Goal: Information Seeking & Learning: Learn about a topic

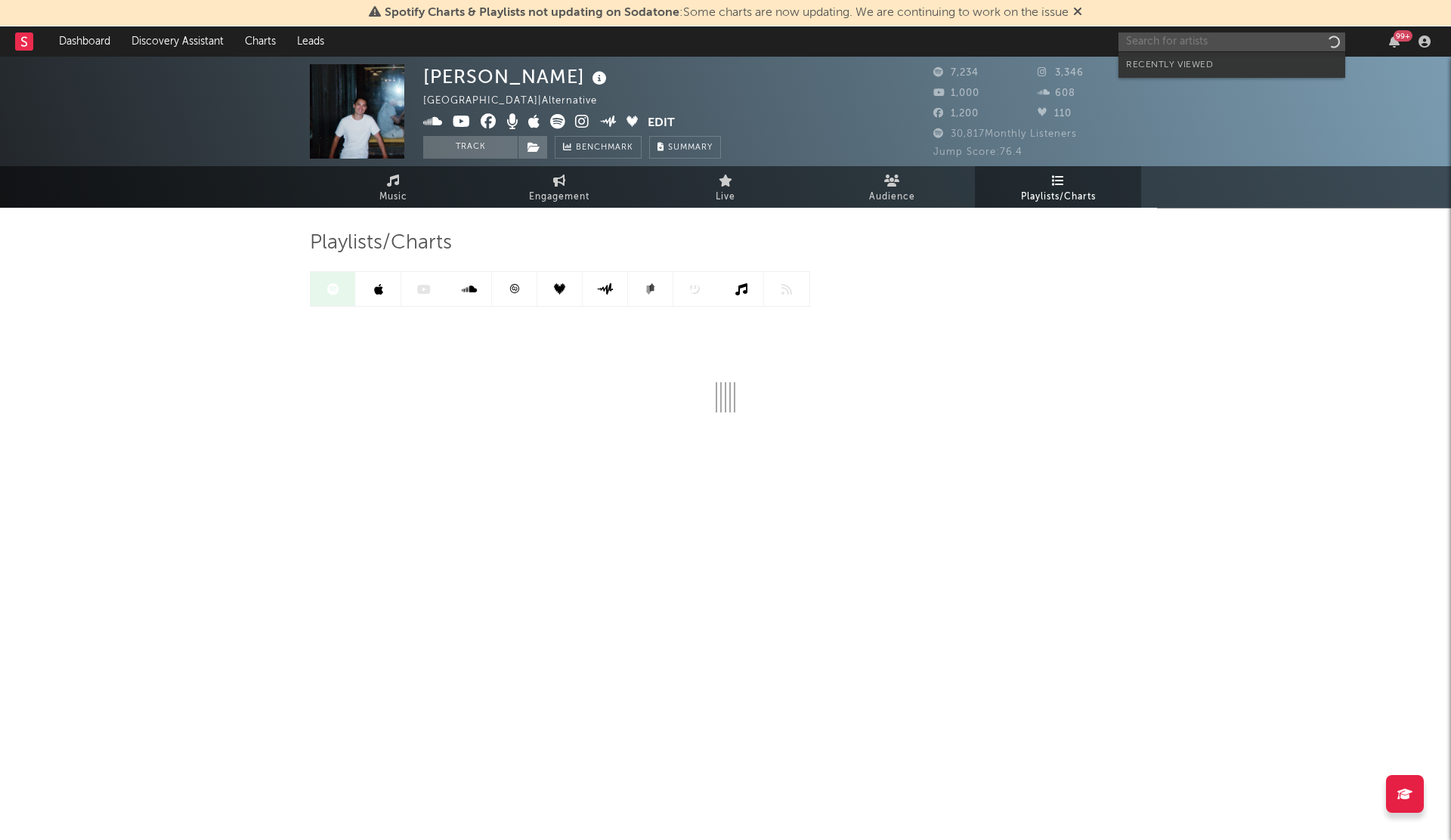
click at [1146, 42] on input "text" at bounding box center [1231, 42] width 226 height 19
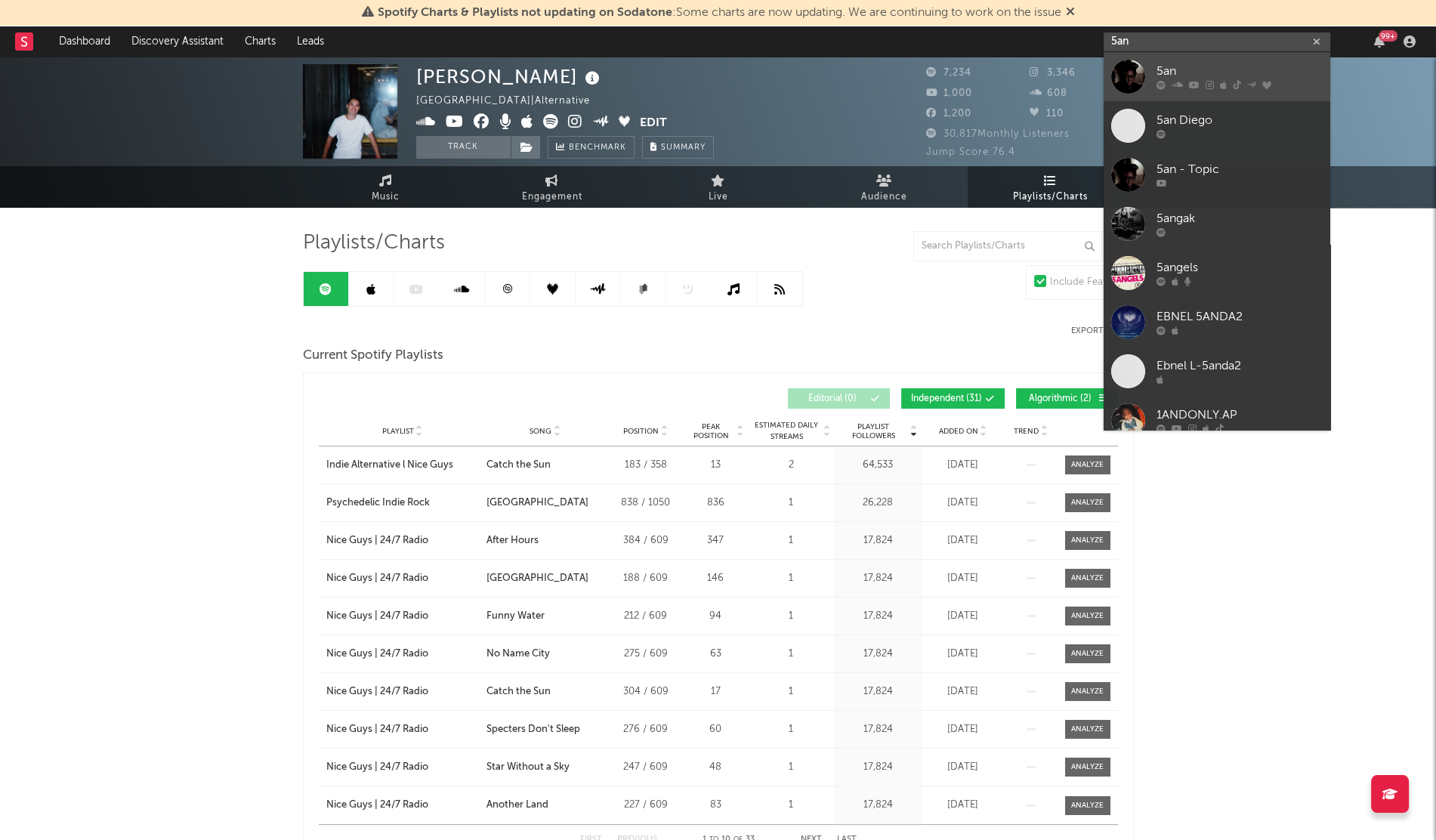
type input "5an"
click at [1140, 68] on div at bounding box center [1128, 76] width 34 height 34
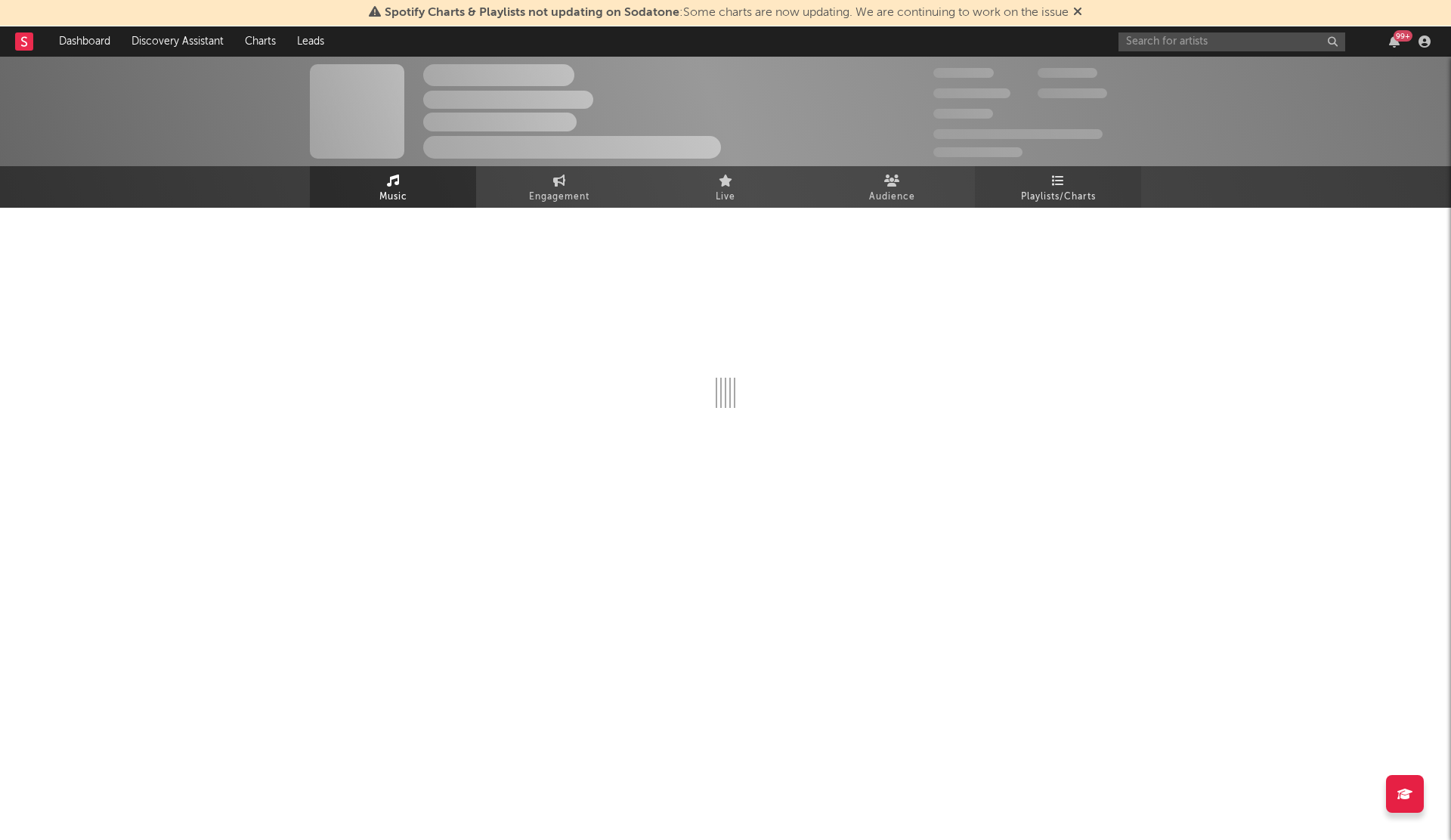
click at [1052, 180] on icon at bounding box center [1058, 180] width 13 height 12
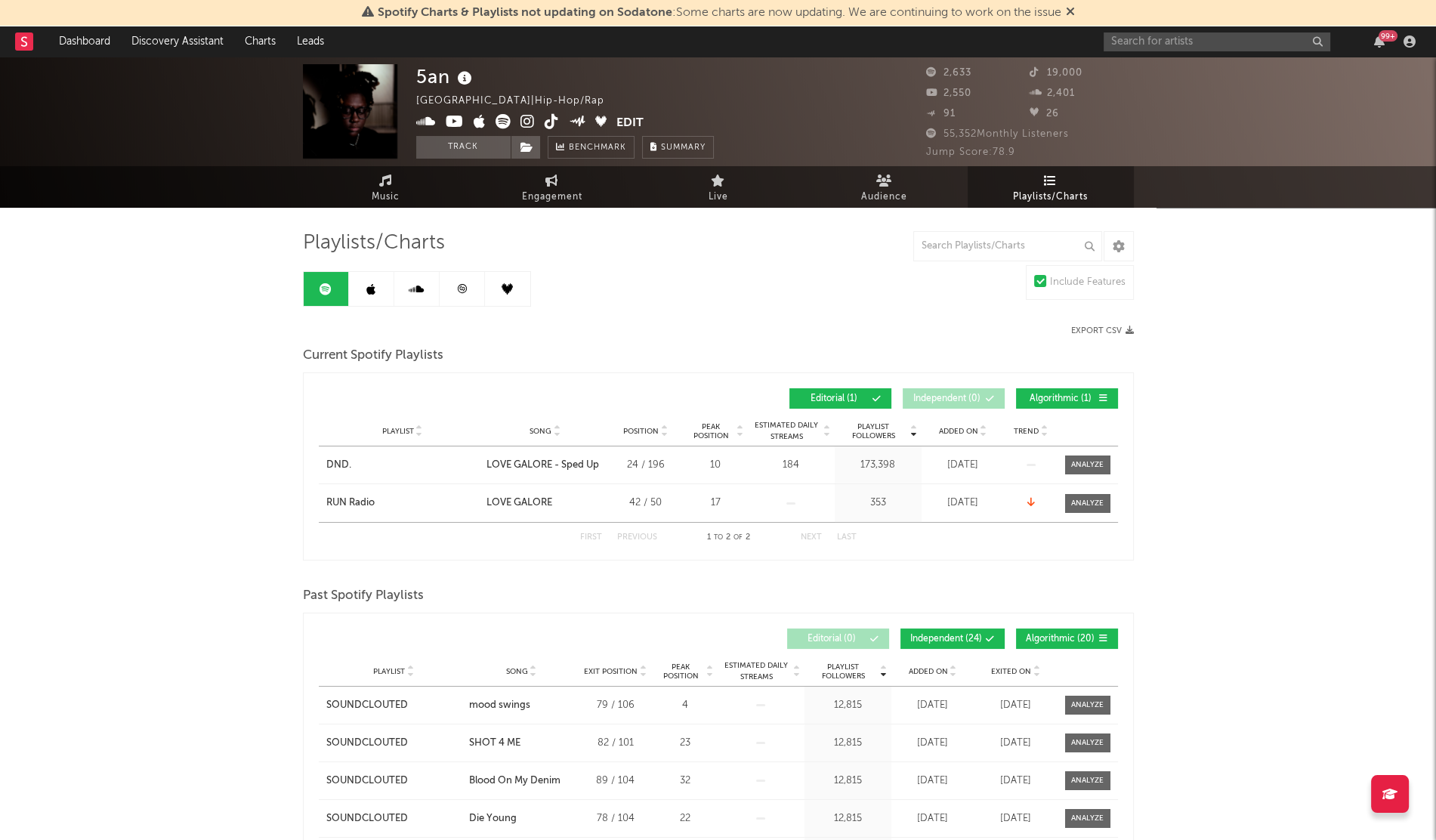
click at [964, 421] on div "Playlist City Song Position Peak Position Estimated Daily Streams Playlist Foll…" at bounding box center [718, 431] width 799 height 30
click at [960, 429] on span "Added On" at bounding box center [958, 431] width 39 height 9
click at [363, 286] on link at bounding box center [372, 289] width 45 height 34
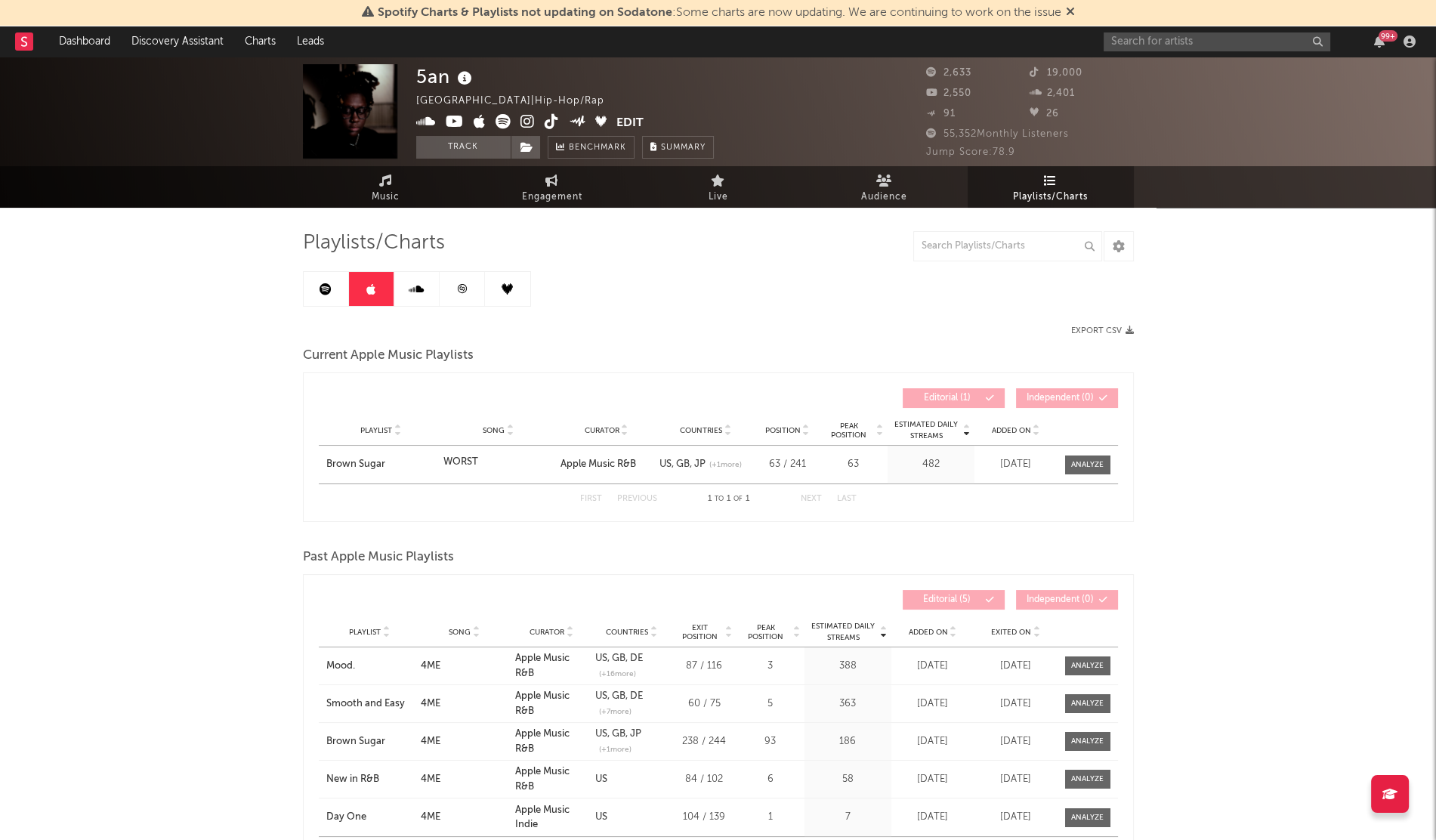
click at [1012, 428] on span "Added On" at bounding box center [1012, 430] width 39 height 9
click at [354, 465] on div "Brown Sugar" at bounding box center [381, 464] width 109 height 15
drag, startPoint x: 647, startPoint y: 462, endPoint x: 710, endPoint y: 468, distance: 63.3
click at [710, 468] on div "Playlist Brown Sugar Song WORST Curator Apple Music R&B Genre Countries US GB J…" at bounding box center [718, 464] width 799 height 38
copy div "Genre Countries US GB JP"
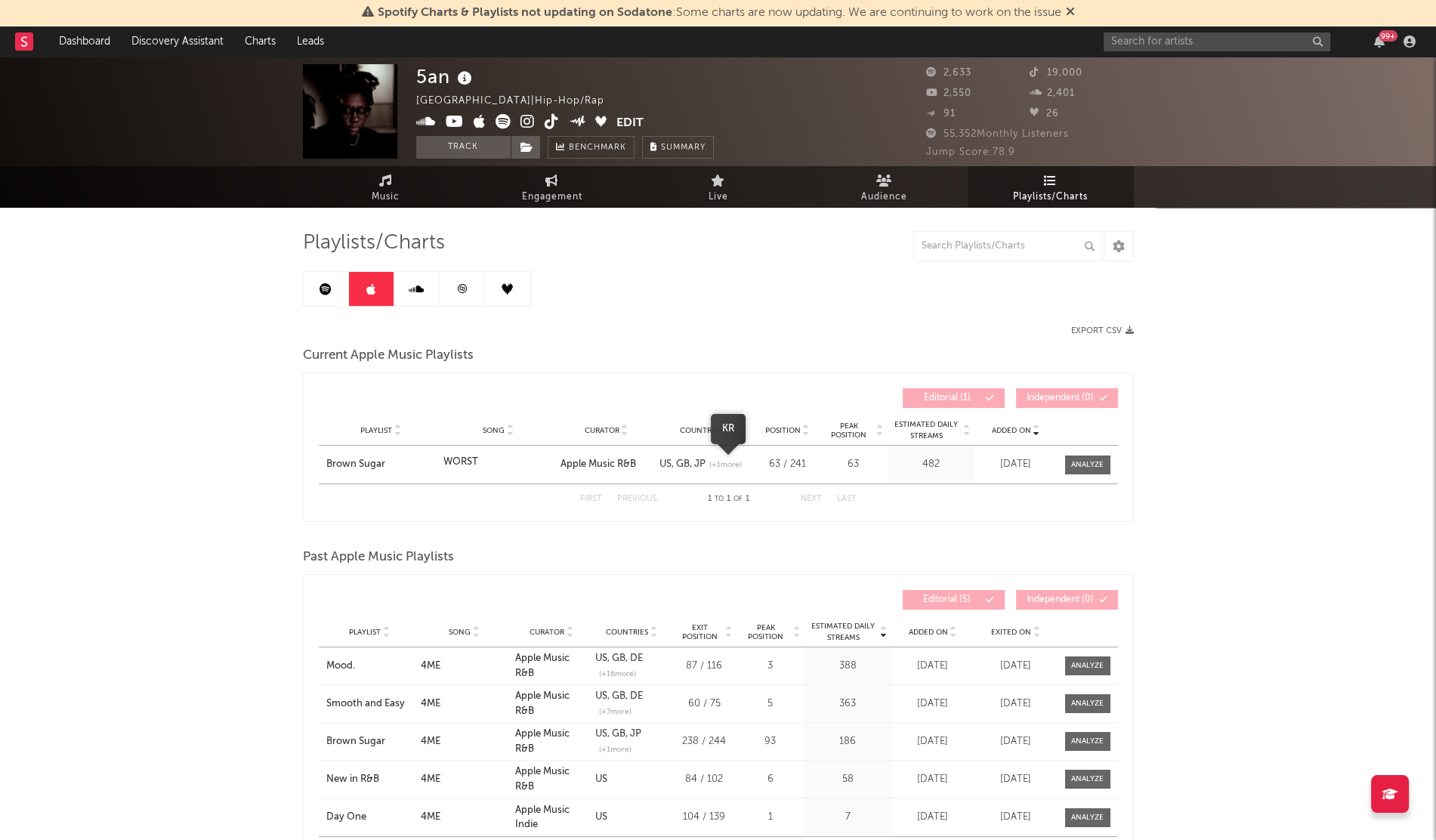
click at [728, 468] on span "(+ 1 more)" at bounding box center [725, 465] width 33 height 12
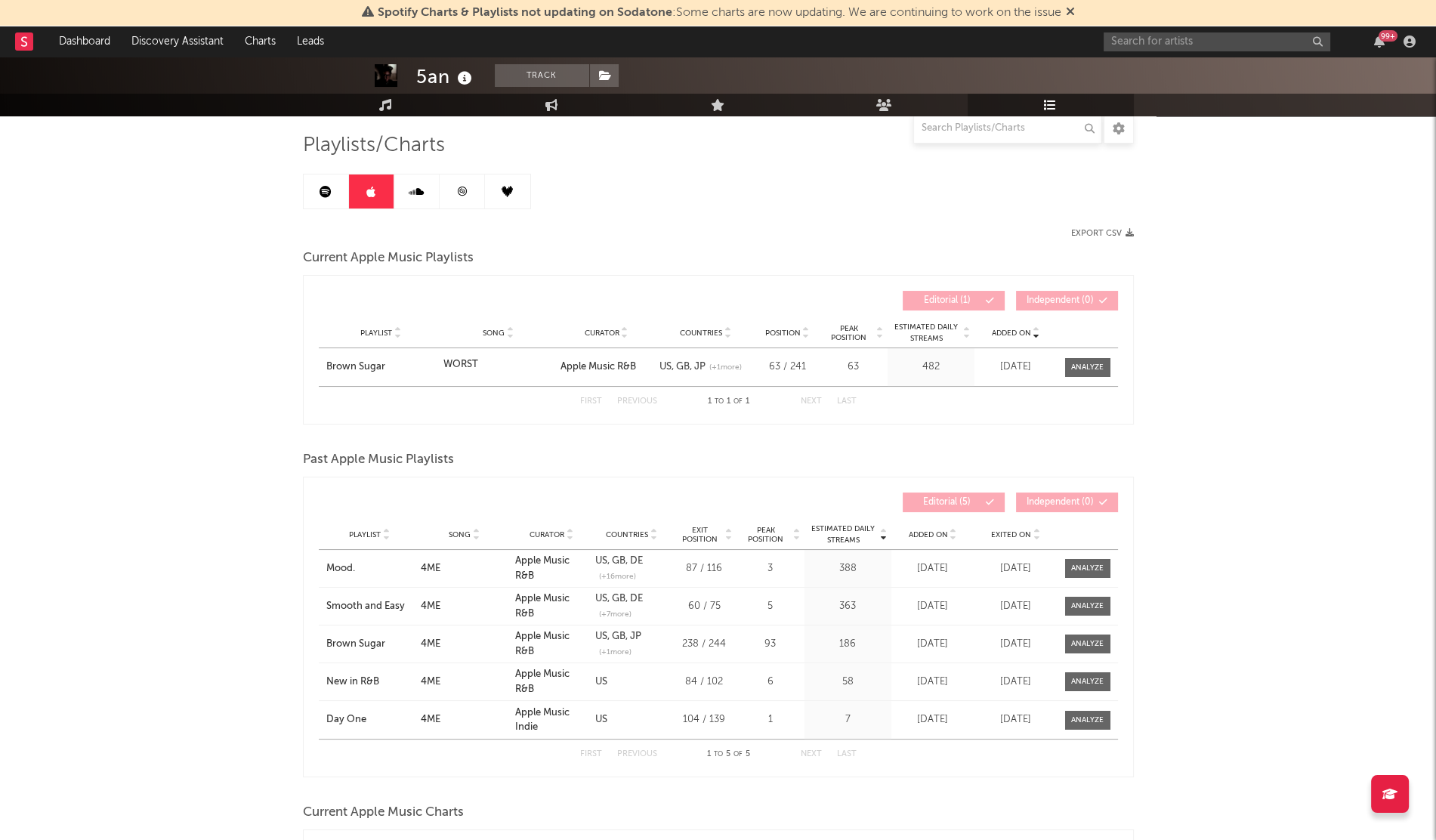
scroll to position [99, 0]
click at [325, 199] on link at bounding box center [327, 190] width 45 height 34
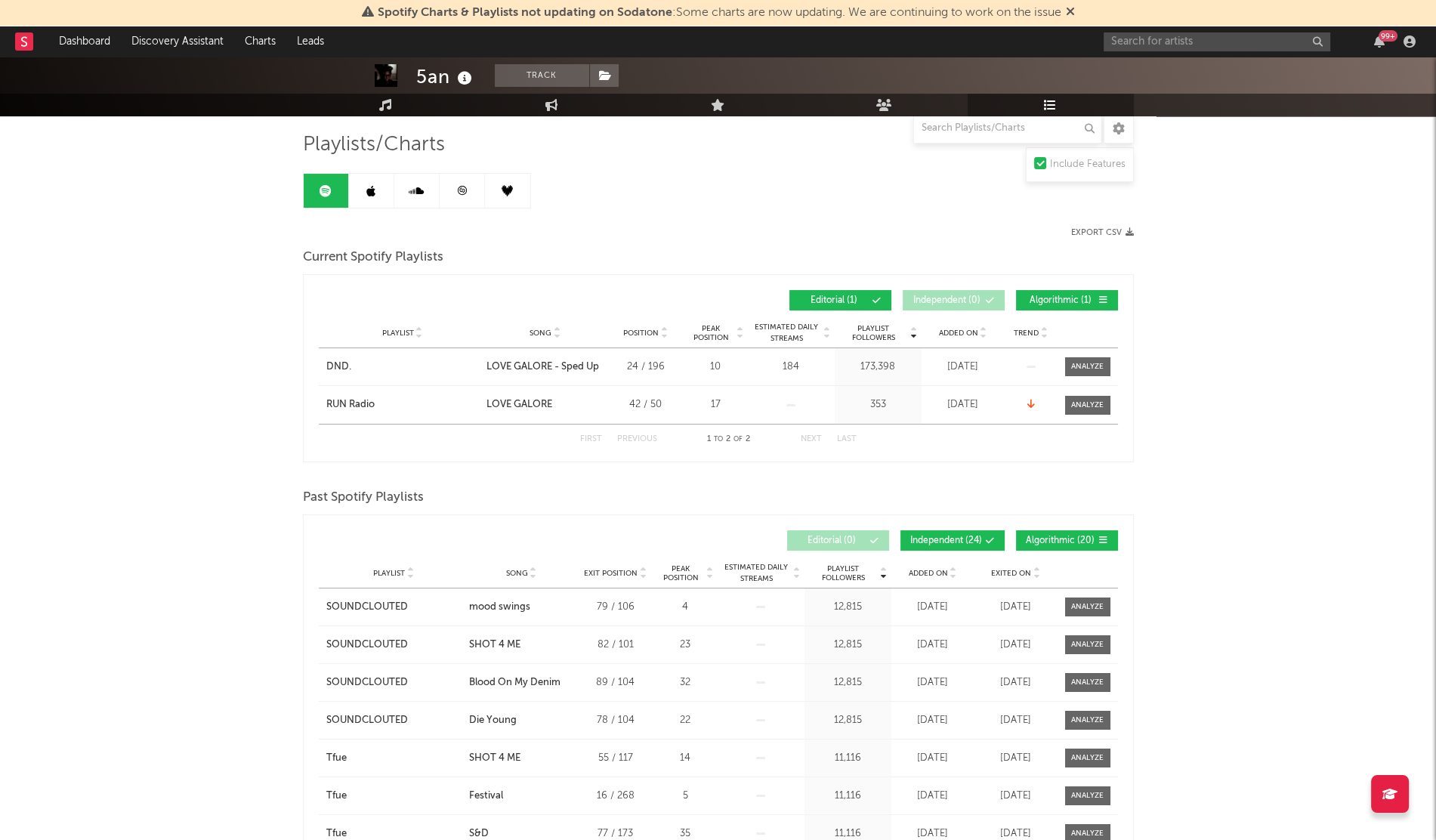
click at [956, 334] on span "Added On" at bounding box center [958, 332] width 39 height 9
click at [363, 194] on link at bounding box center [372, 190] width 45 height 34
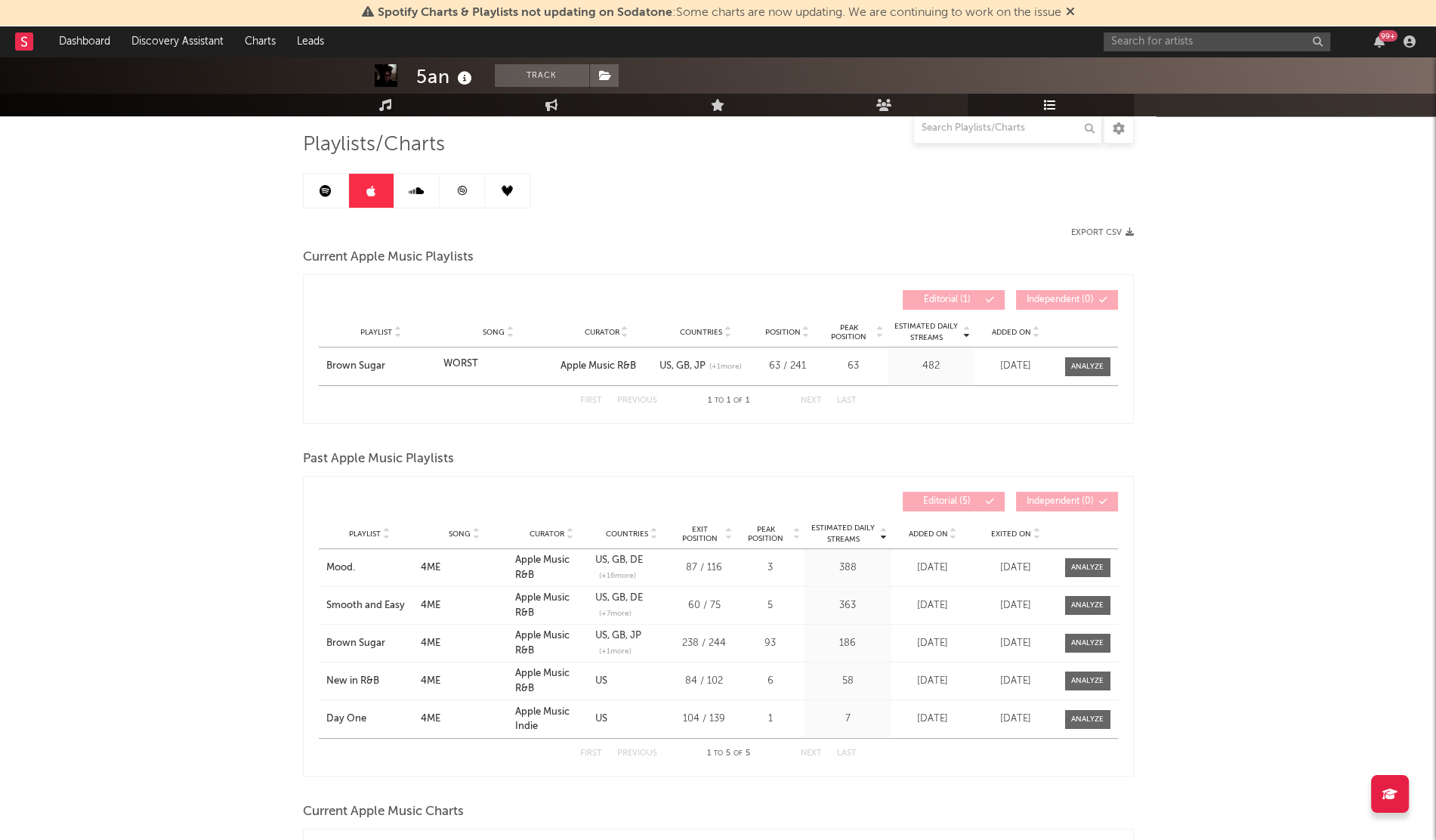
click at [1002, 334] on span "Added On" at bounding box center [1012, 332] width 39 height 9
click at [411, 186] on icon at bounding box center [416, 191] width 15 height 12
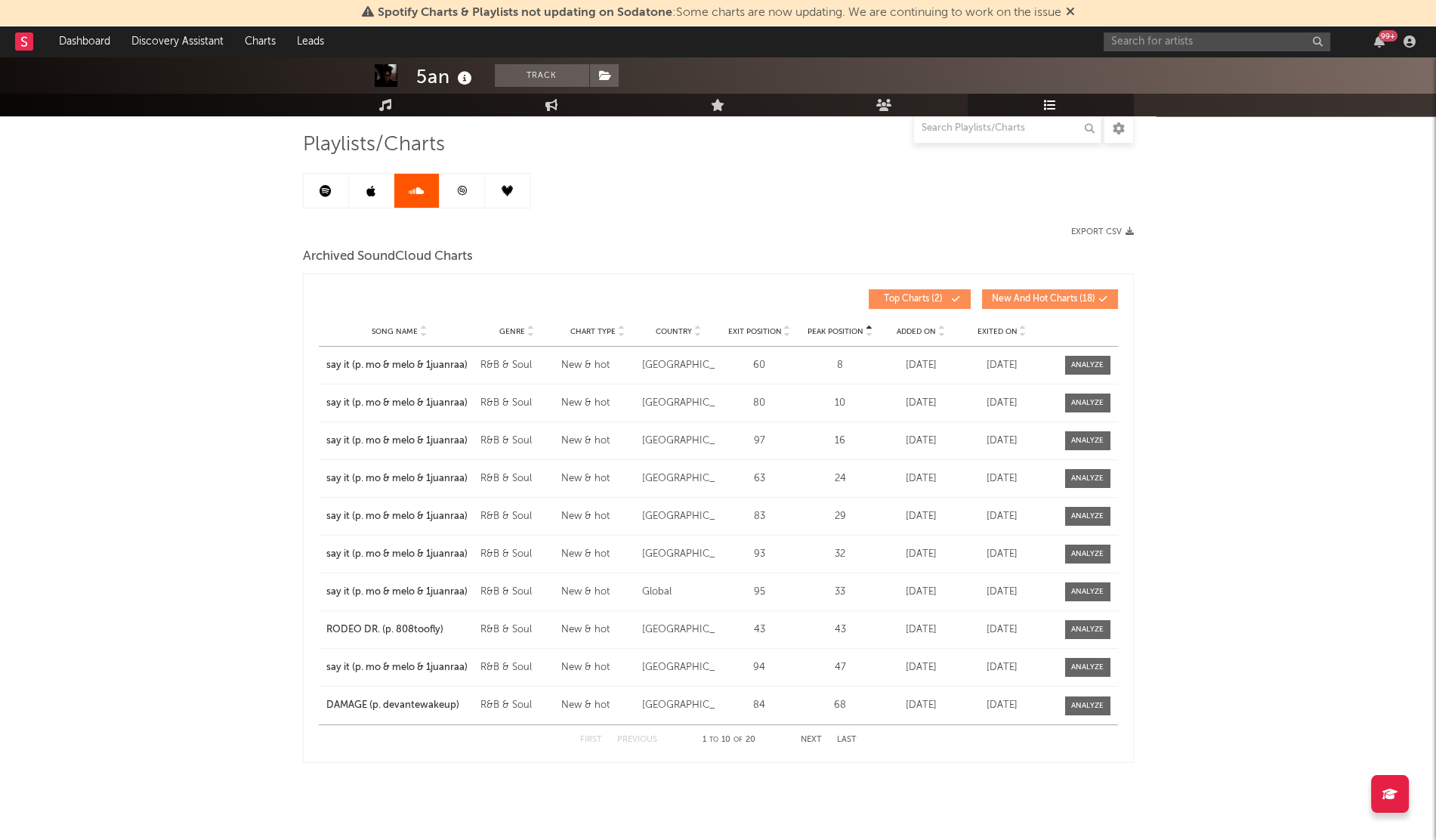
click at [908, 331] on span "Added On" at bounding box center [916, 331] width 39 height 9
click at [464, 193] on icon at bounding box center [462, 191] width 12 height 12
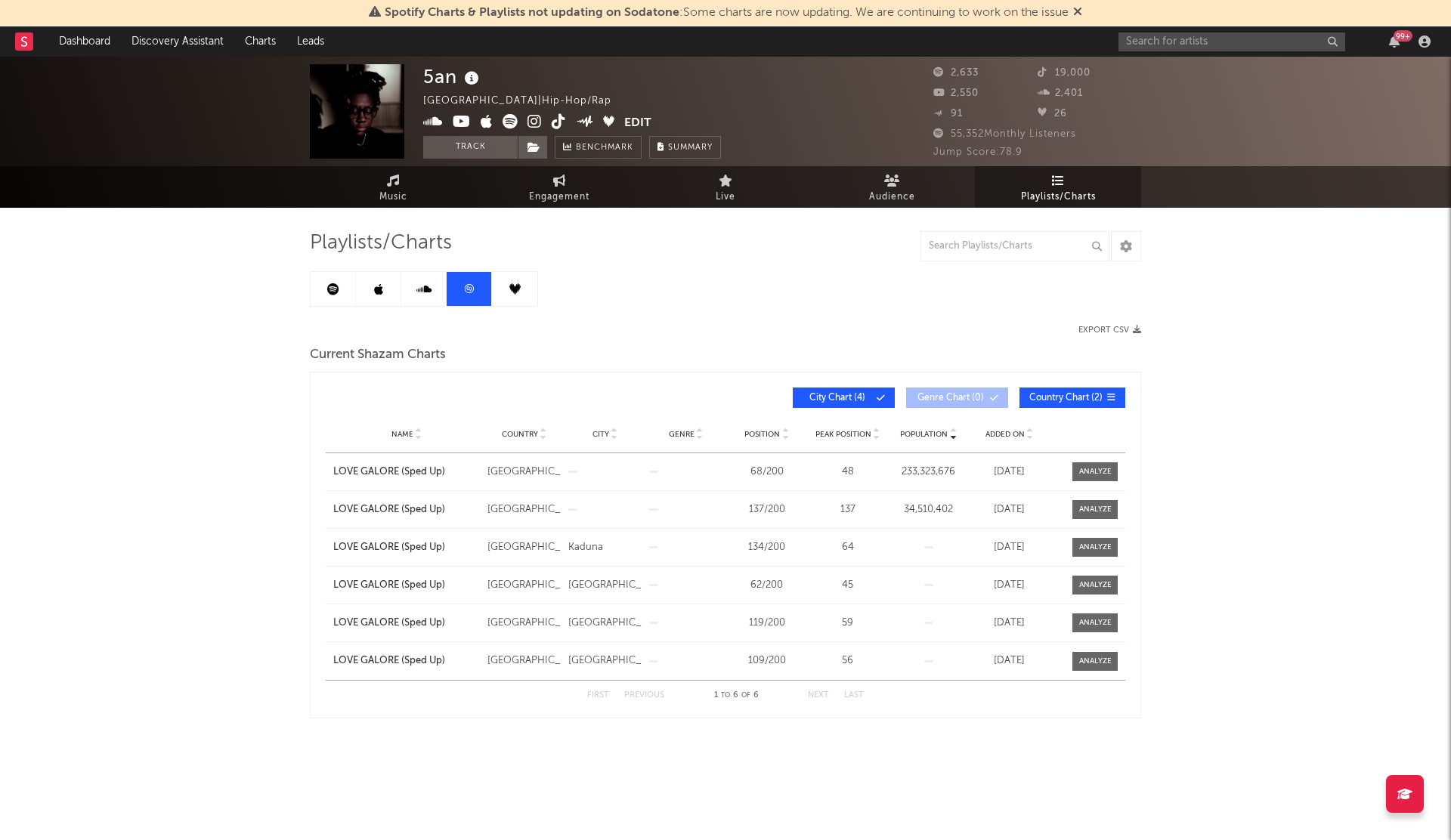
click at [514, 291] on icon at bounding box center [515, 289] width 12 height 12
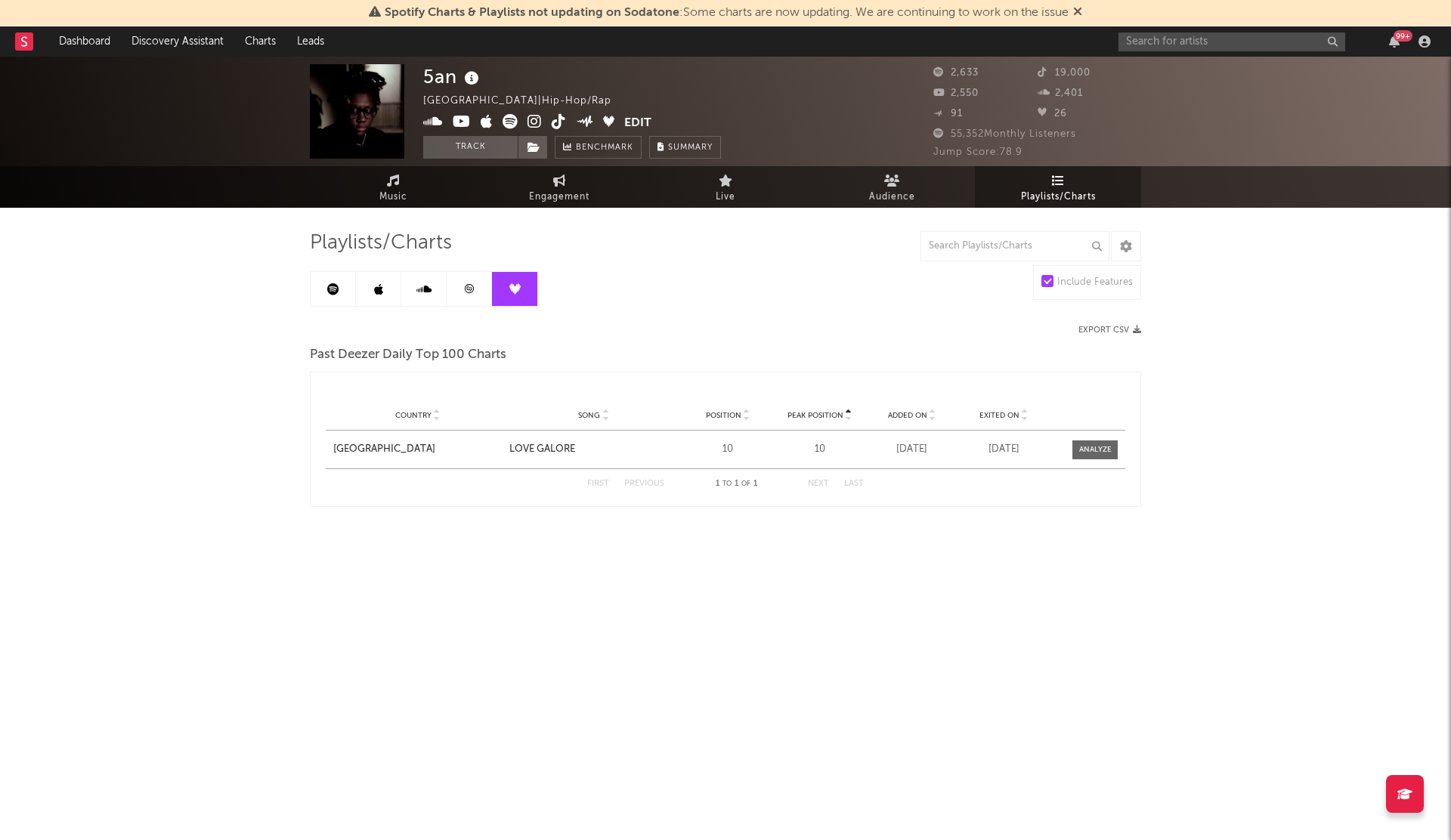
click at [485, 298] on link at bounding box center [469, 289] width 45 height 34
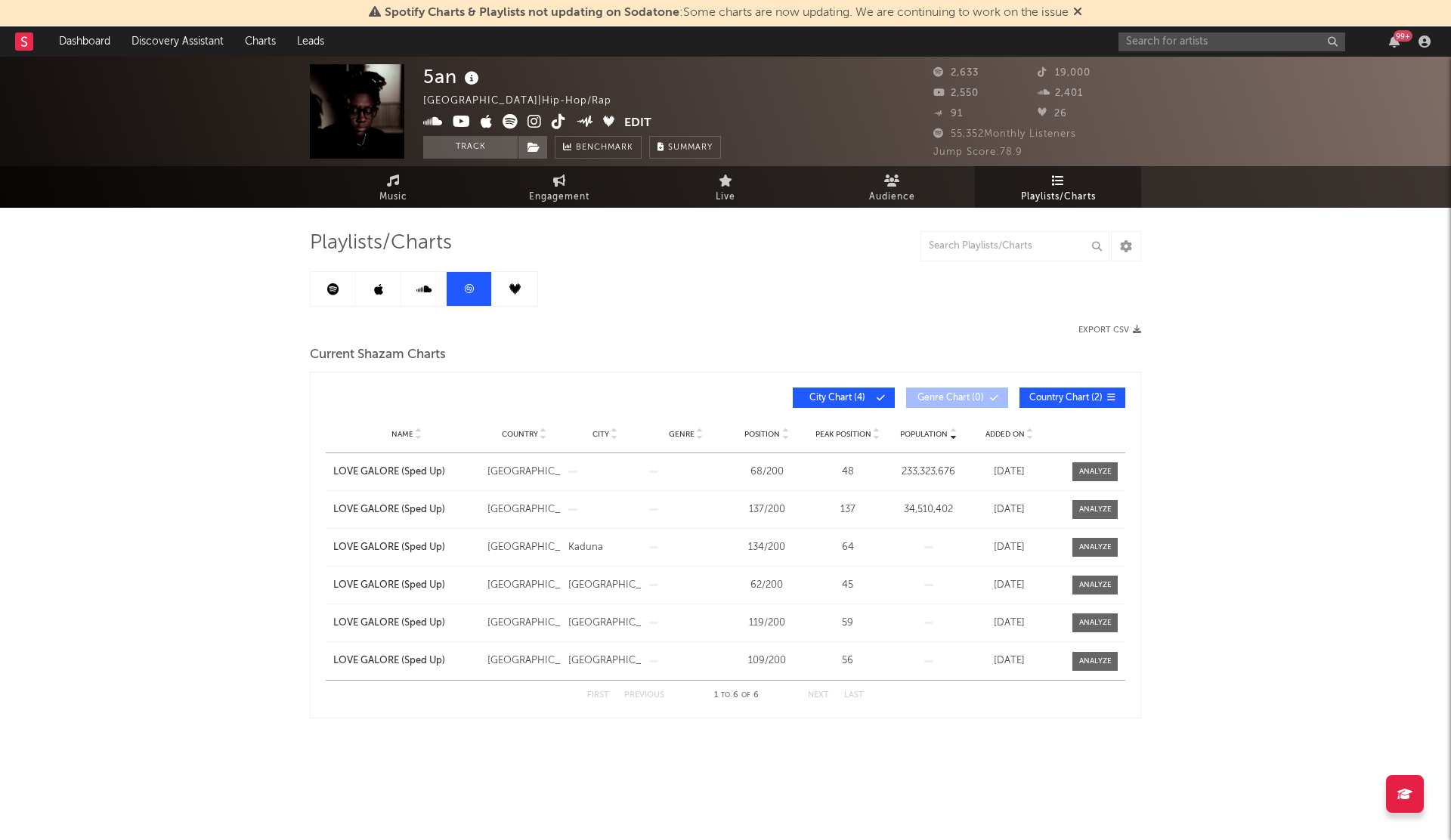
click at [517, 296] on link at bounding box center [515, 289] width 45 height 34
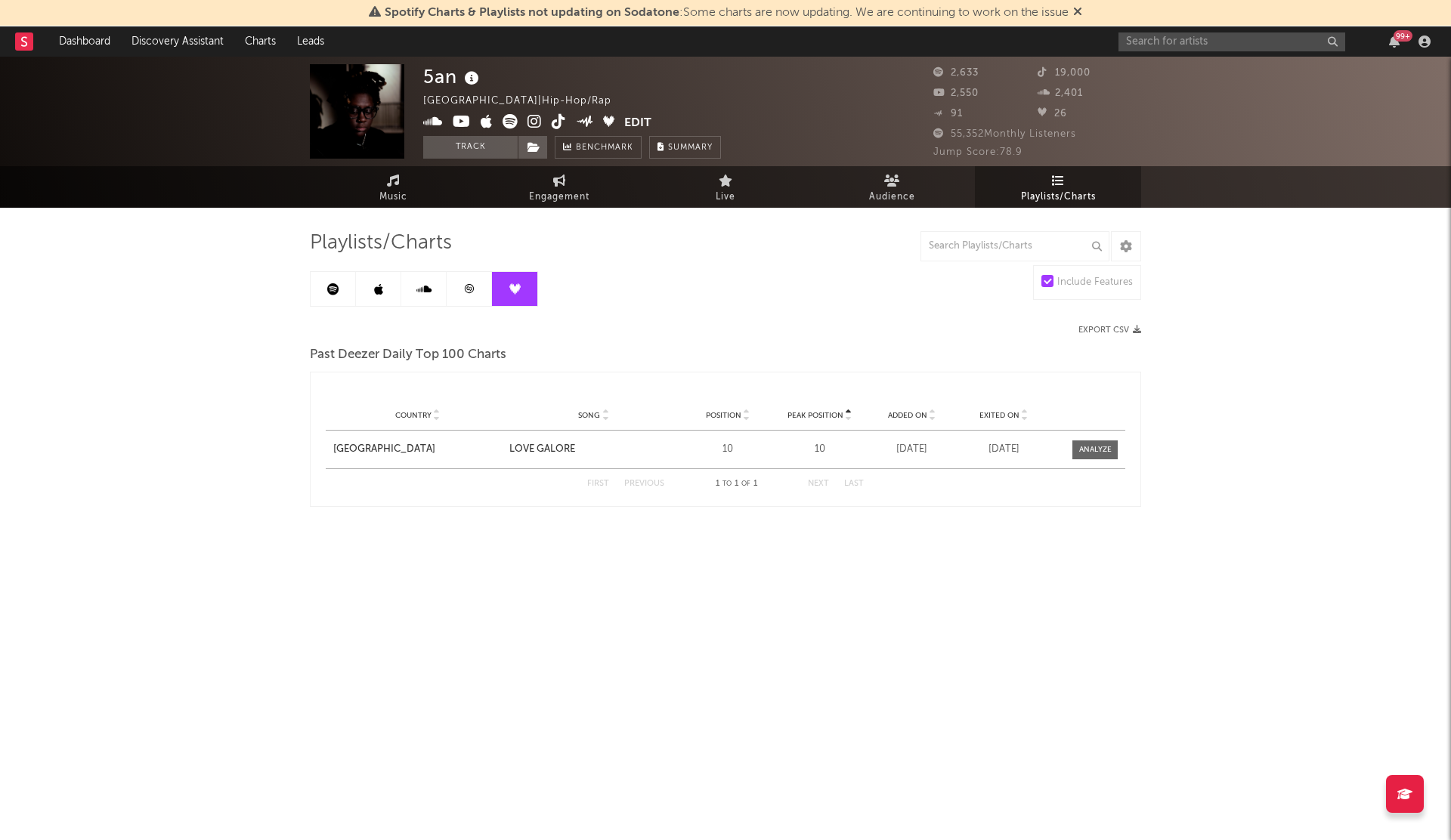
click at [477, 296] on link at bounding box center [469, 289] width 45 height 34
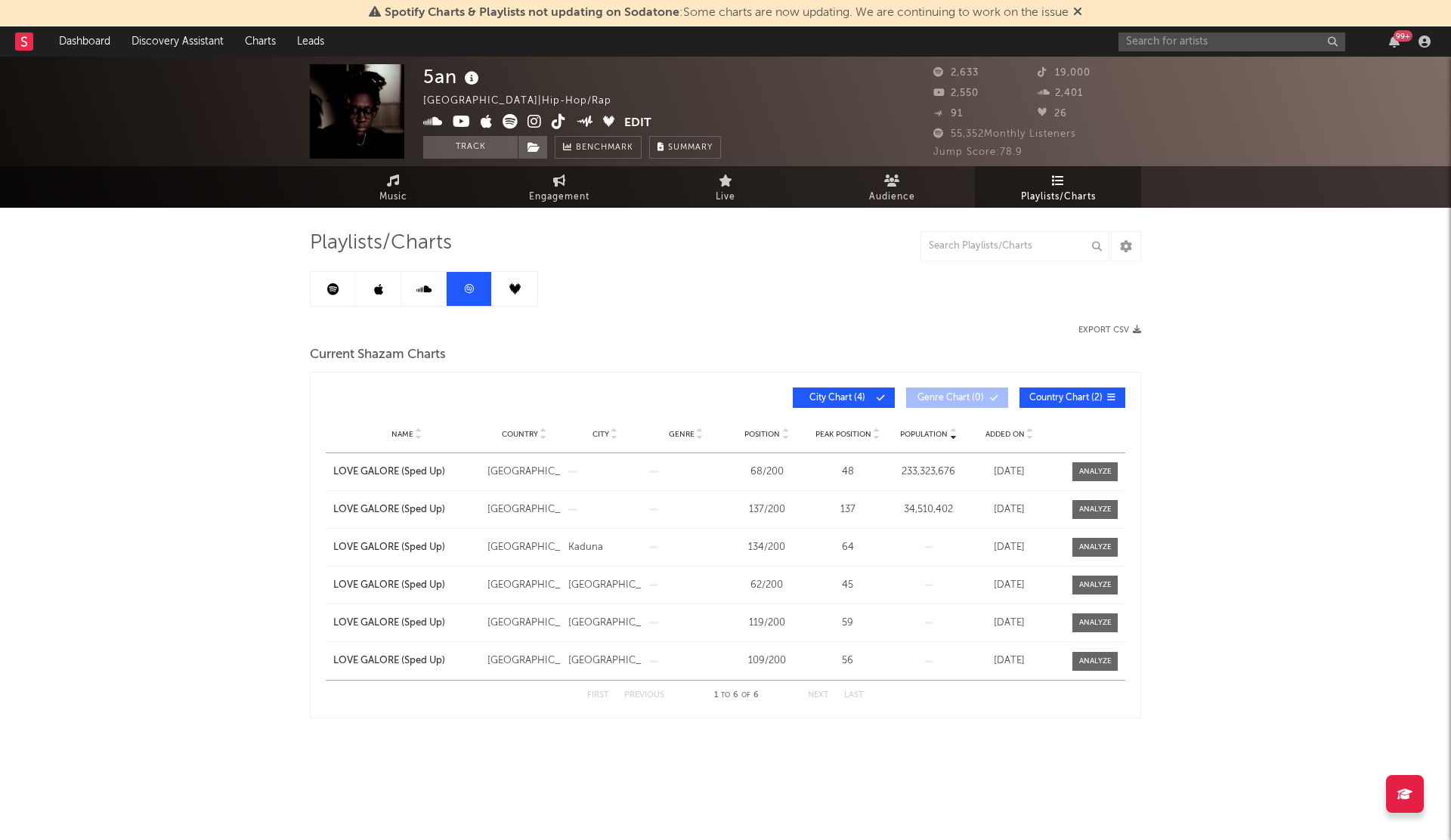
click at [1003, 436] on span "Added On" at bounding box center [1004, 434] width 39 height 9
click at [393, 466] on div "LOVE GALORE (Sped Up)" at bounding box center [406, 472] width 146 height 15
click at [760, 469] on div "137 / 200" at bounding box center [767, 472] width 74 height 15
click at [500, 471] on div "Ghana" at bounding box center [524, 472] width 74 height 15
click at [758, 467] on div "137 / 200" at bounding box center [767, 472] width 74 height 15
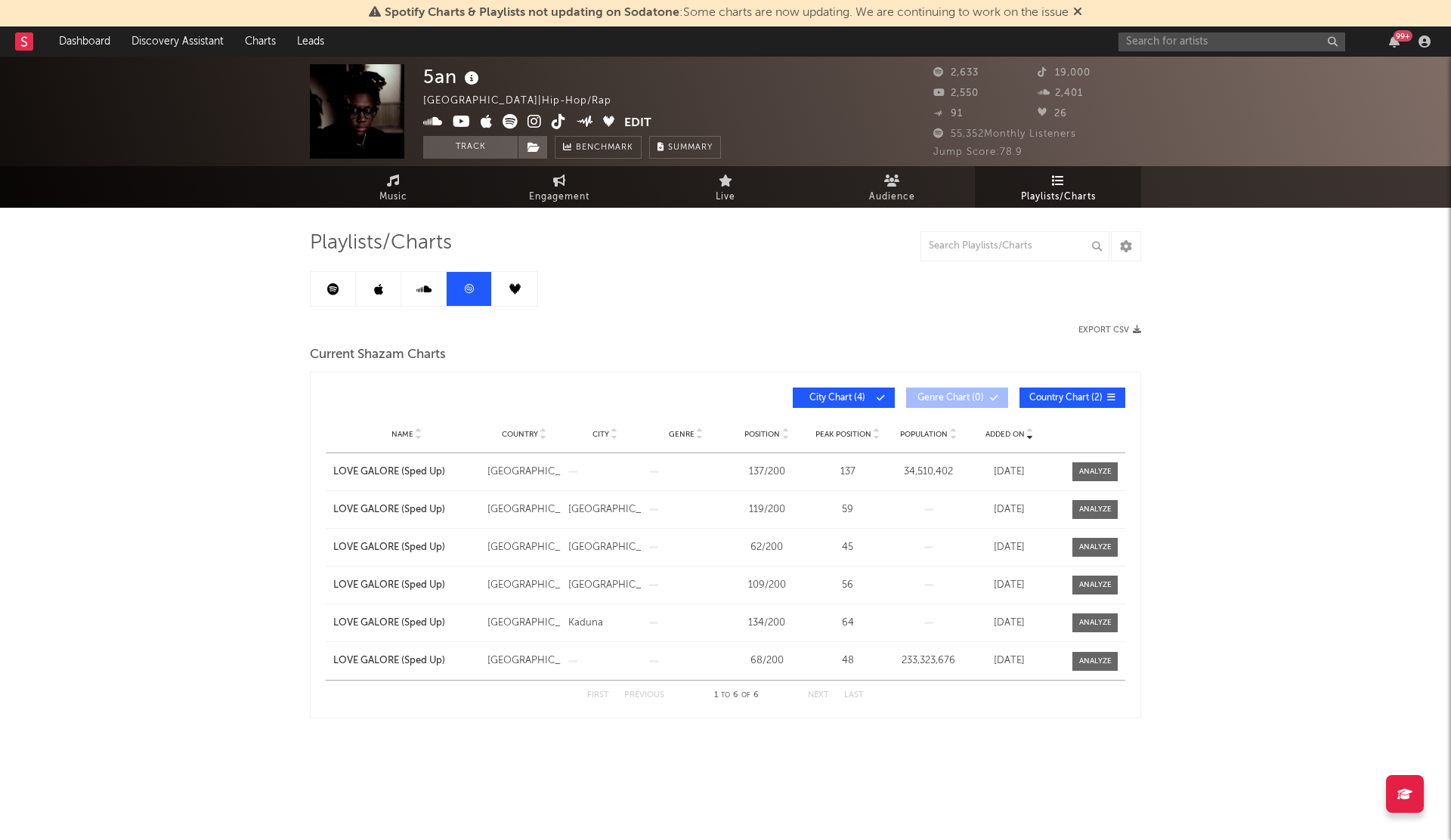
click at [373, 477] on div "LOVE GALORE (Sped Up)" at bounding box center [406, 472] width 146 height 15
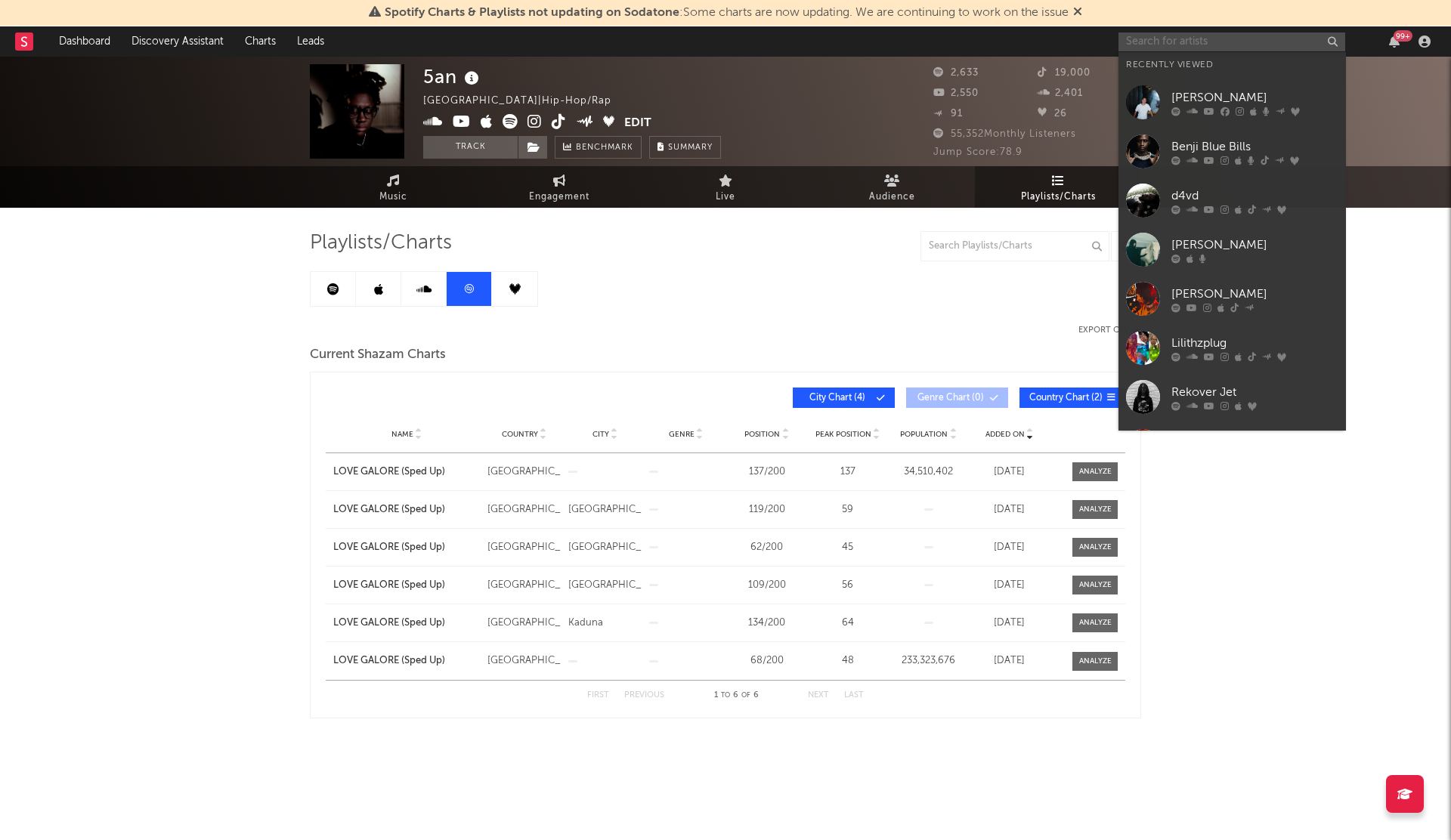
click at [1166, 38] on input "text" at bounding box center [1231, 42] width 226 height 19
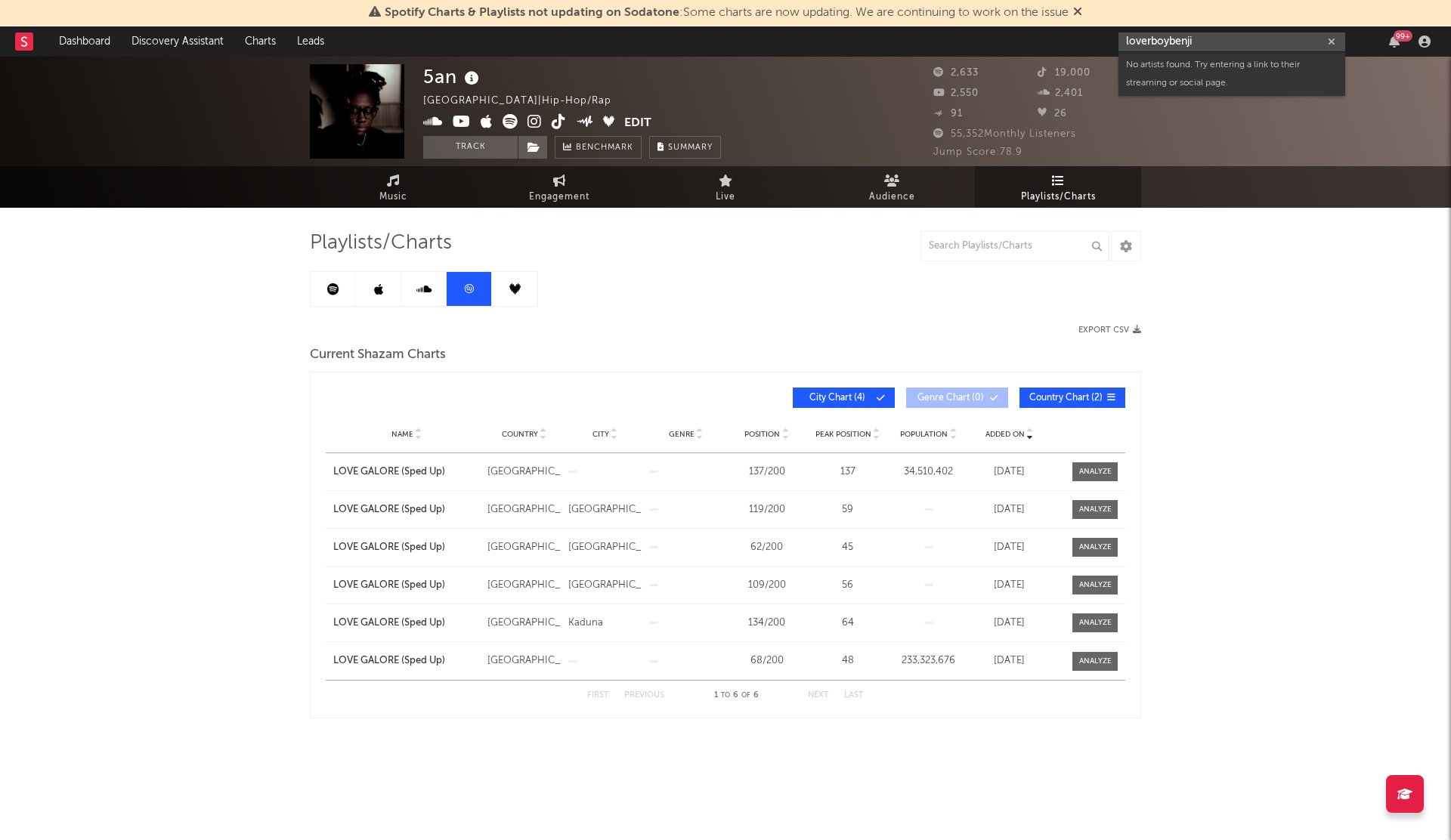
drag, startPoint x: 1205, startPoint y: 39, endPoint x: 1053, endPoint y: 43, distance: 152.1
click at [1053, 43] on nav "Dashboard Discovery Assistant Charts Leads loverboybenji 99 +" at bounding box center [725, 42] width 1451 height 30
paste input "https://music.apple.com/us/artist/loverboybenji/1837812230"
type input "https://music.apple.com/us/artist/loverboybenji/1837812230"
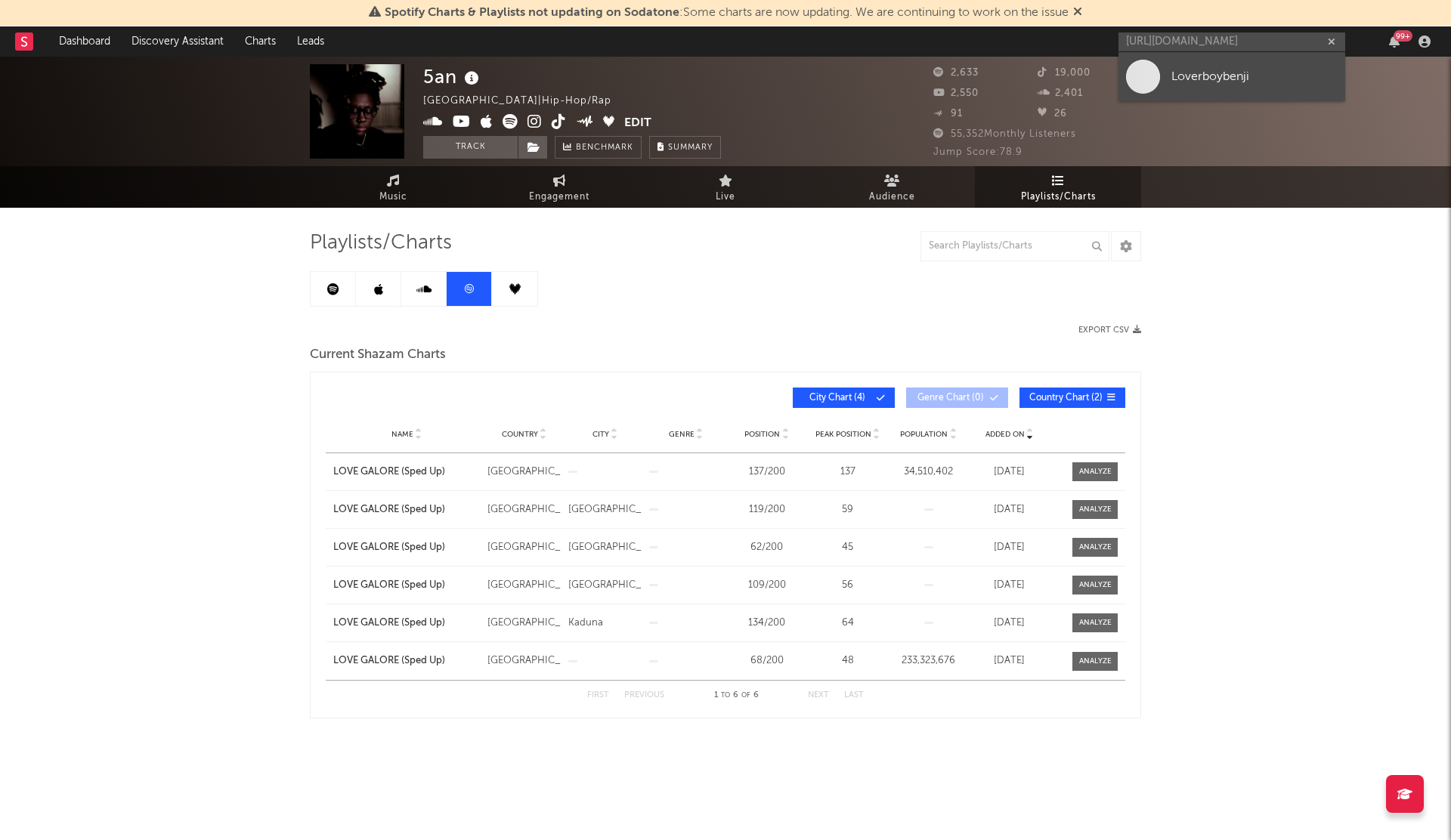
scroll to position [0, 0]
click at [1144, 73] on span at bounding box center [1143, 76] width 34 height 34
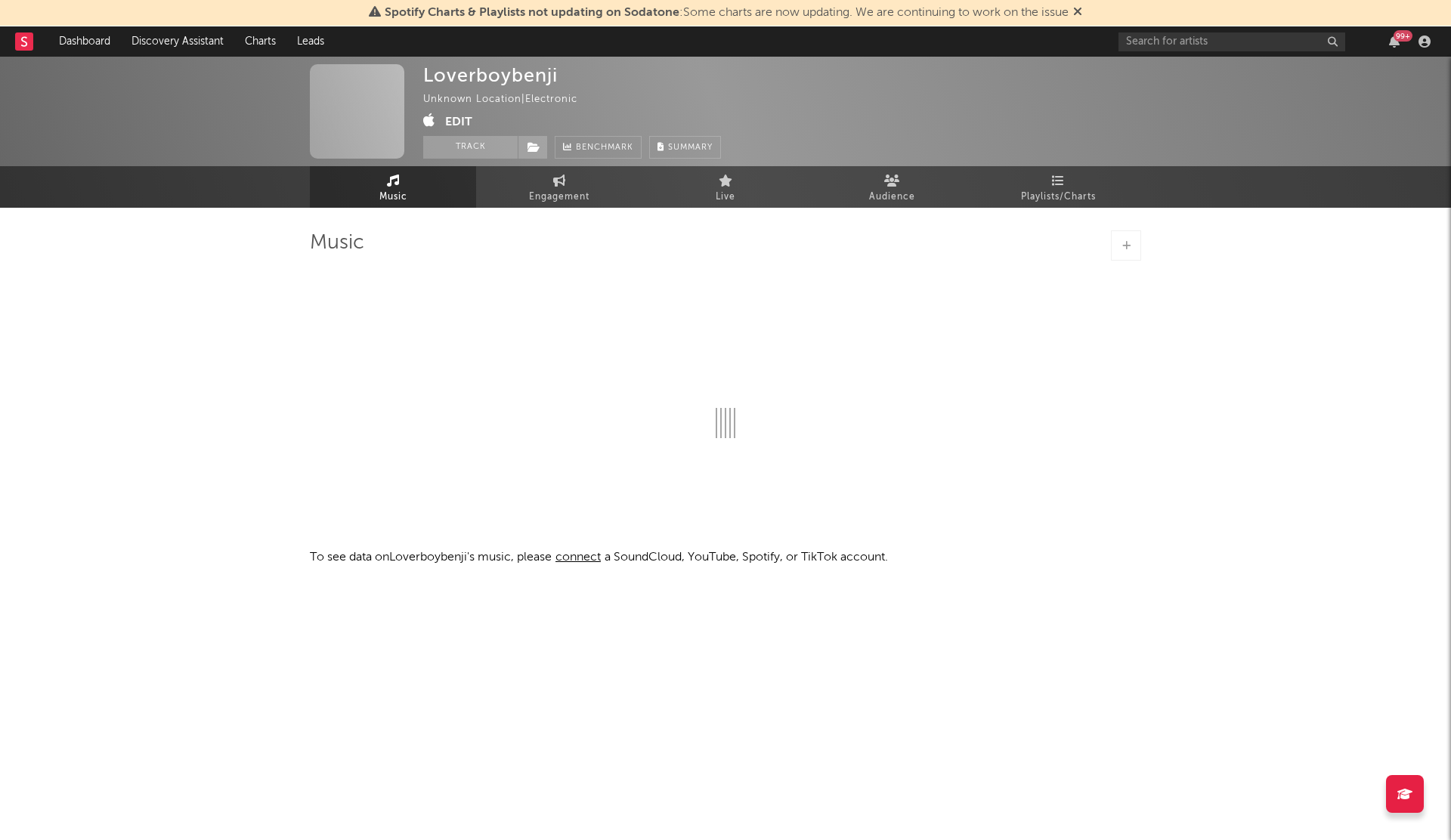
select select "1w"
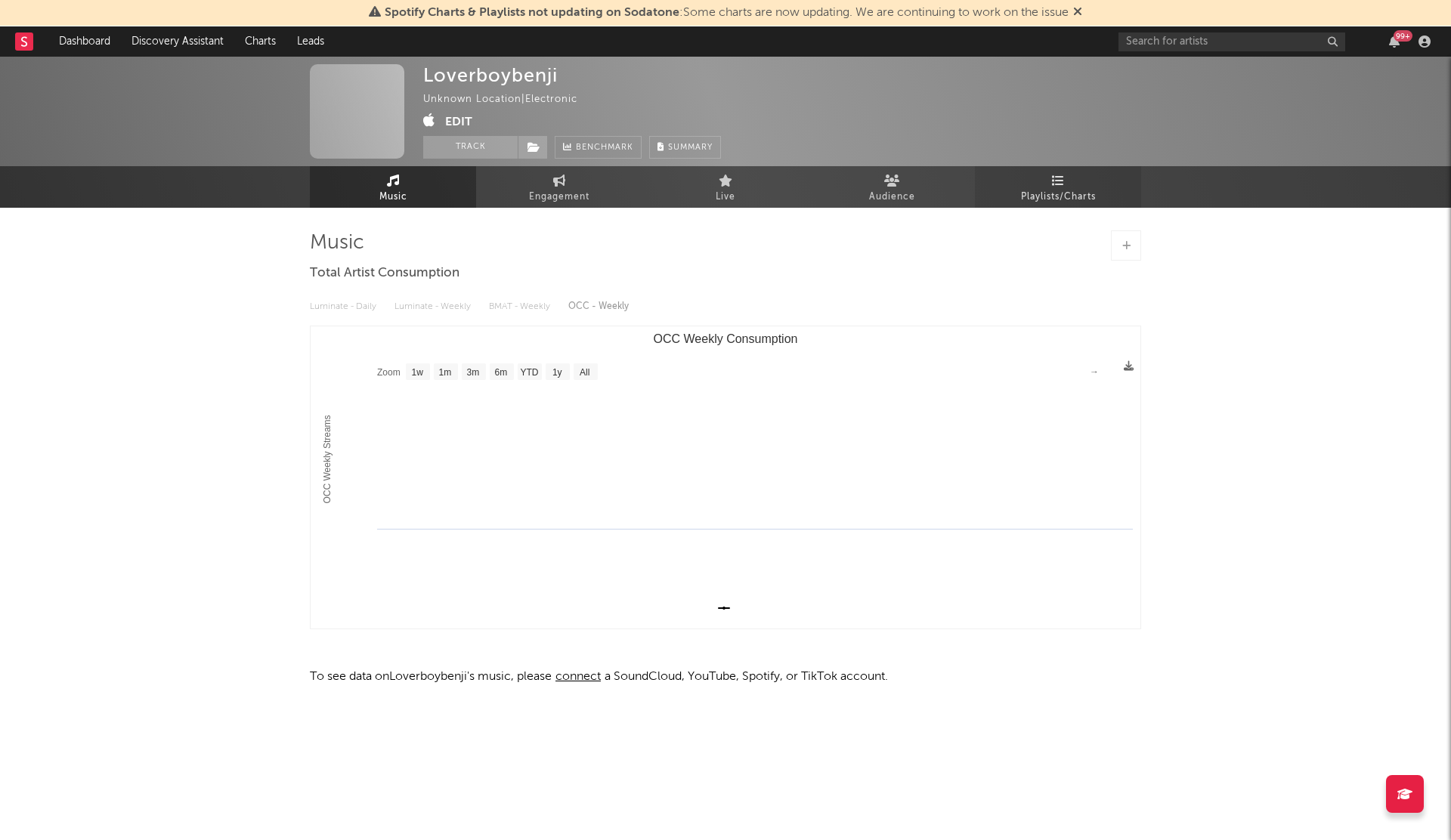
click at [1058, 182] on icon at bounding box center [1058, 180] width 13 height 12
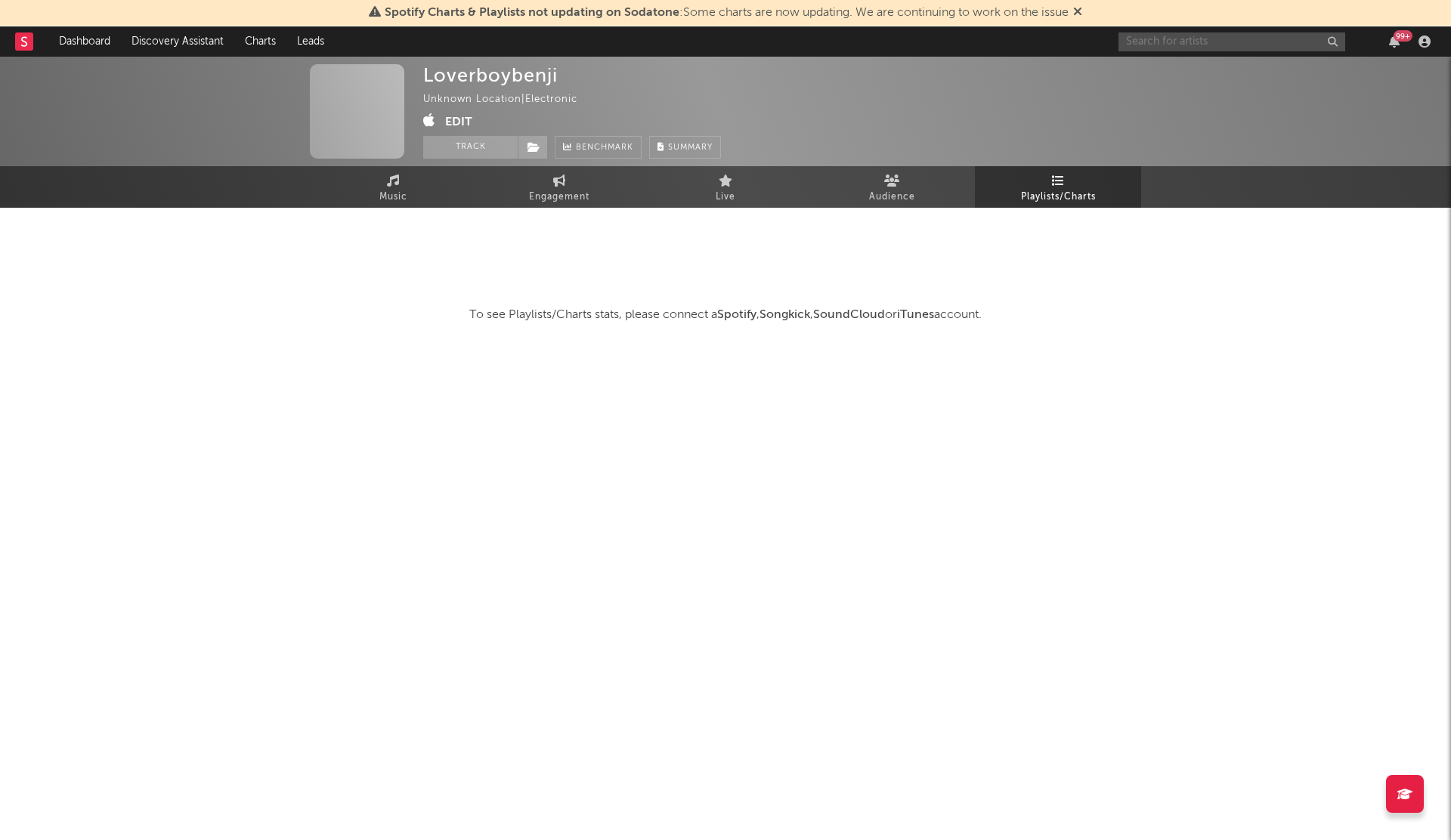
click at [1152, 49] on input "text" at bounding box center [1231, 42] width 226 height 19
click at [1164, 46] on input "text" at bounding box center [1231, 42] width 226 height 19
click at [1194, 31] on div "99 +" at bounding box center [1277, 42] width 317 height 30
click at [1193, 36] on input "text" at bounding box center [1231, 42] width 226 height 19
click at [1154, 41] on input "text" at bounding box center [1231, 42] width 226 height 19
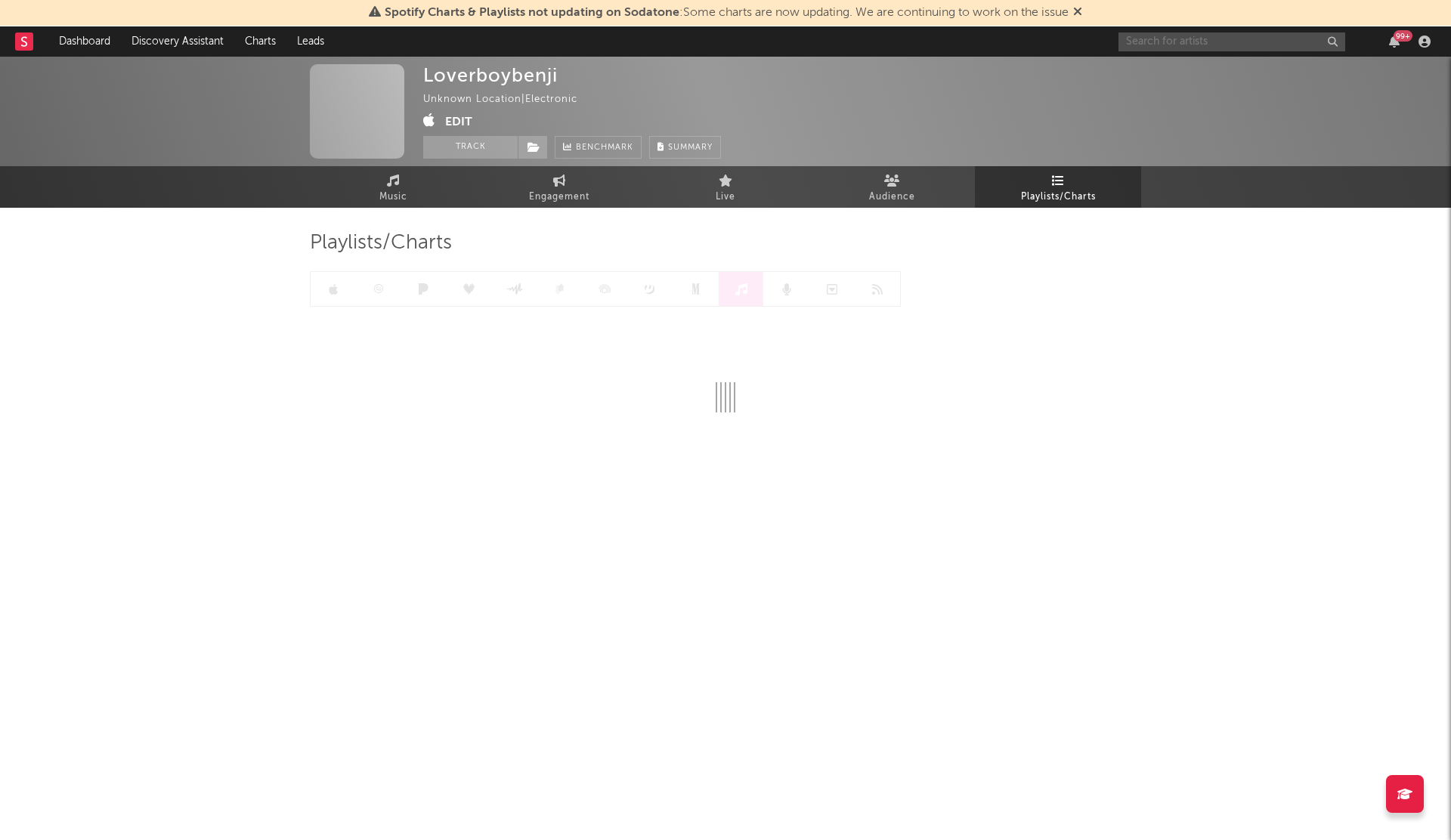
click at [1190, 43] on input "text" at bounding box center [1231, 42] width 226 height 19
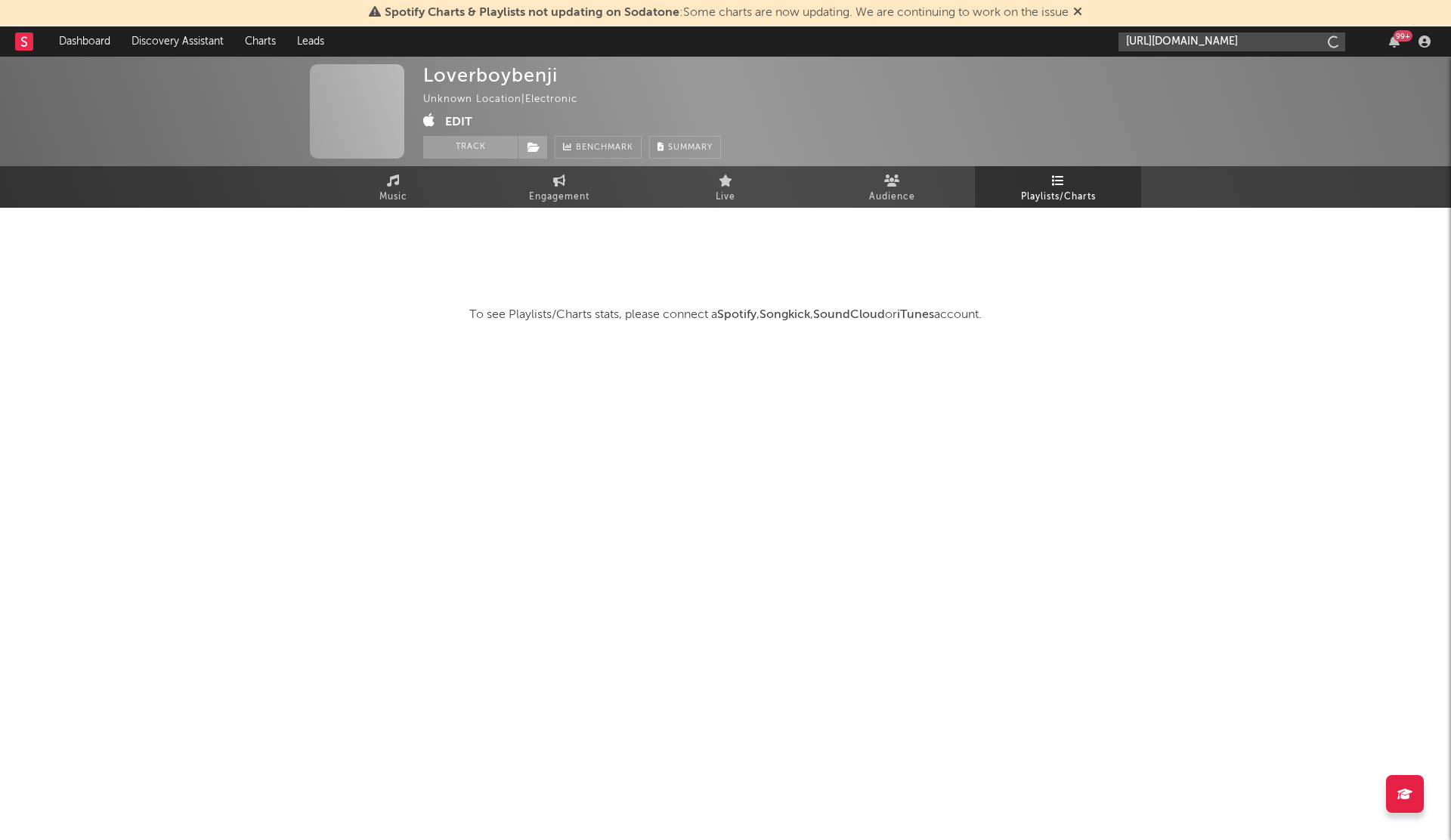
scroll to position [0, 241]
type input "[URL][DOMAIN_NAME]"
click at [1191, 38] on input "[URL][DOMAIN_NAME]" at bounding box center [1231, 42] width 226 height 19
click at [1164, 79] on link "Loverboybenji" at bounding box center [1231, 76] width 226 height 49
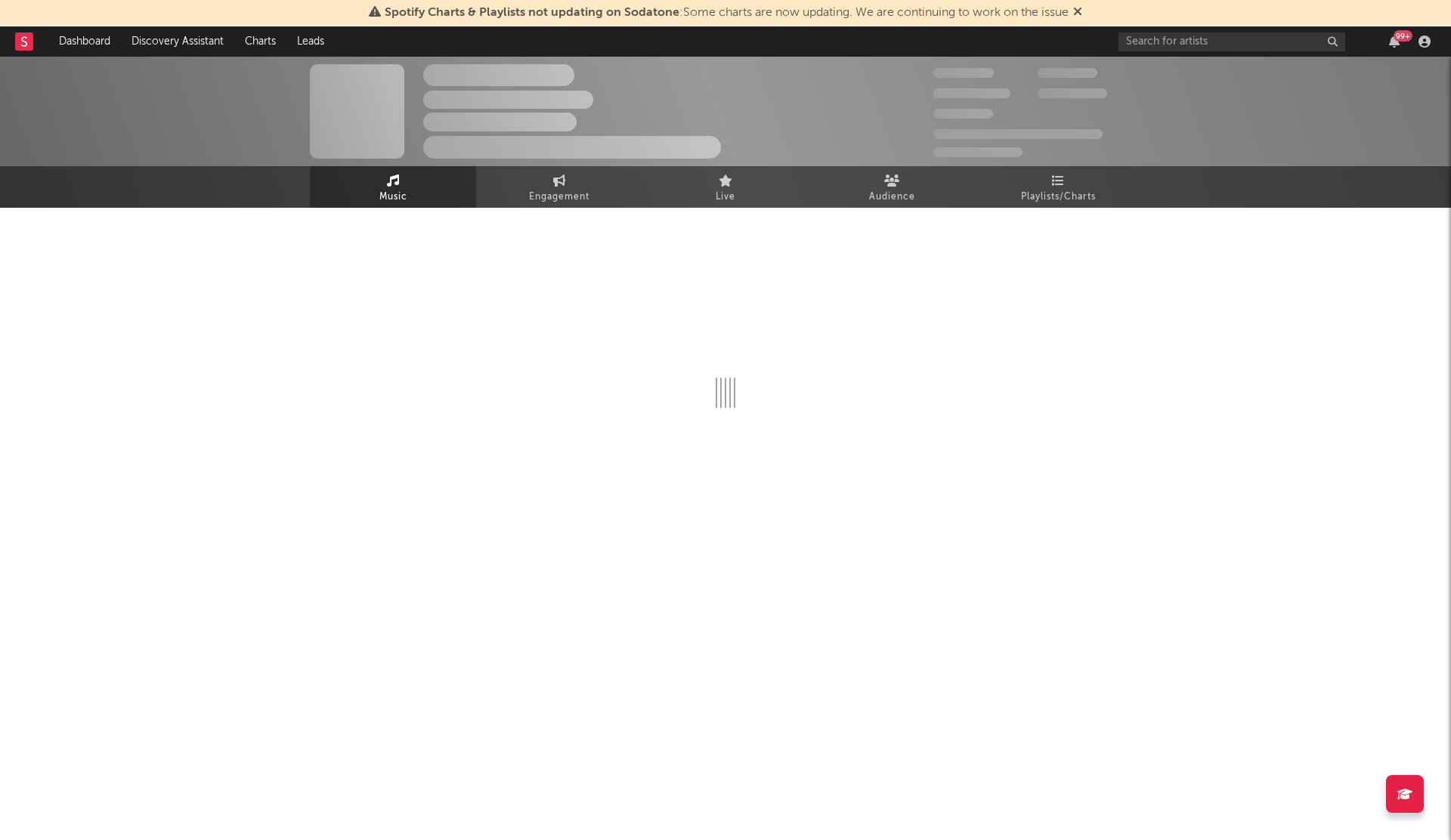
select select "1w"
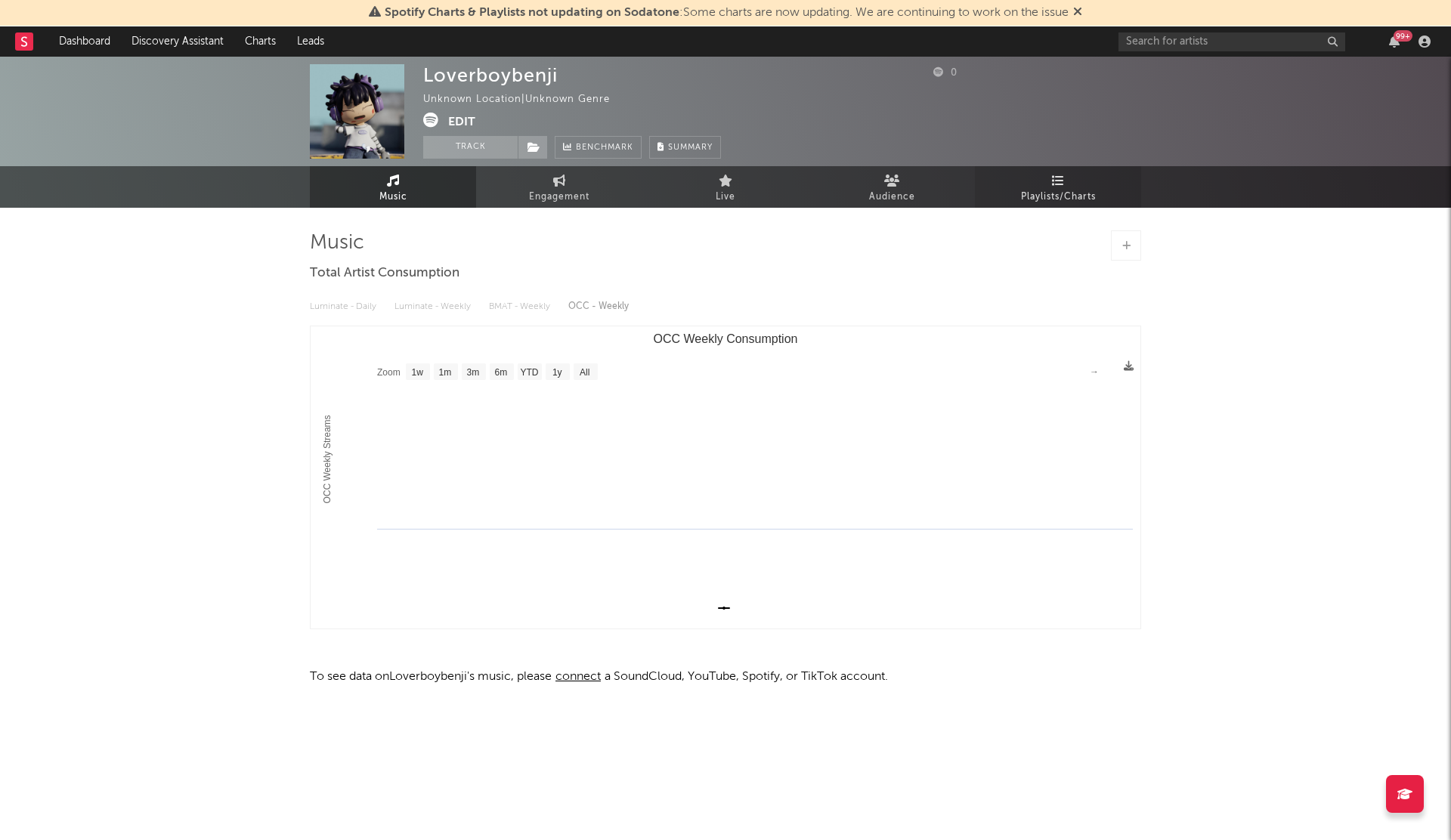
click at [1057, 193] on span "Playlists/Charts" at bounding box center [1058, 197] width 75 height 18
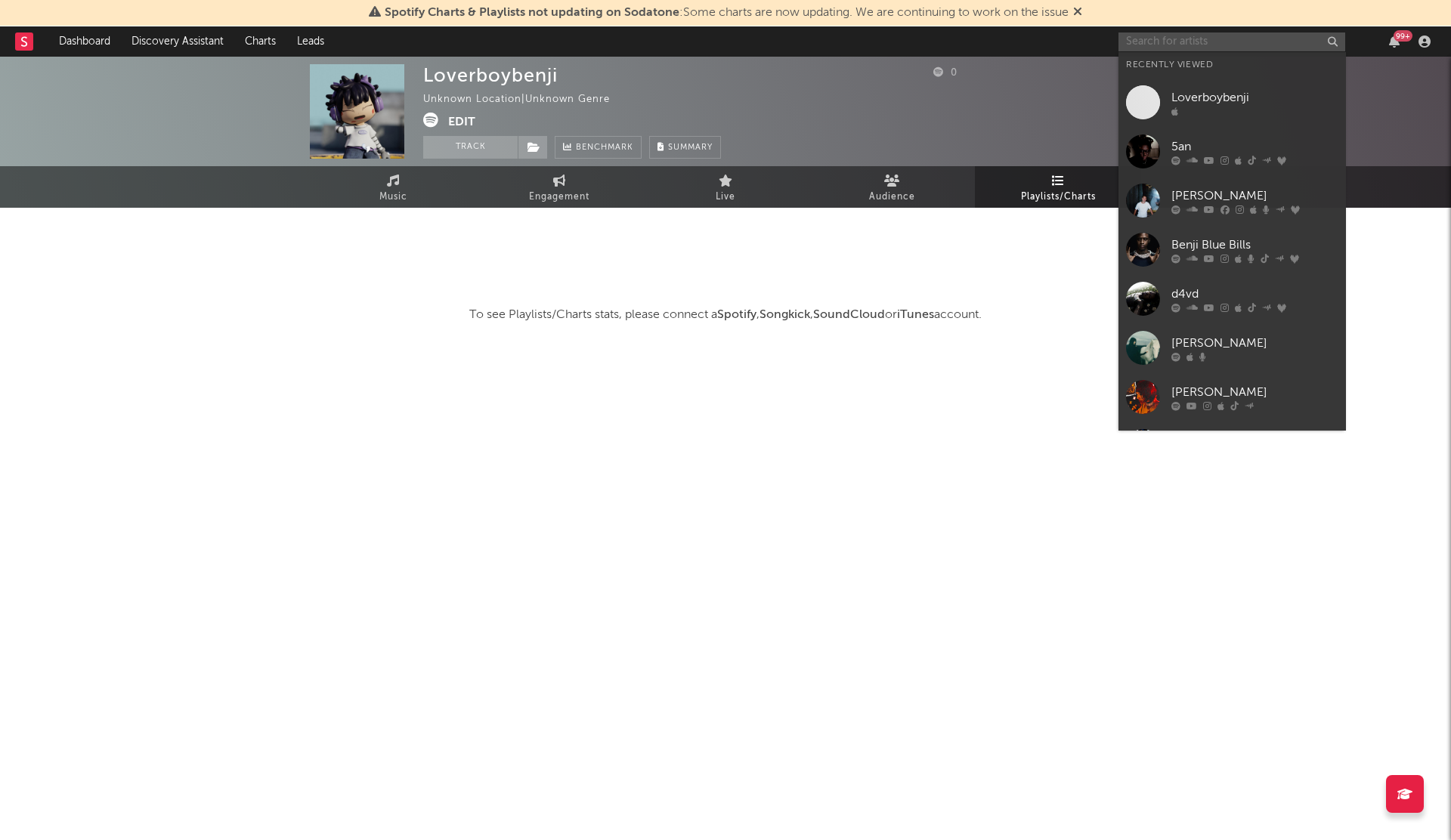
click at [1144, 35] on input "text" at bounding box center [1231, 42] width 226 height 19
paste input "SELL EVERYTHING"
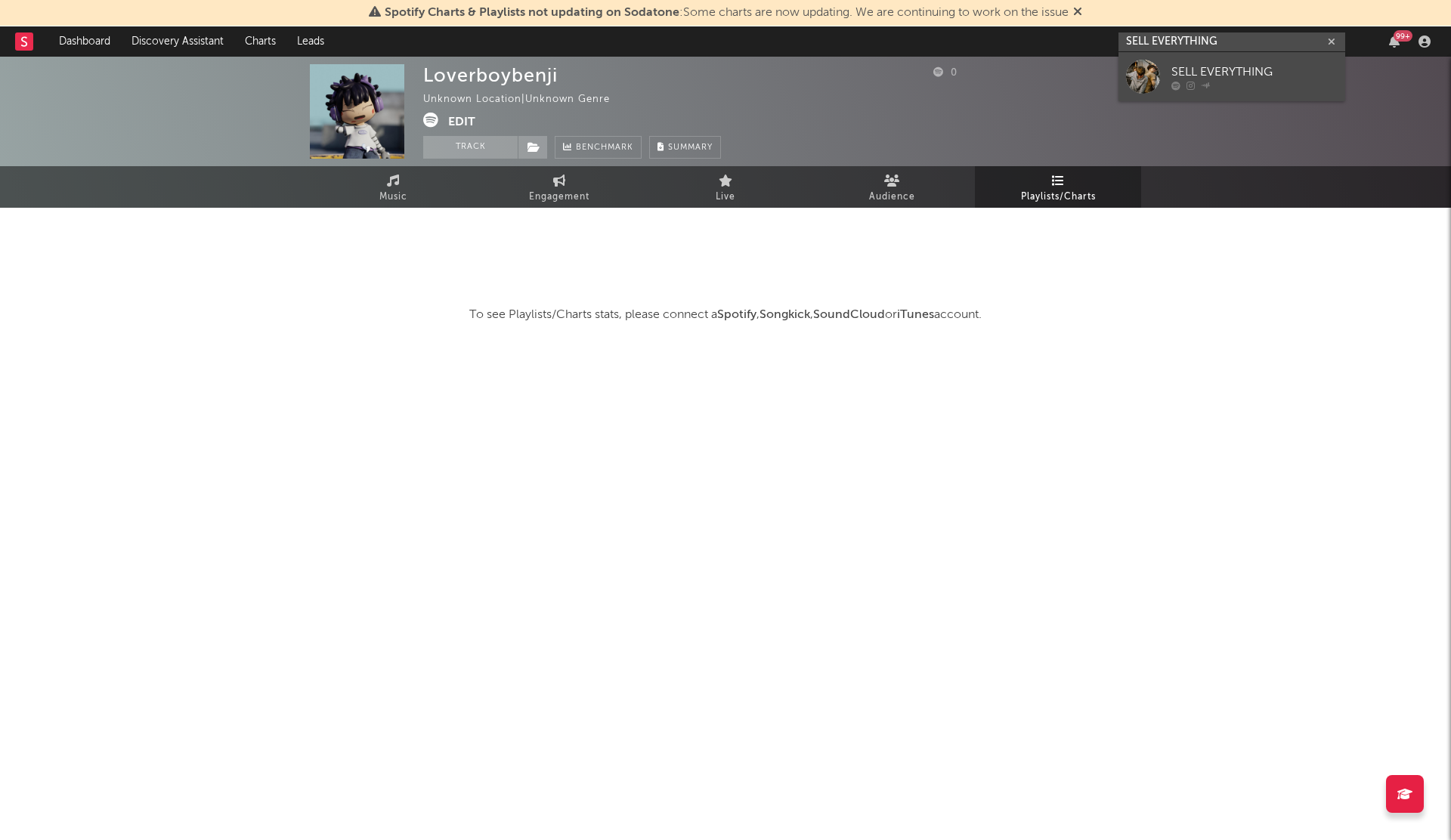
type input "SELL EVERYTHING"
click at [1141, 82] on div at bounding box center [1143, 76] width 34 height 34
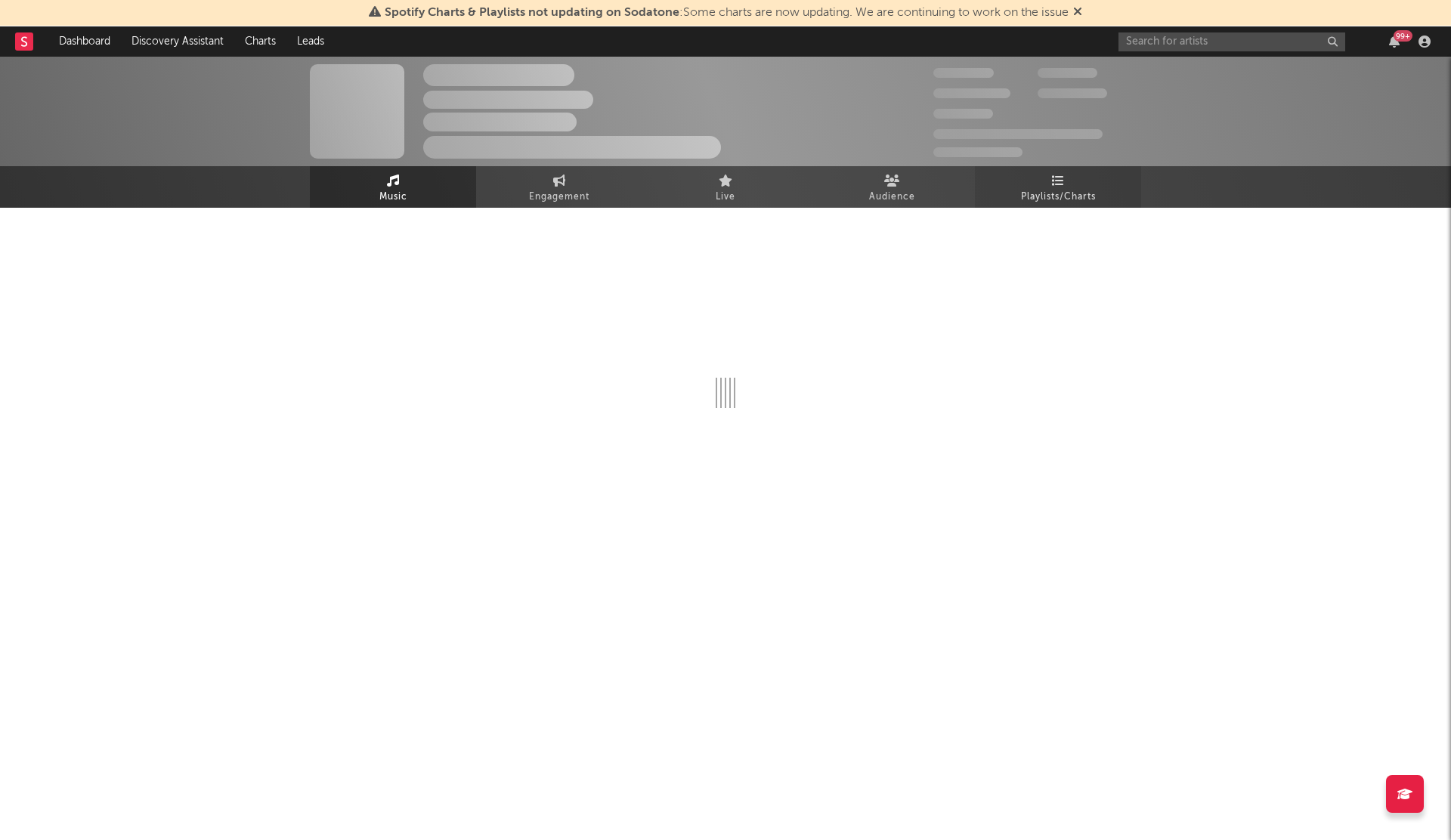
click at [1064, 192] on span "Playlists/Charts" at bounding box center [1058, 197] width 75 height 18
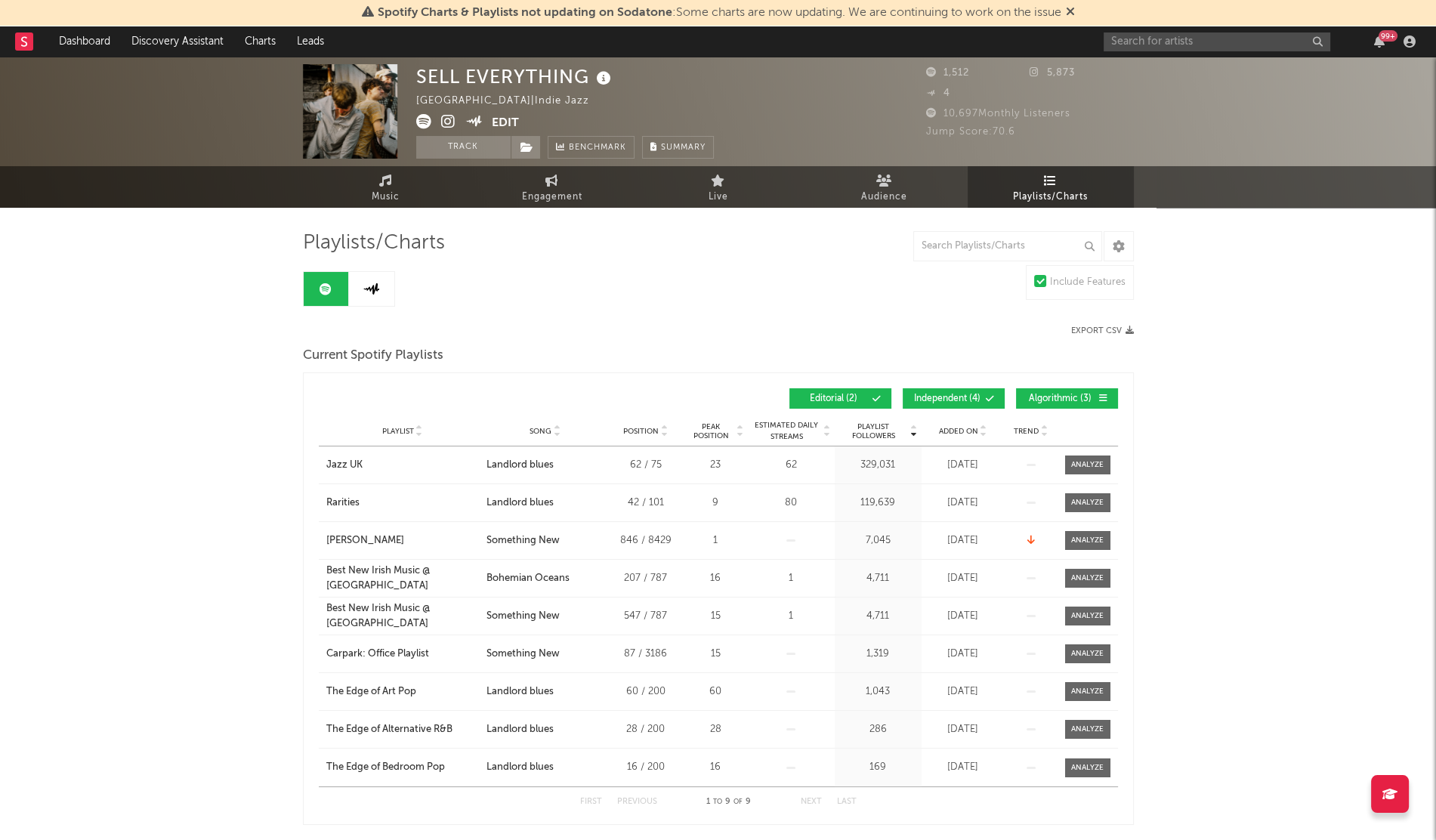
click at [947, 425] on div "Added On" at bounding box center [963, 431] width 75 height 12
click at [949, 427] on span "Added On" at bounding box center [958, 431] width 39 height 9
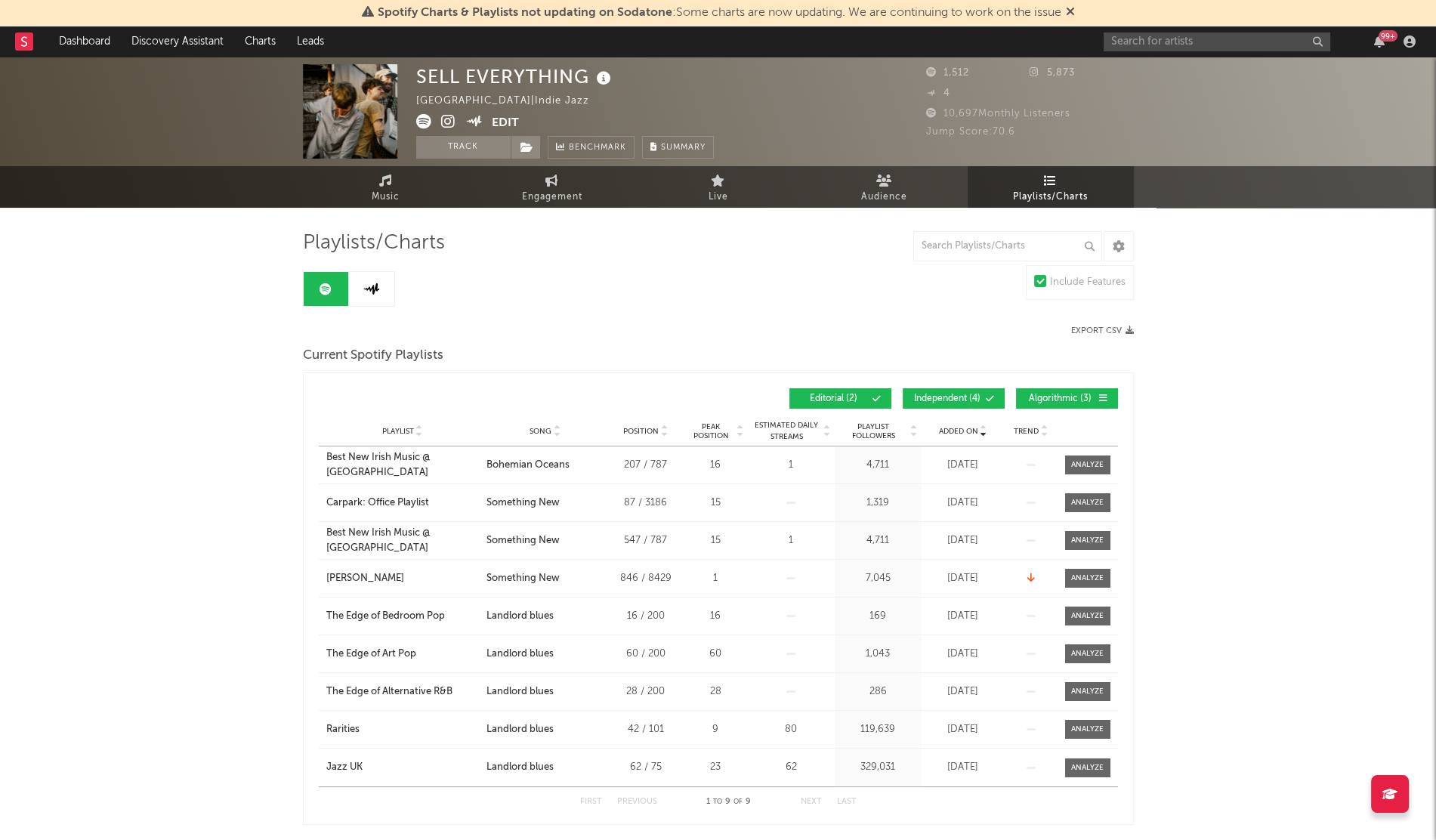
click at [358, 288] on link at bounding box center [372, 289] width 45 height 34
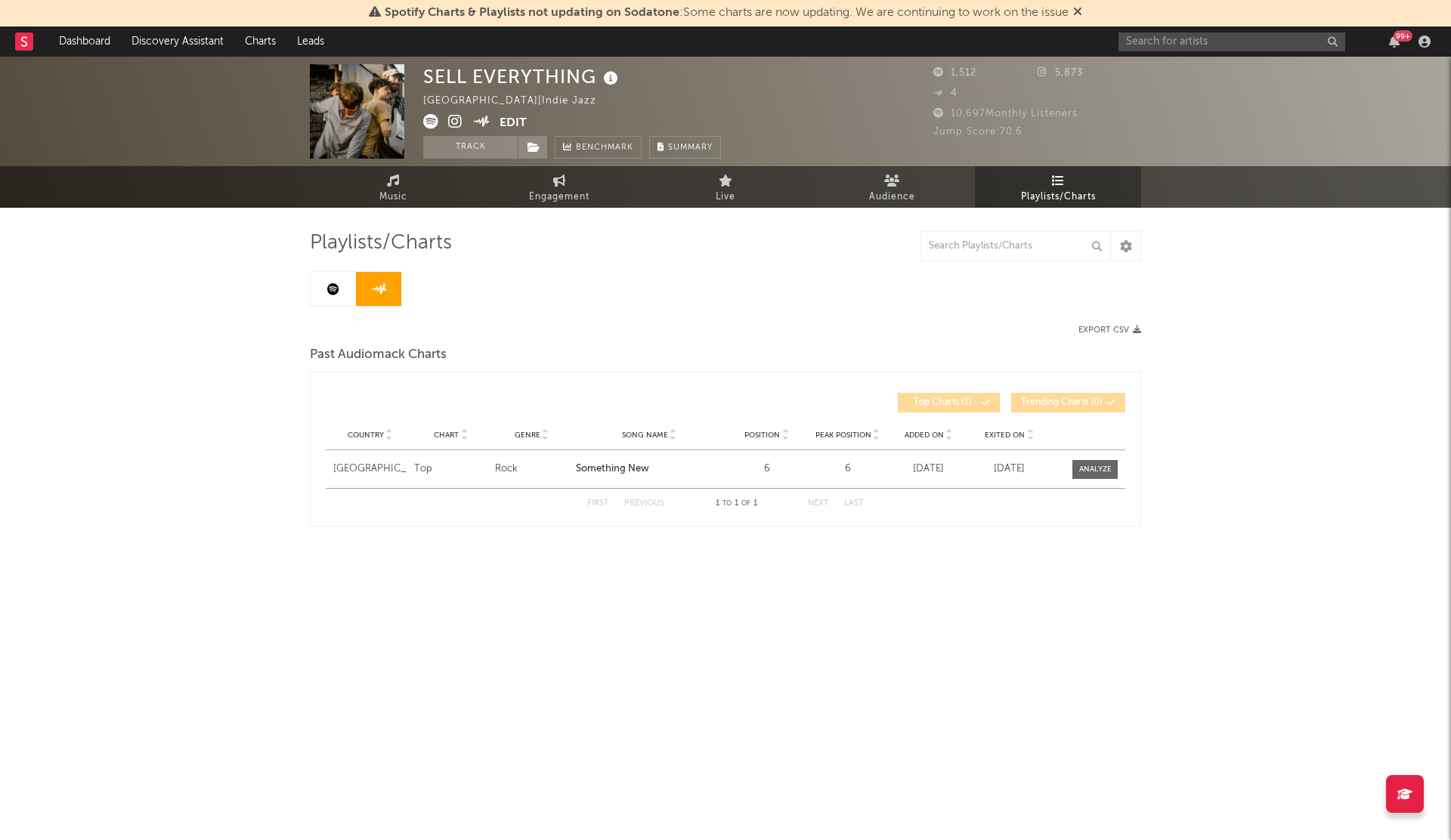
click at [1003, 431] on span "Exited On" at bounding box center [1004, 435] width 40 height 9
click at [1150, 47] on input "text" at bounding box center [1231, 42] width 226 height 19
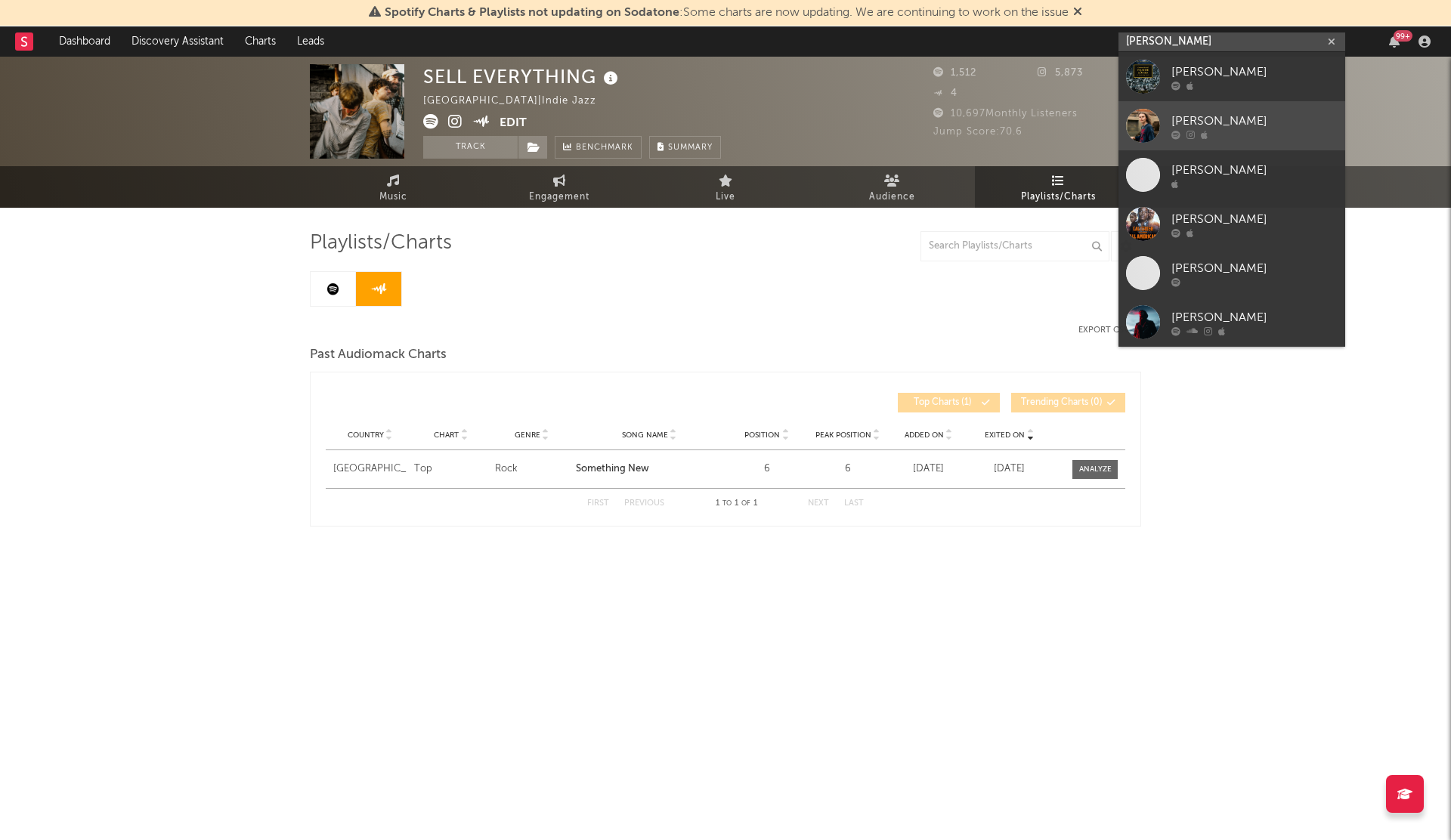
type input "[PERSON_NAME]"
click at [1121, 114] on link "[PERSON_NAME]" at bounding box center [1231, 125] width 226 height 49
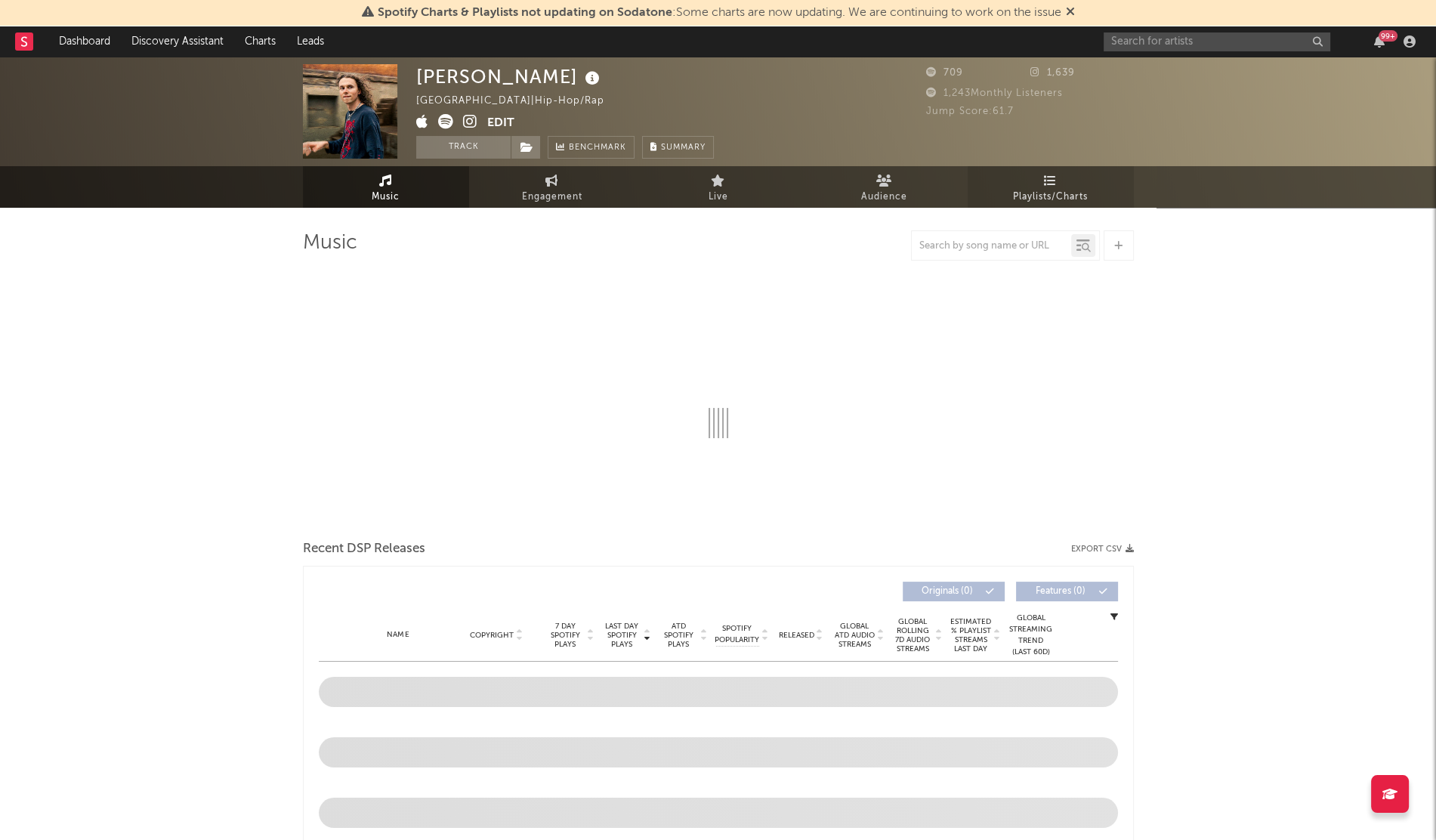
select select "1w"
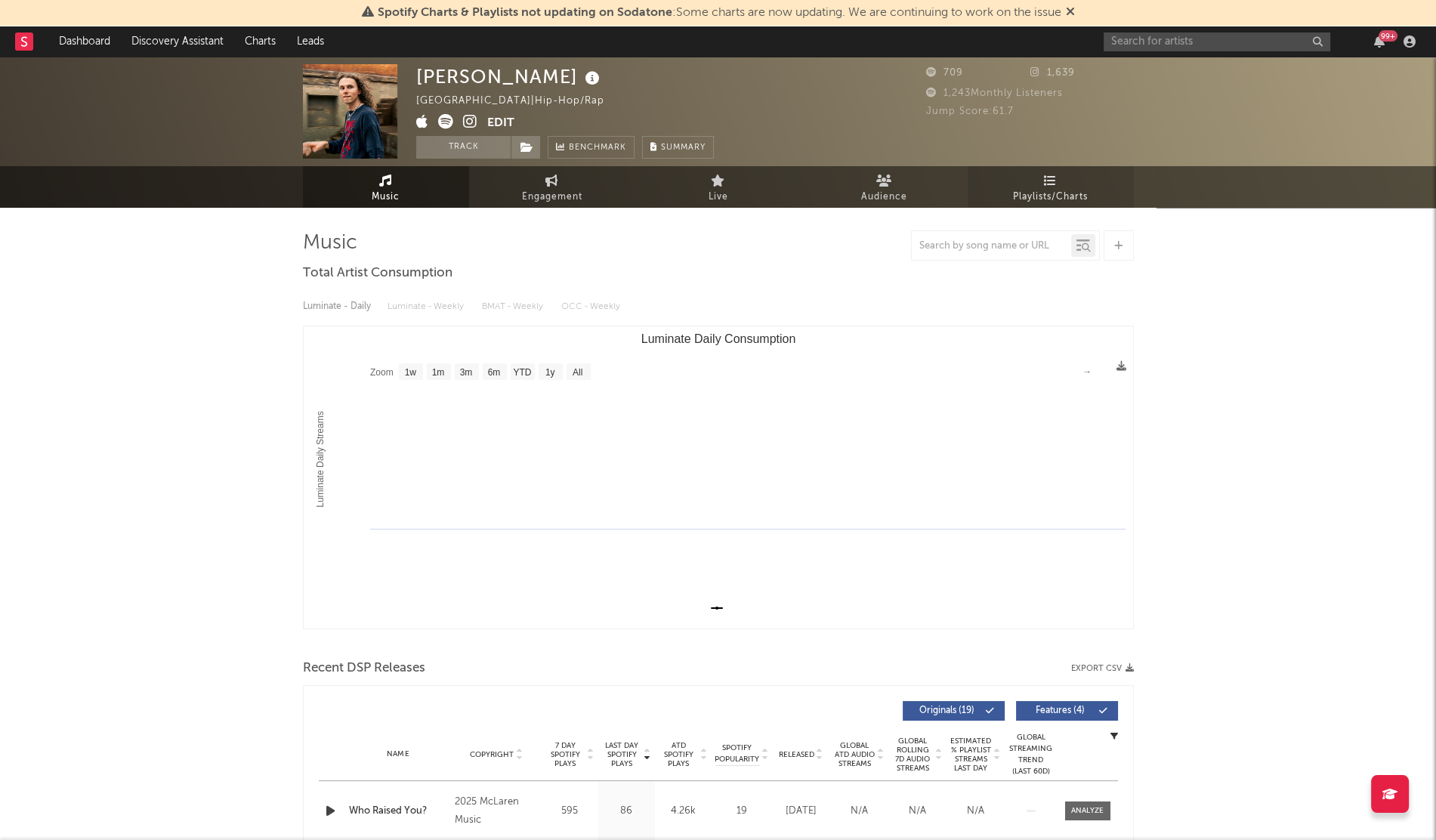
click at [1013, 197] on span "Playlists/Charts" at bounding box center [1051, 197] width 75 height 18
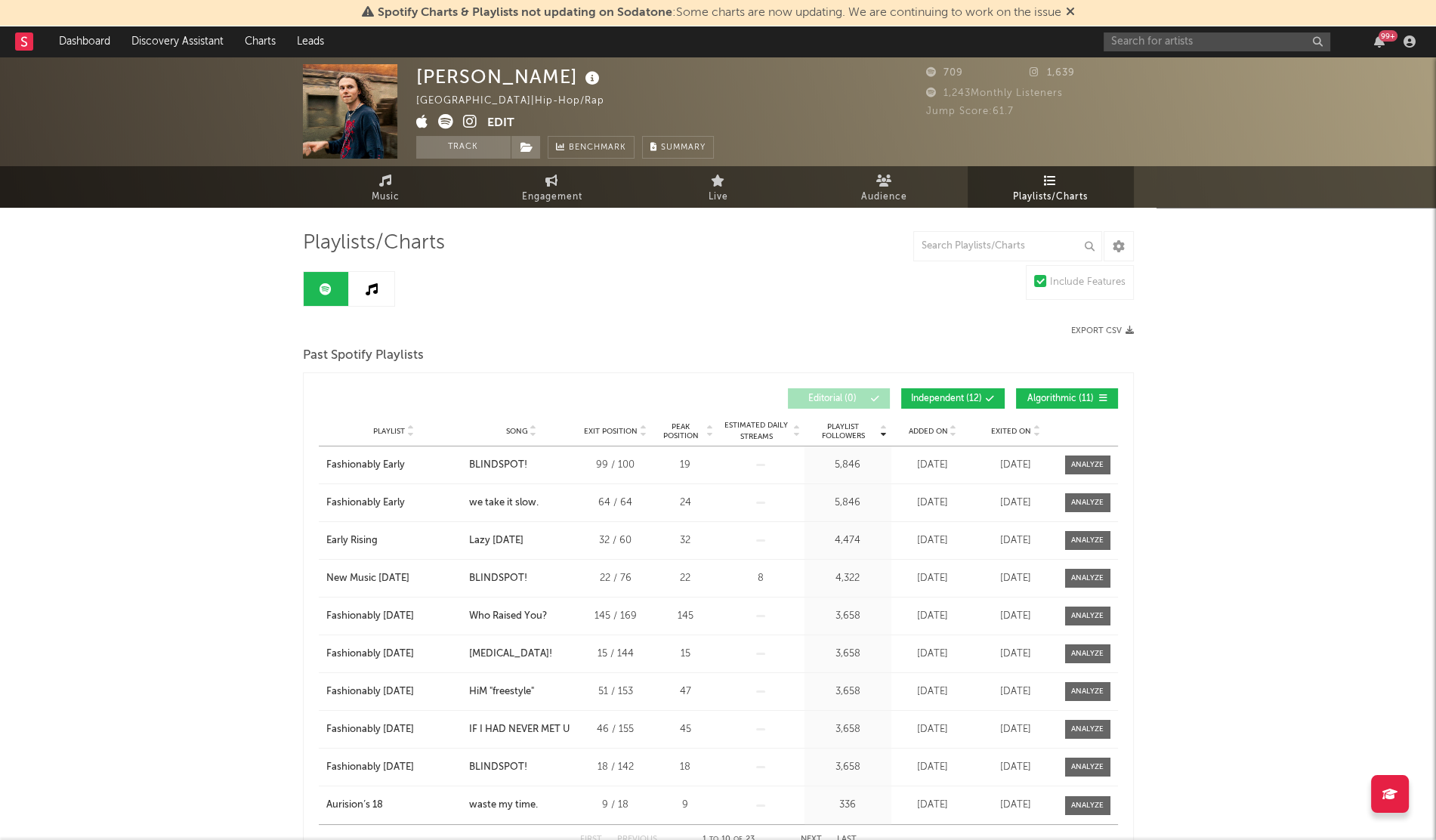
click at [934, 433] on span "Added On" at bounding box center [928, 431] width 39 height 9
click at [353, 276] on link at bounding box center [372, 289] width 45 height 34
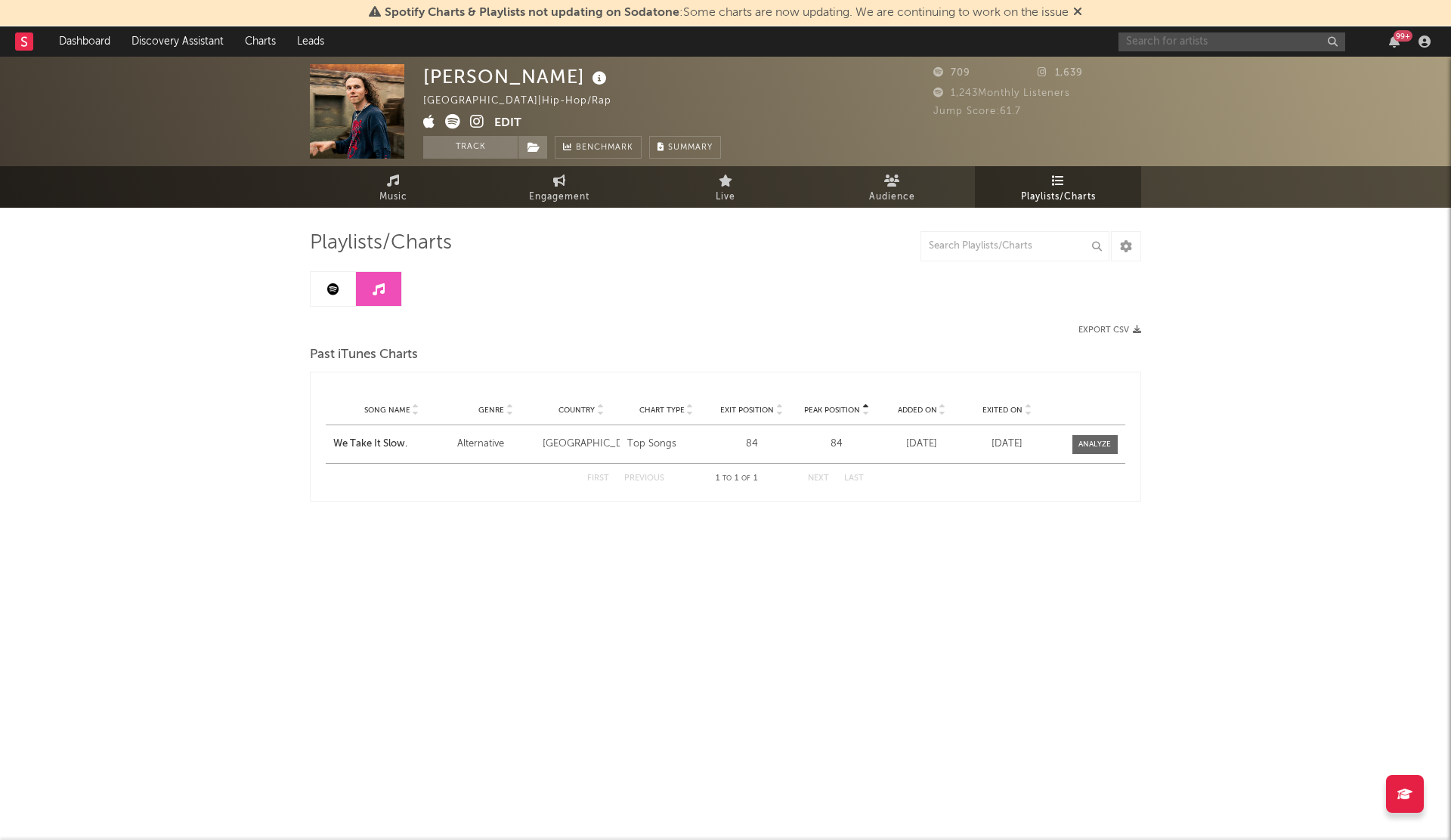
click at [1150, 36] on input "text" at bounding box center [1231, 42] width 226 height 19
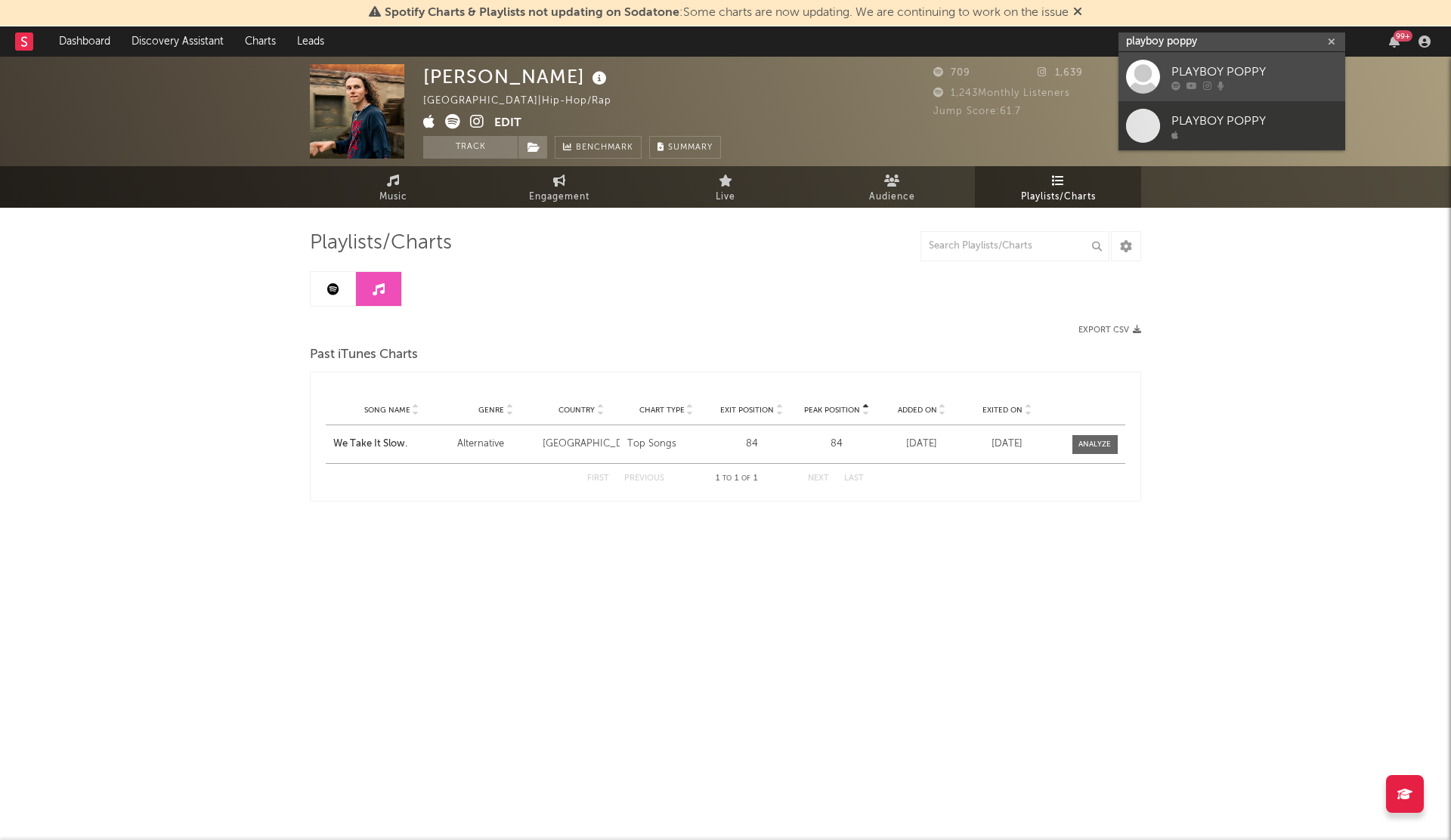
type input "playboy poppy"
click at [1134, 89] on div at bounding box center [1143, 76] width 34 height 34
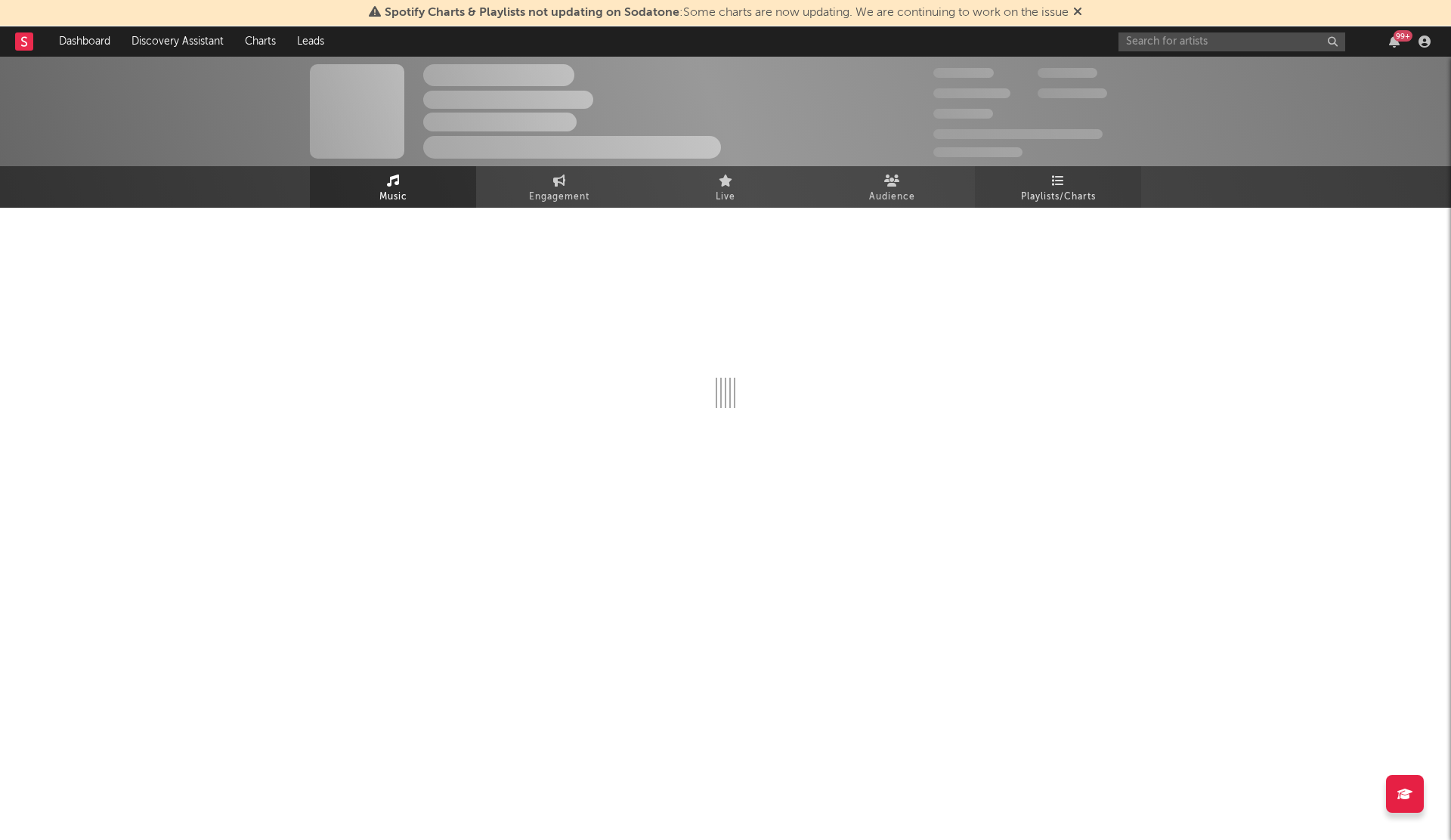
click at [1067, 179] on link "Playlists/Charts" at bounding box center [1058, 187] width 166 height 42
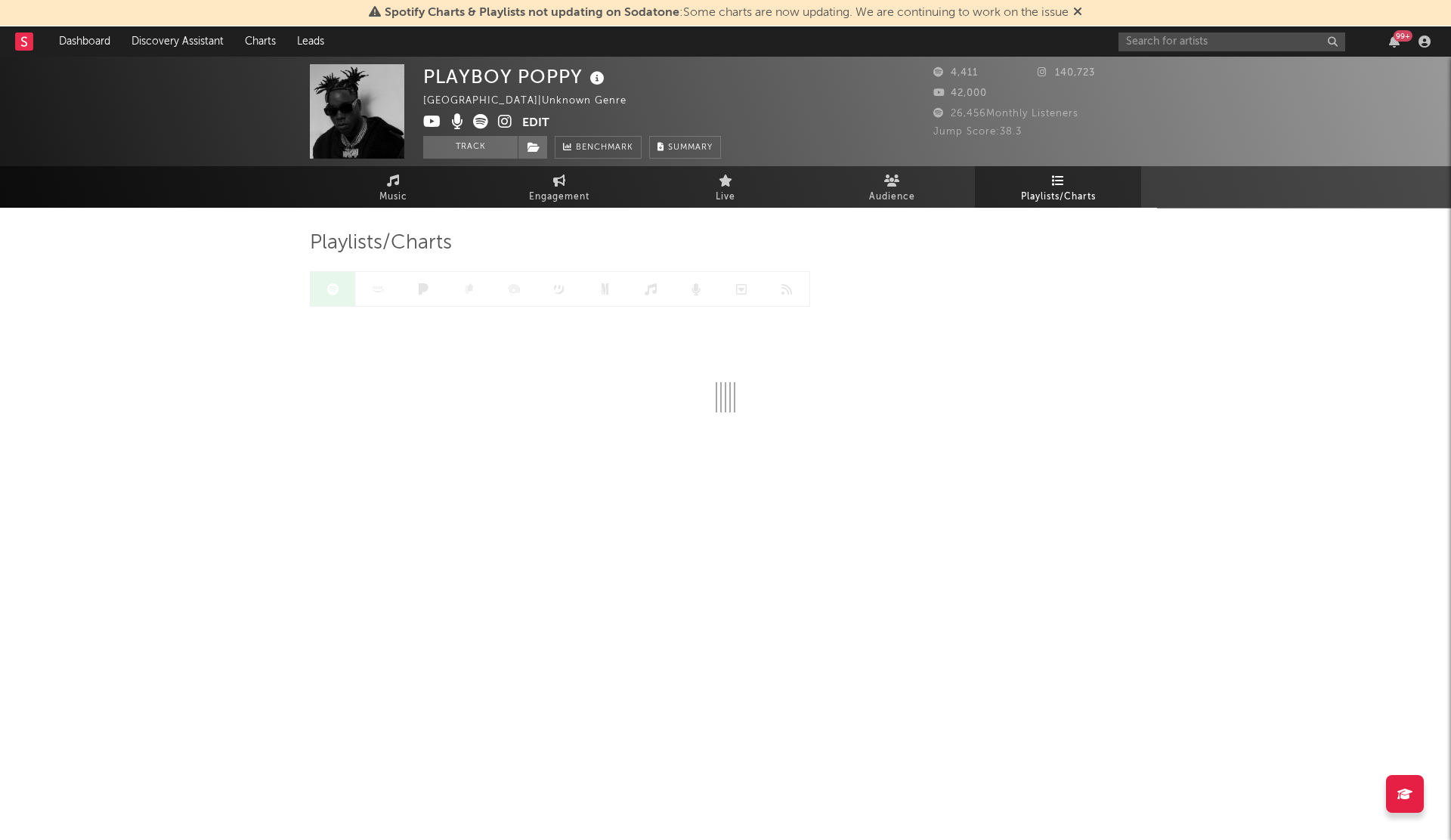
click at [356, 91] on img at bounding box center [357, 111] width 94 height 94
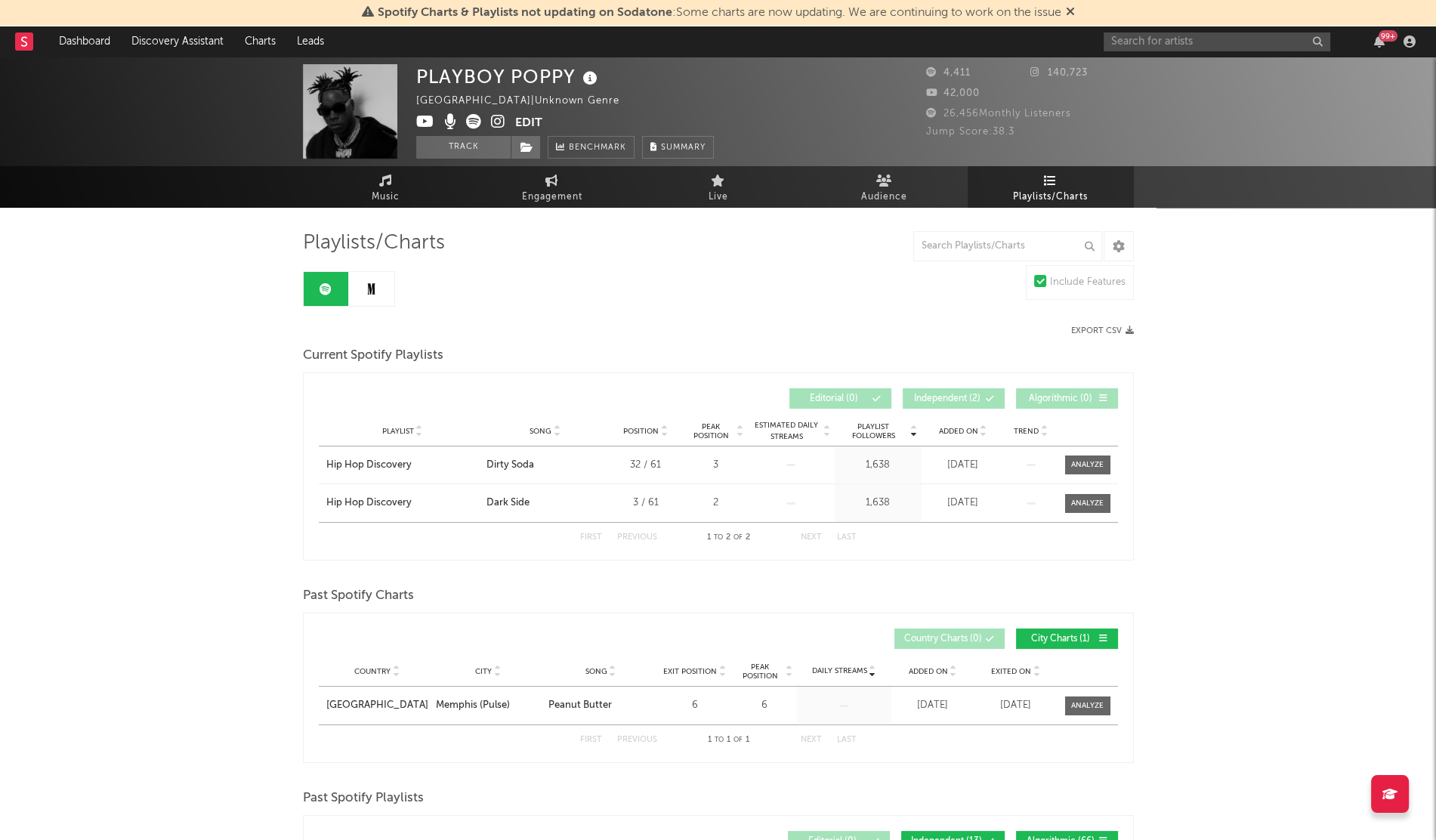
click at [356, 91] on img at bounding box center [350, 111] width 94 height 94
click at [956, 432] on span "Added On" at bounding box center [958, 431] width 39 height 9
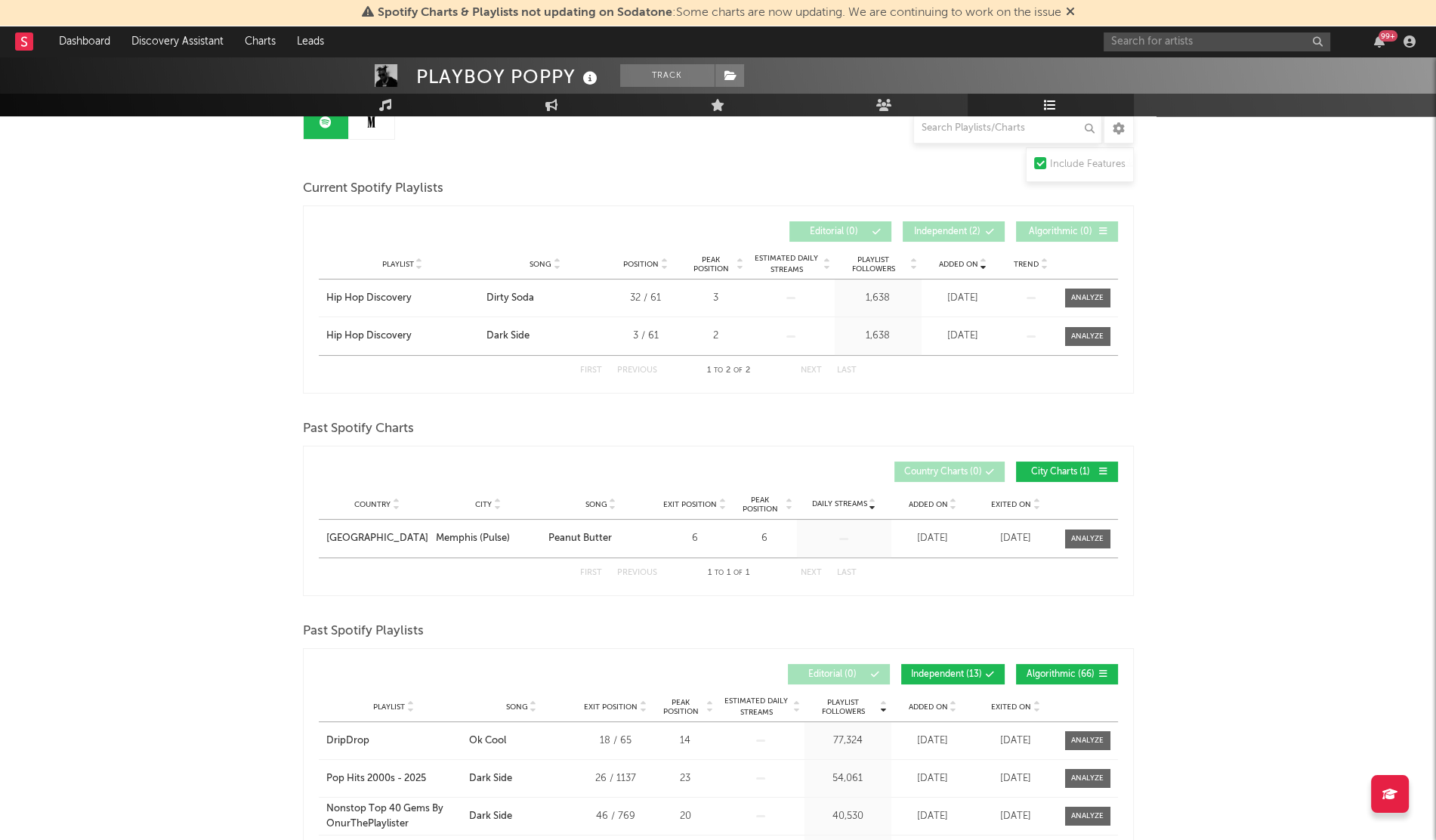
scroll to position [261, 0]
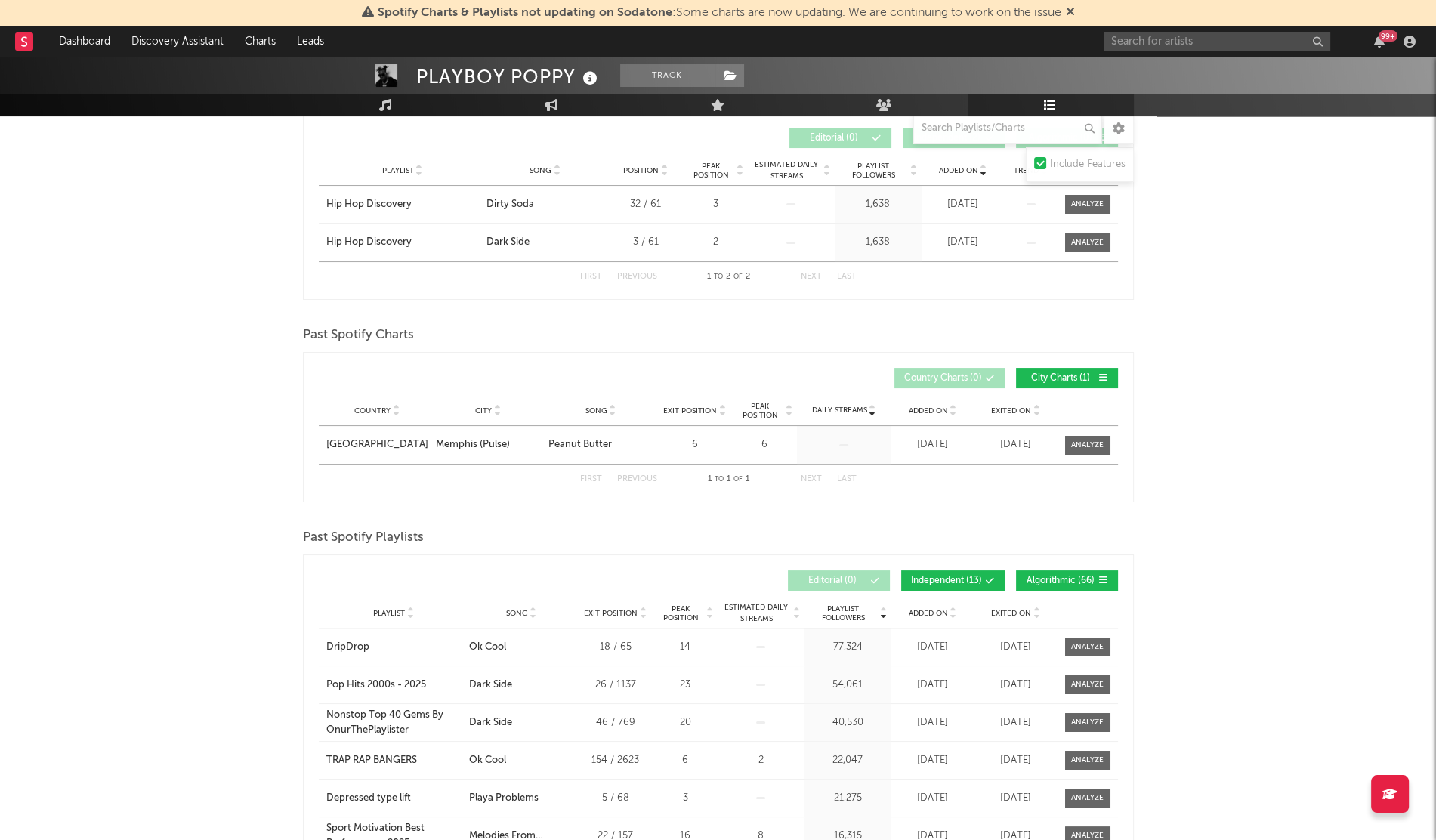
click at [927, 611] on span "Added On" at bounding box center [928, 613] width 39 height 9
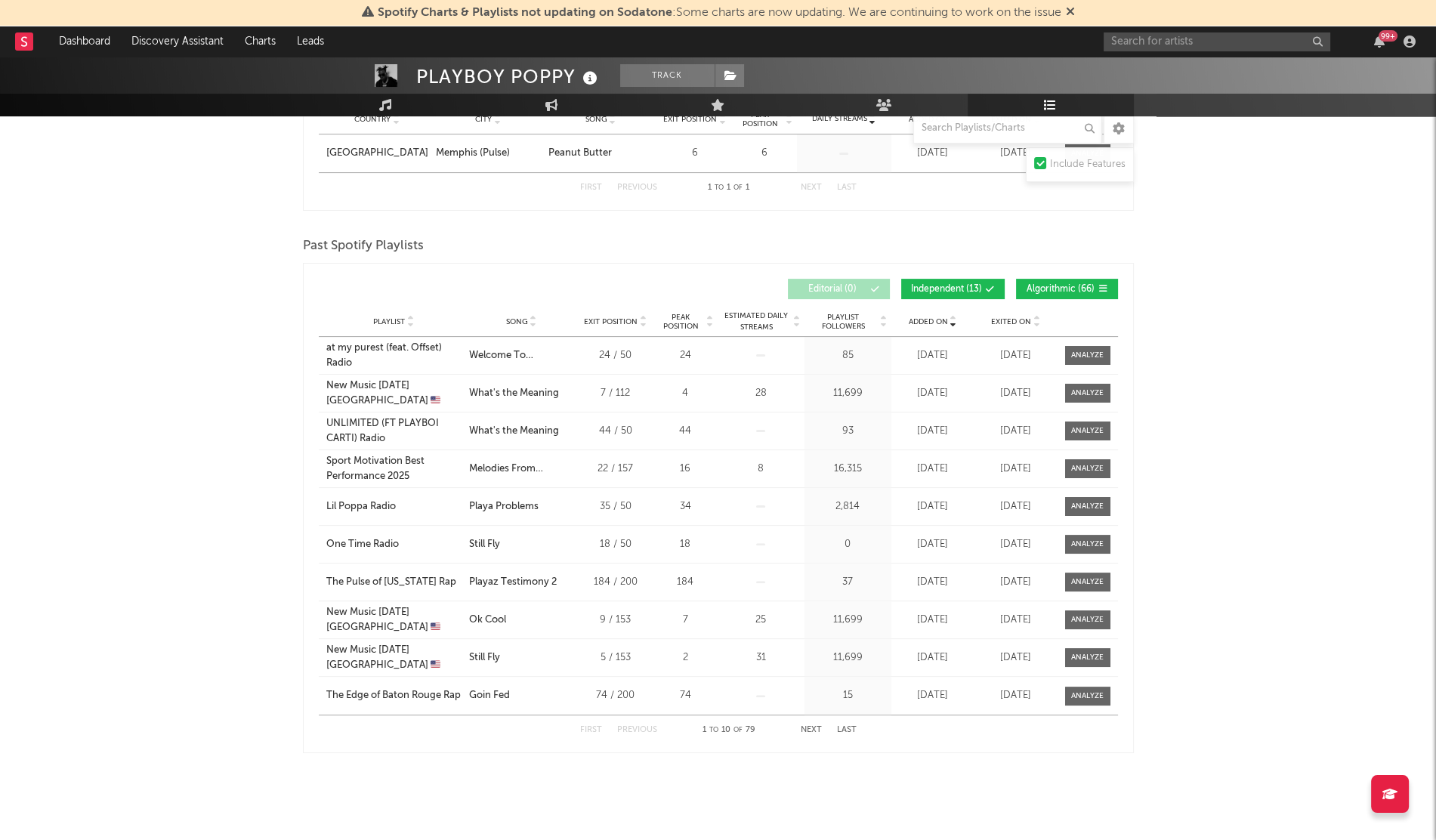
scroll to position [0, 0]
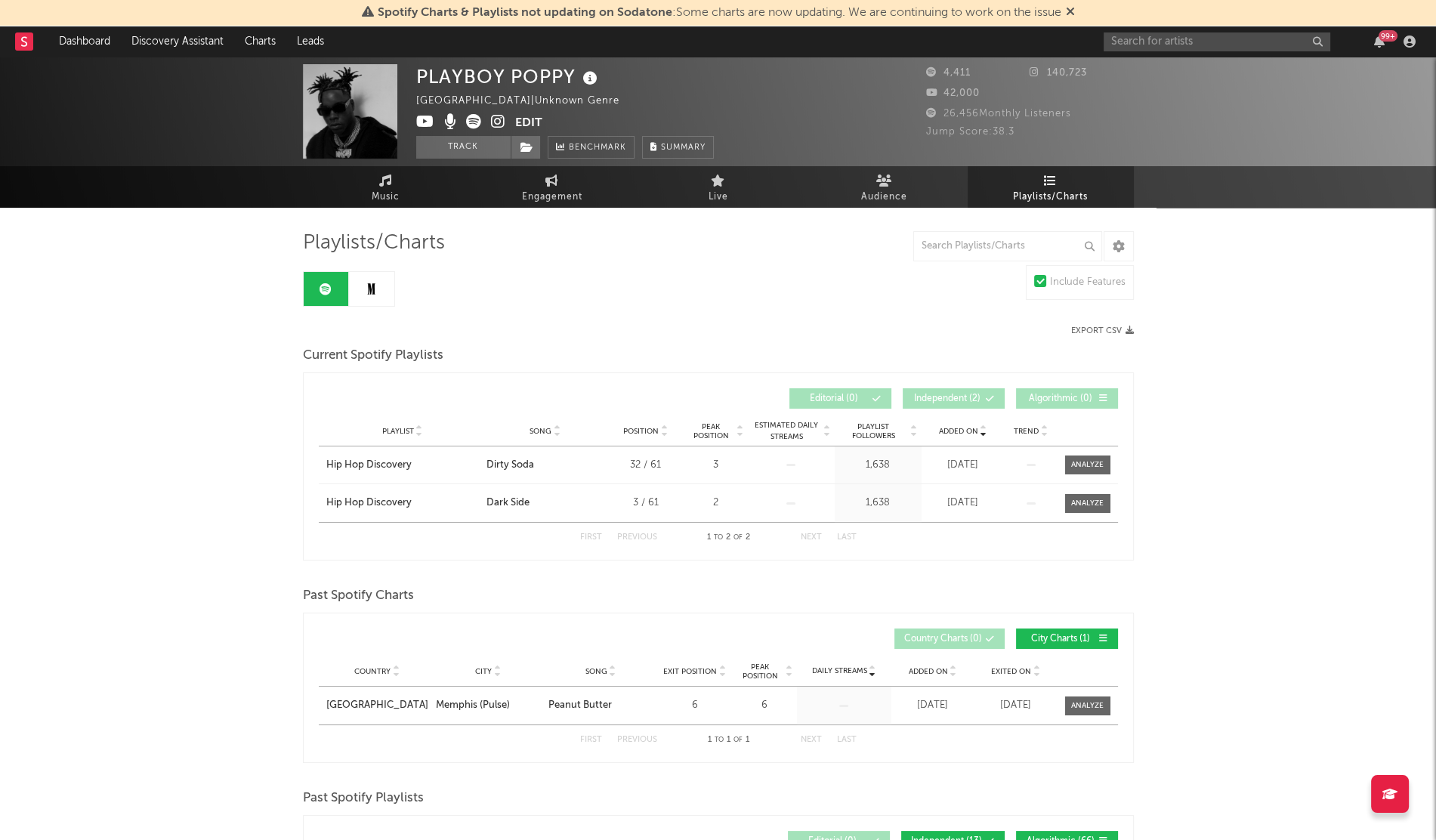
click at [363, 288] on link at bounding box center [372, 289] width 45 height 34
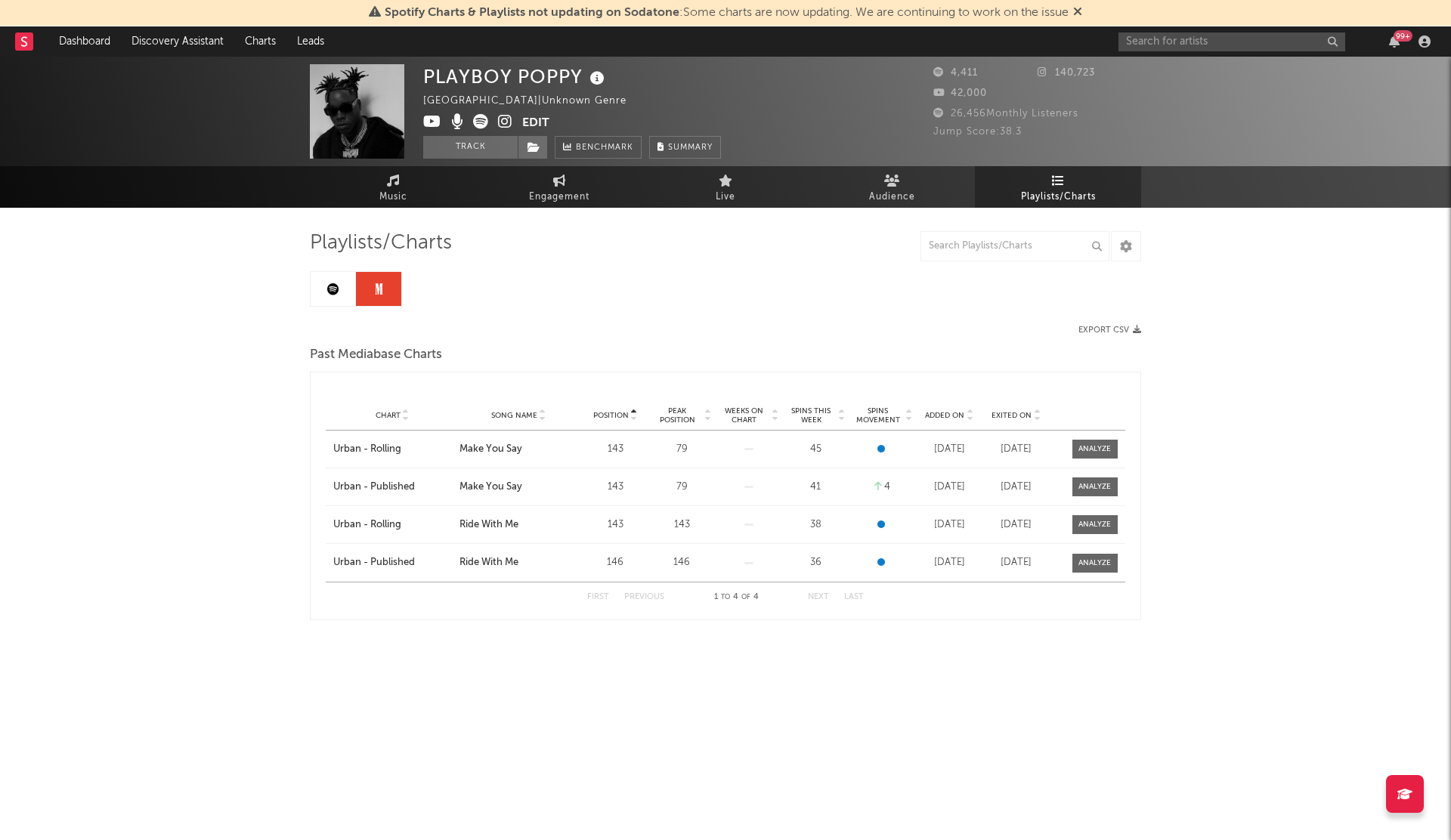
click at [328, 289] on icon at bounding box center [333, 289] width 12 height 12
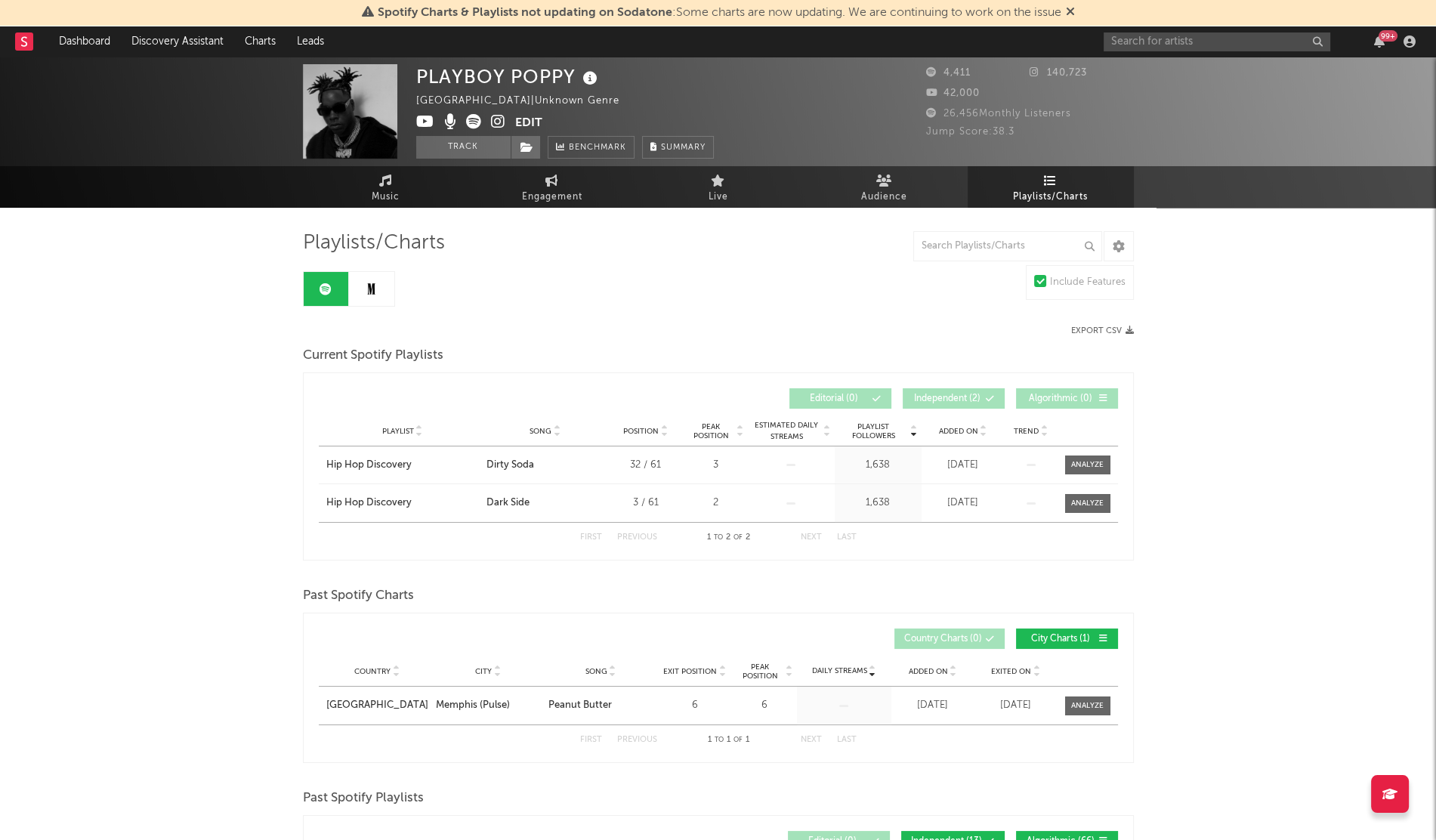
click at [373, 281] on link at bounding box center [372, 289] width 45 height 34
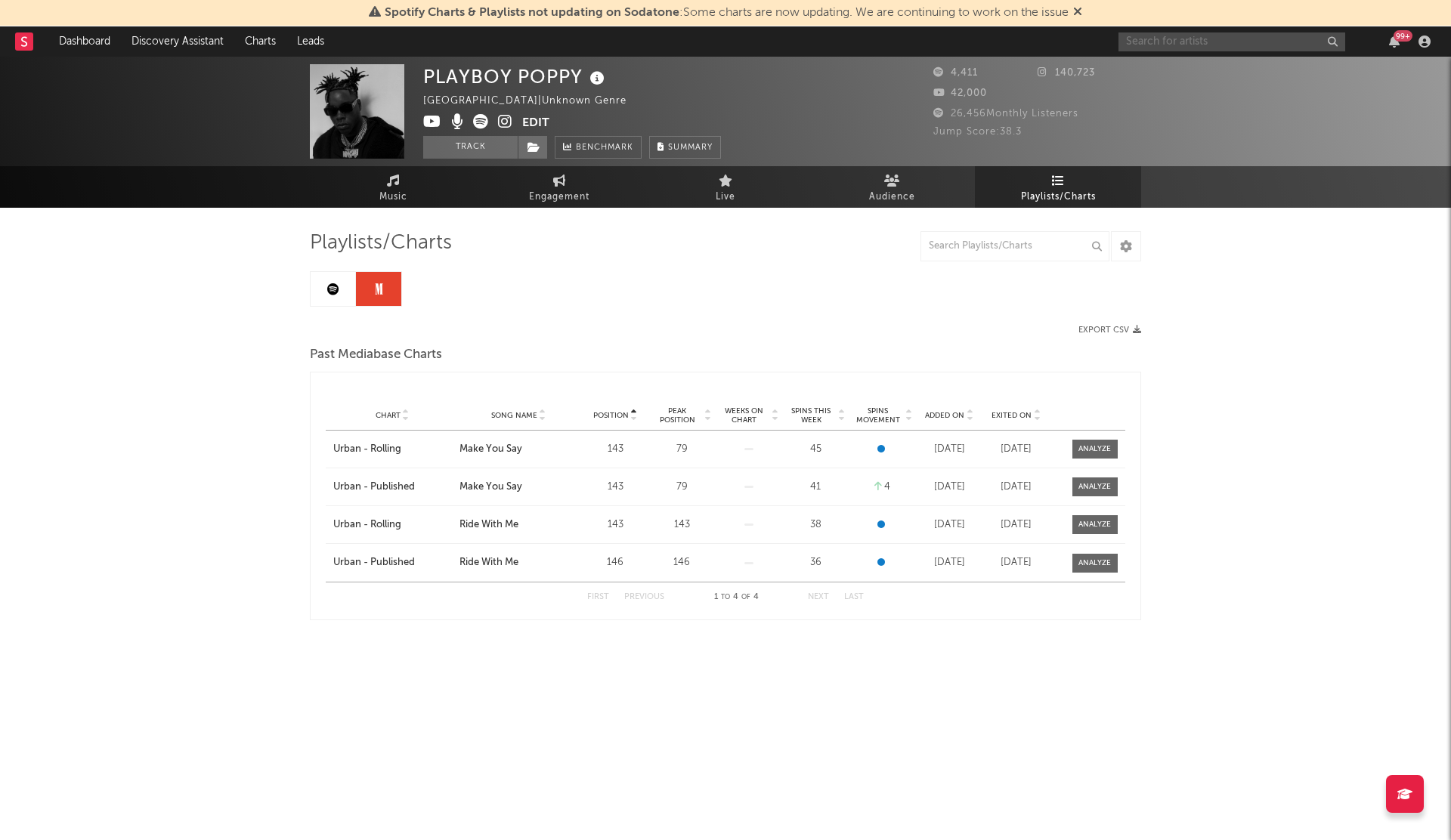
click at [1148, 43] on input "text" at bounding box center [1231, 42] width 226 height 19
type input "[PERSON_NAME]"
click at [1144, 74] on div at bounding box center [1143, 76] width 34 height 34
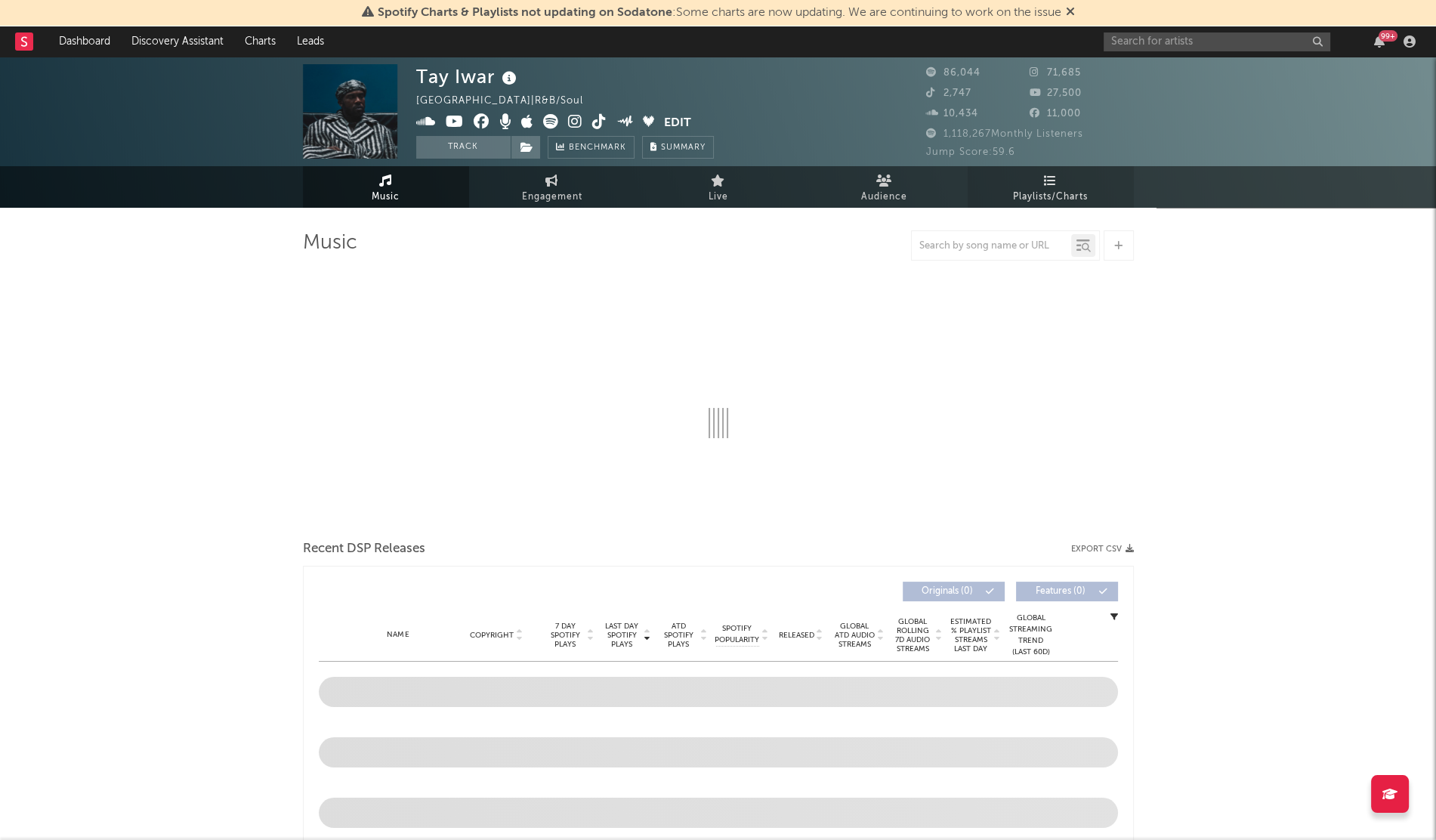
click at [1065, 184] on link "Playlists/Charts" at bounding box center [1051, 187] width 166 height 42
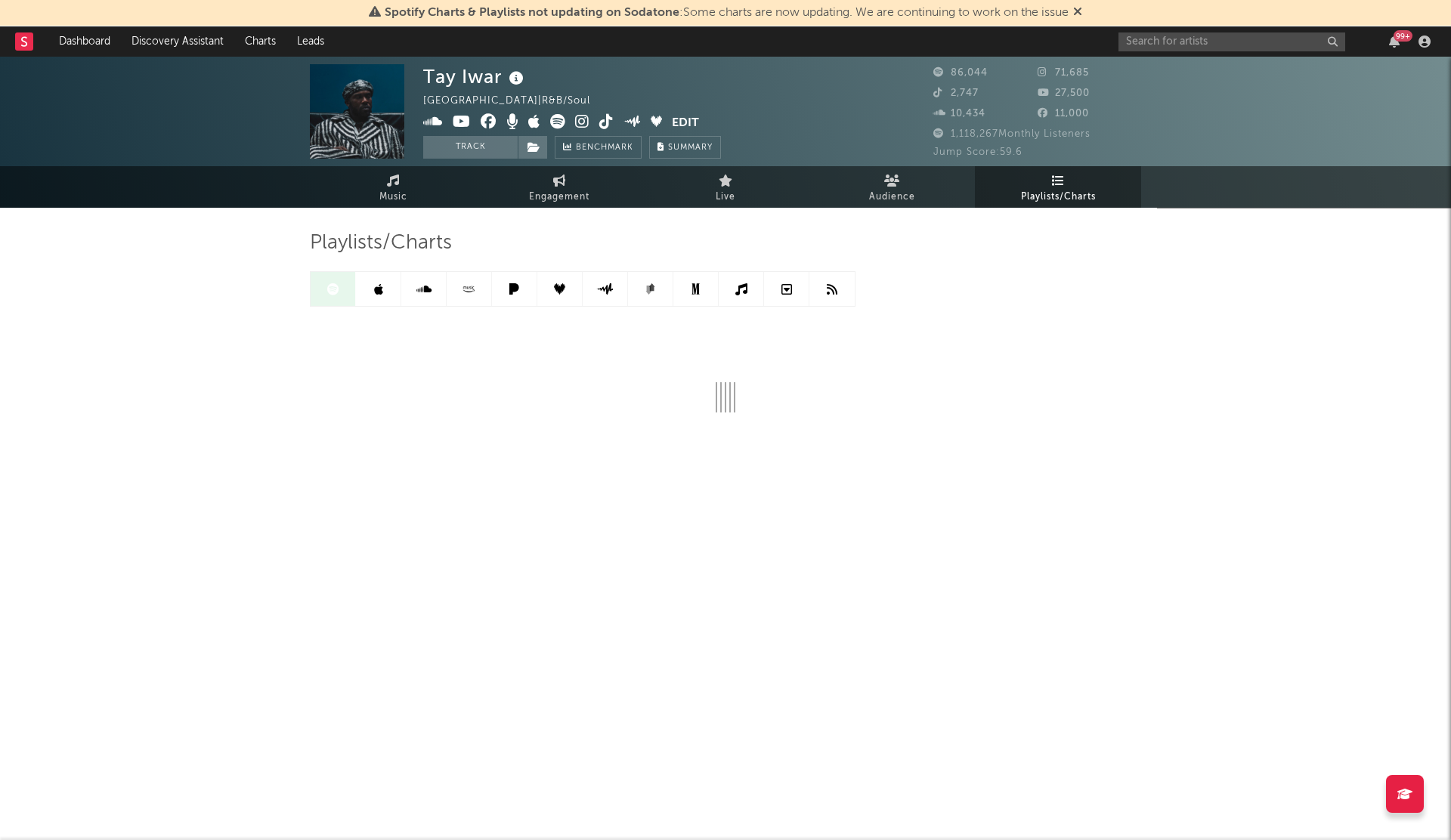
click at [692, 283] on icon at bounding box center [696, 289] width 12 height 12
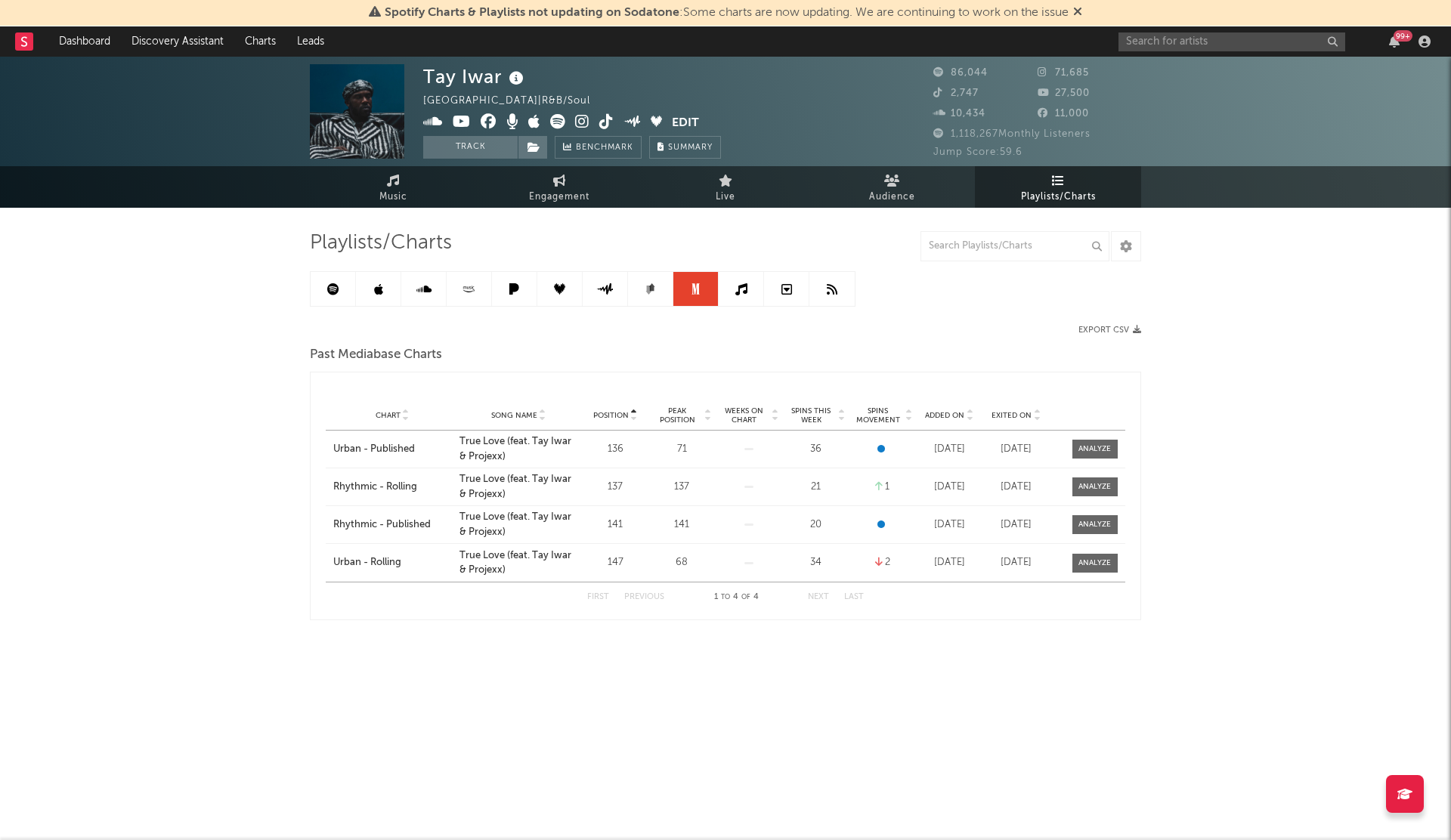
click at [945, 413] on span "Added On" at bounding box center [944, 415] width 39 height 9
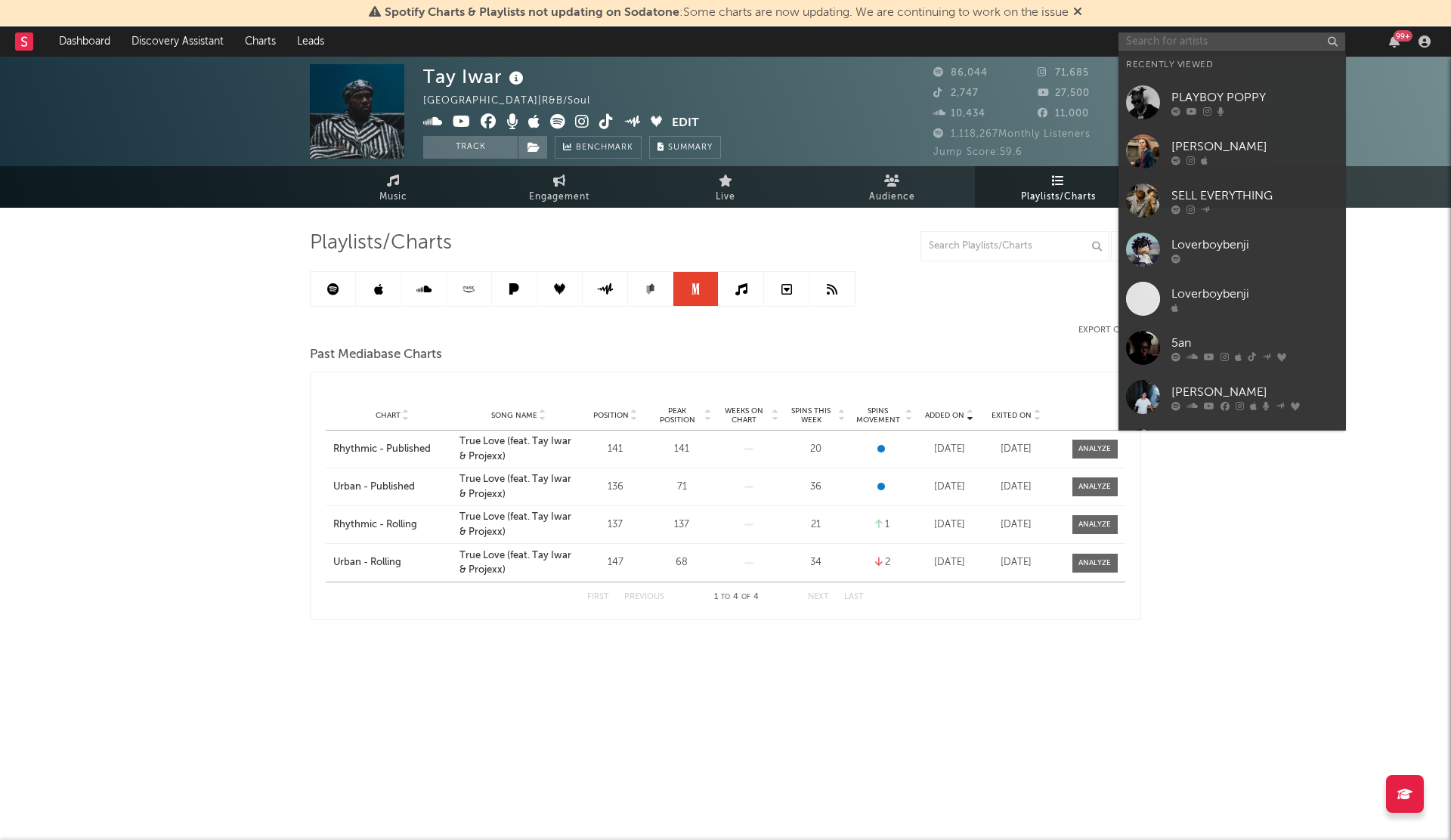
click at [1162, 48] on input "text" at bounding box center [1231, 42] width 226 height 19
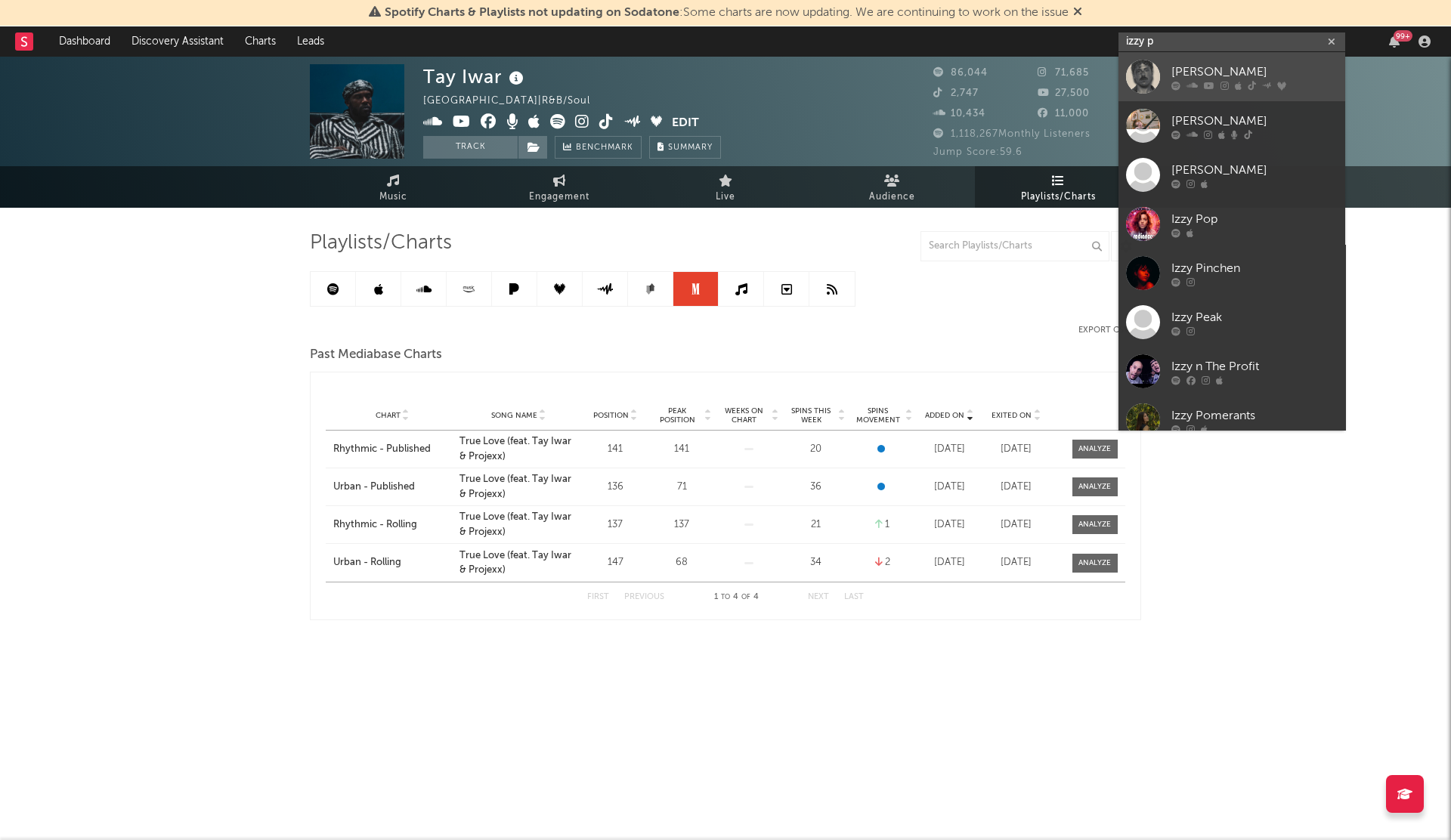
type input "izzy p"
click at [1154, 70] on div at bounding box center [1143, 76] width 34 height 34
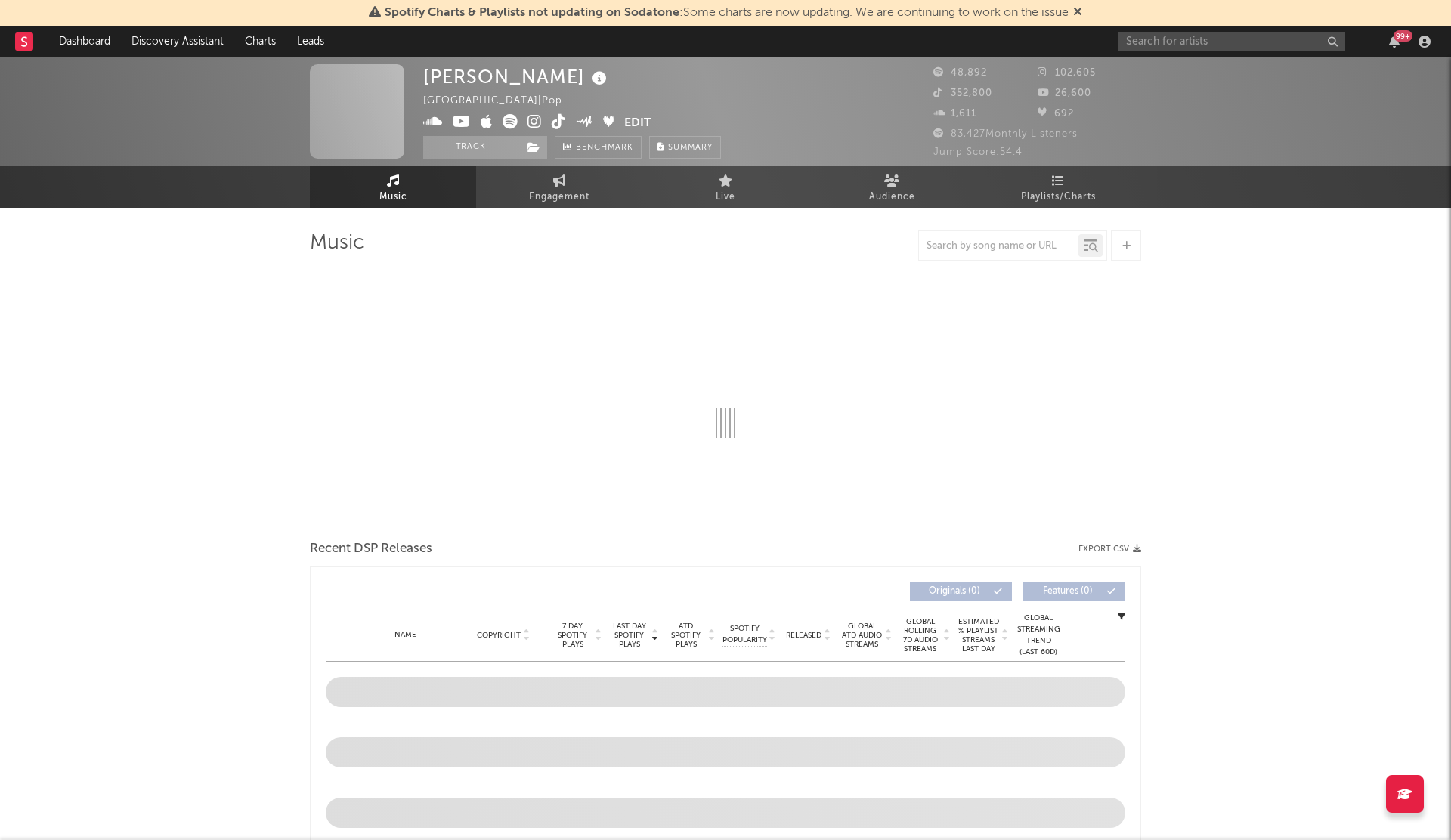
select select "6m"
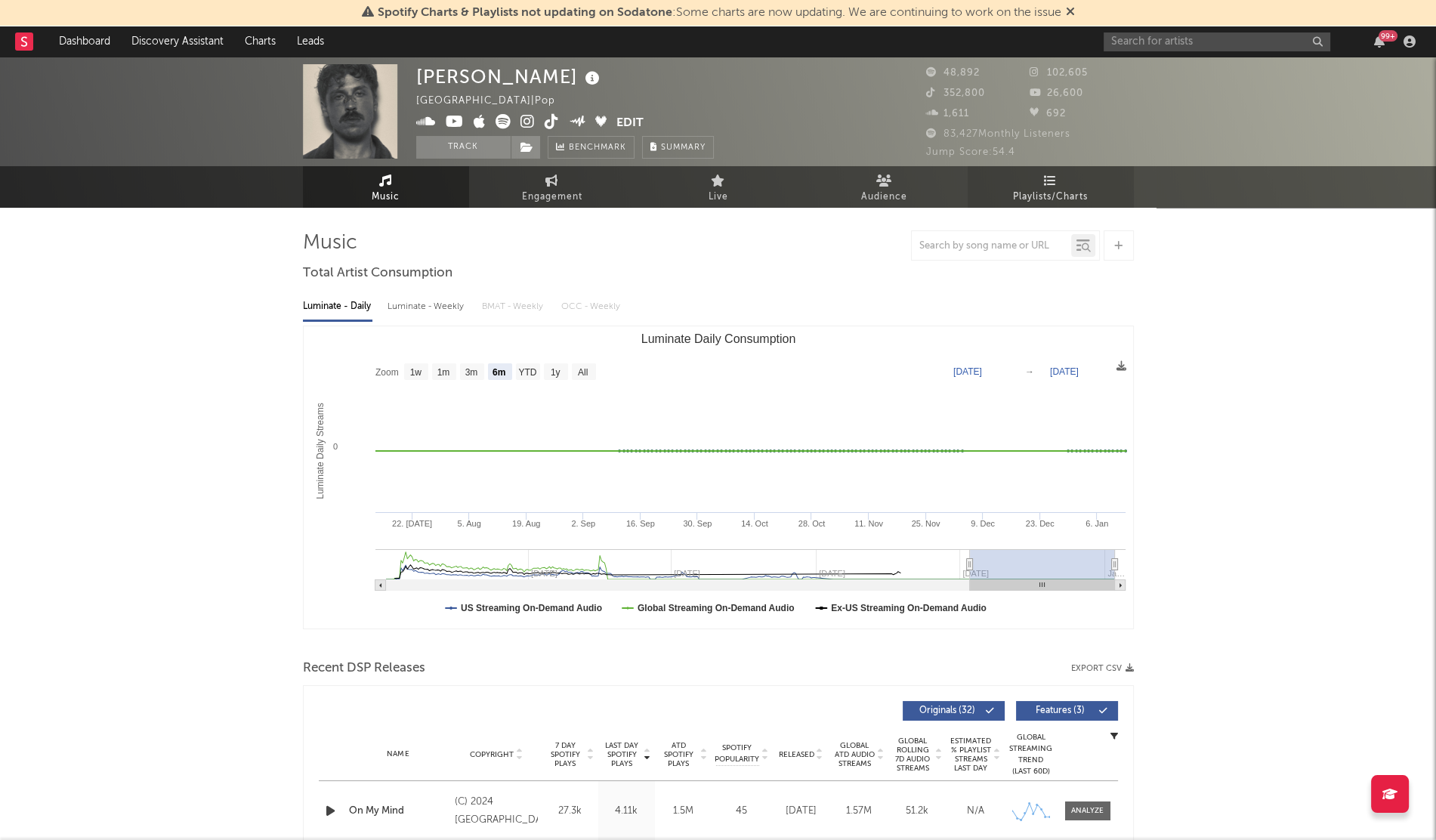
click at [1057, 185] on link "Playlists/Charts" at bounding box center [1051, 187] width 166 height 42
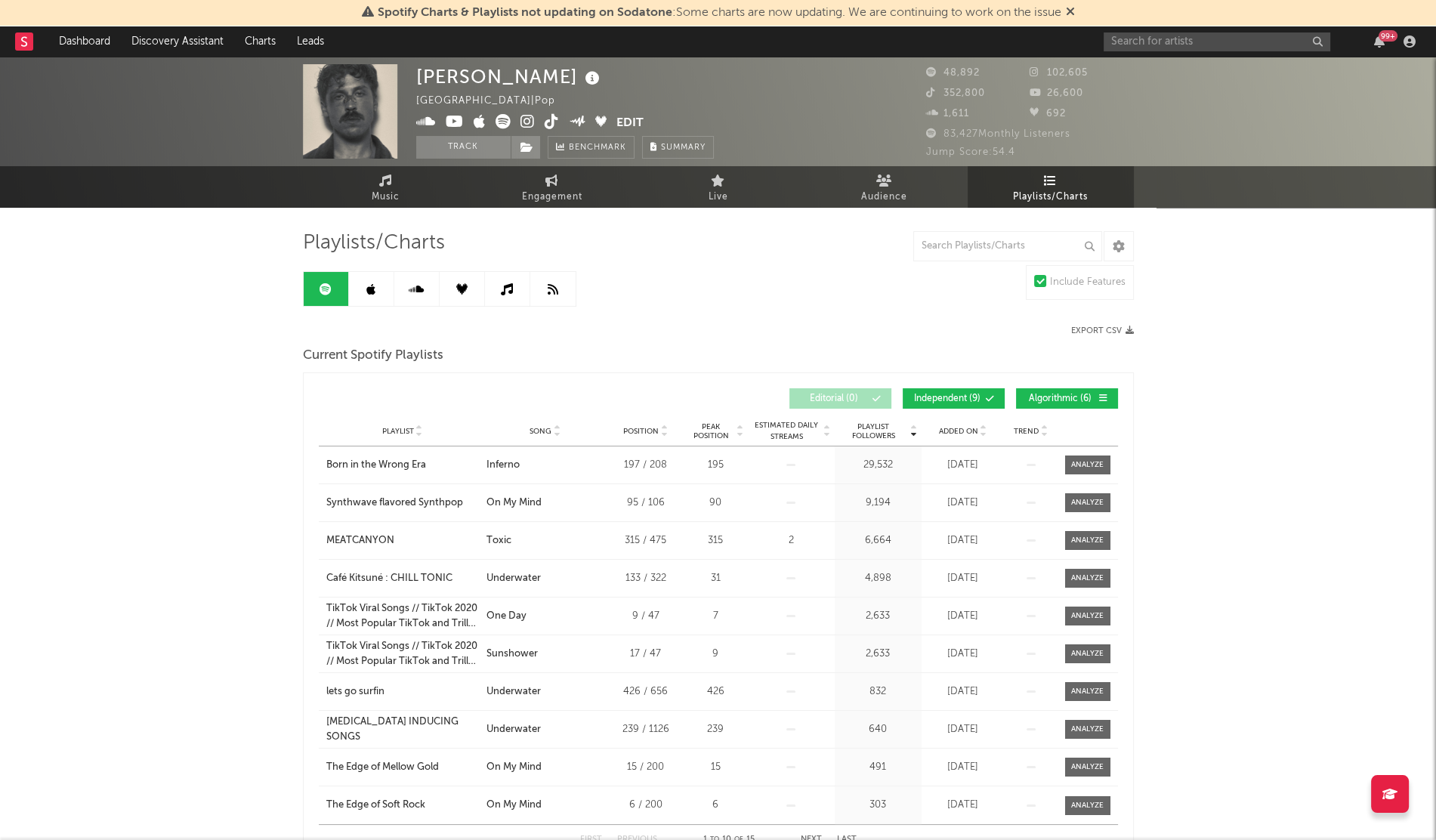
click at [944, 427] on span "Added On" at bounding box center [958, 431] width 39 height 9
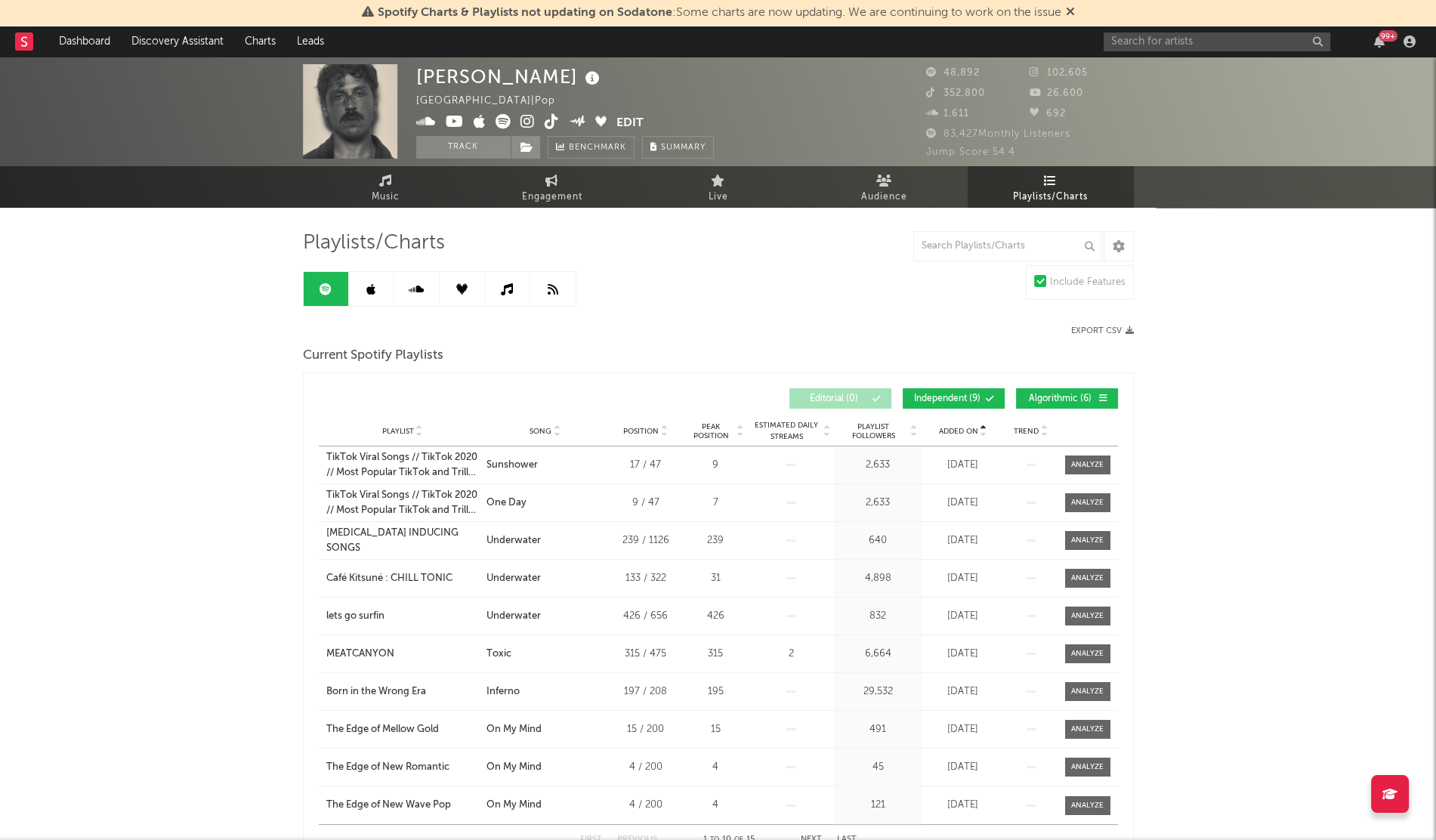
click at [944, 427] on span "Added On" at bounding box center [958, 431] width 39 height 9
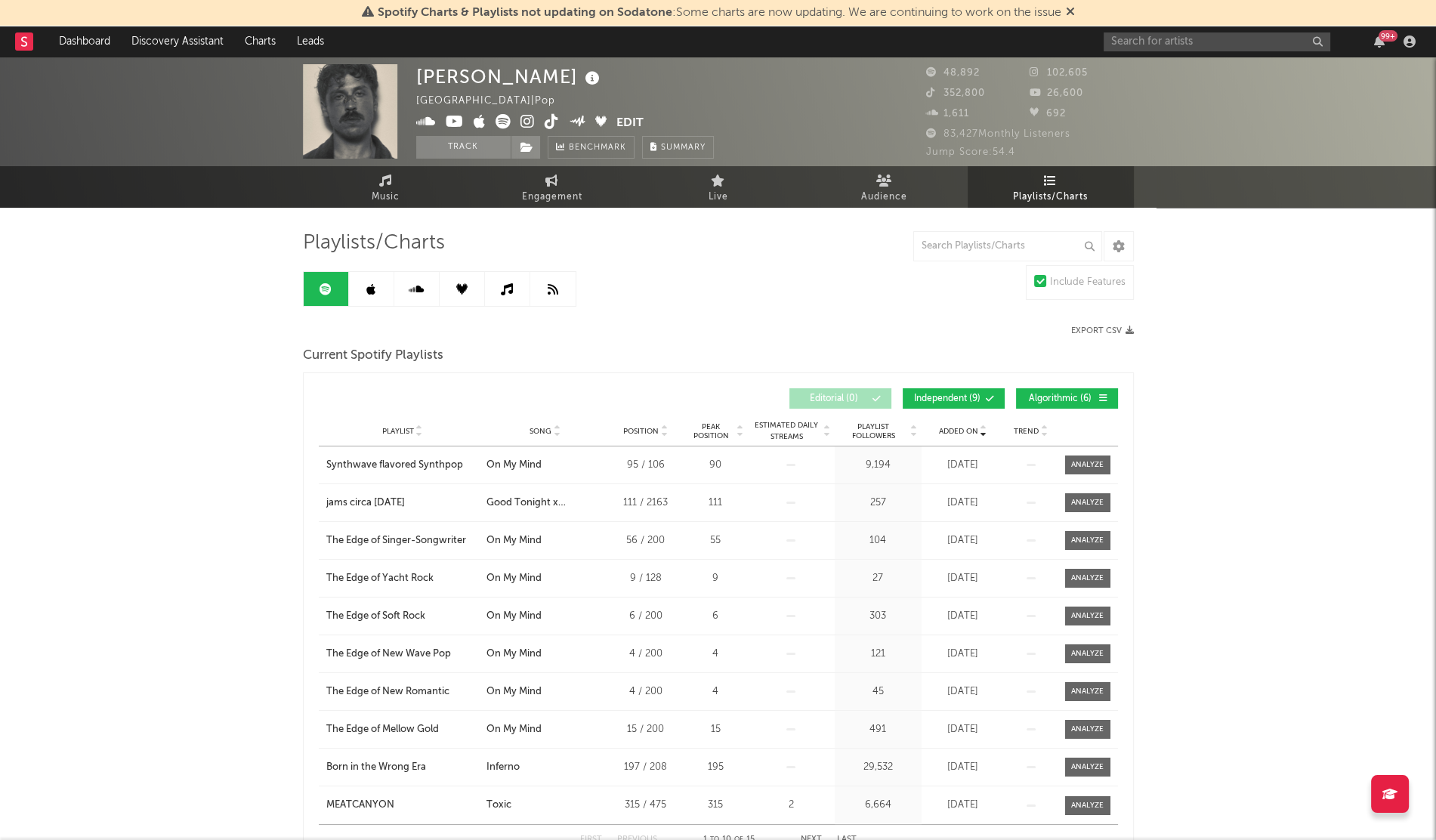
click at [370, 285] on icon at bounding box center [371, 289] width 9 height 12
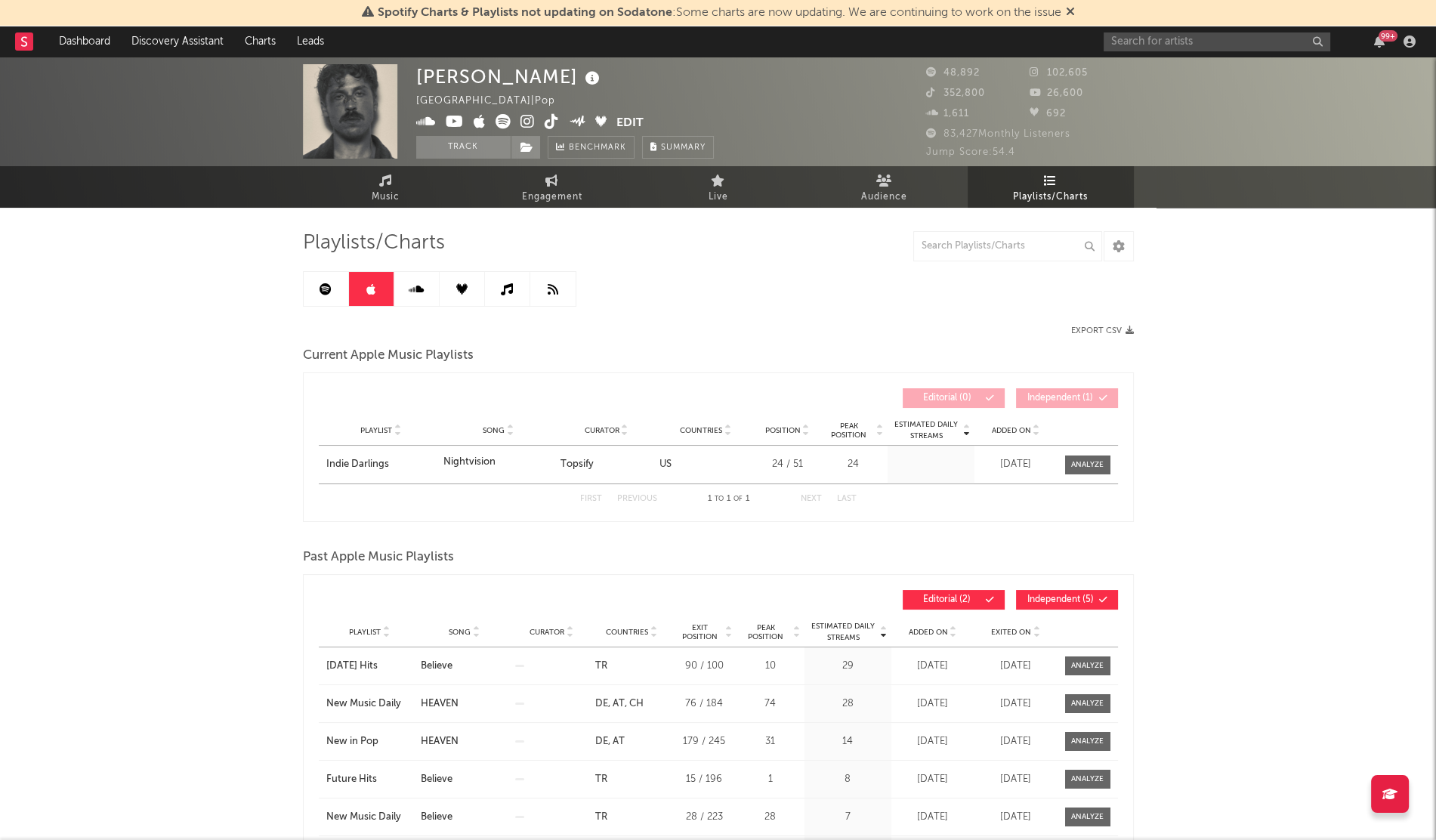
click at [999, 440] on div "Playlist Song Curator Genre Countries Country Chart Type Position Peak Position…" at bounding box center [718, 430] width 799 height 30
click at [1001, 439] on div "Playlist Song Curator Genre Countries Country Chart Type Position Peak Position…" at bounding box center [718, 430] width 799 height 30
click at [867, 352] on div "Current Apple Music Playlists" at bounding box center [718, 356] width 831 height 26
click at [367, 461] on div "Indie Darlings" at bounding box center [381, 464] width 109 height 15
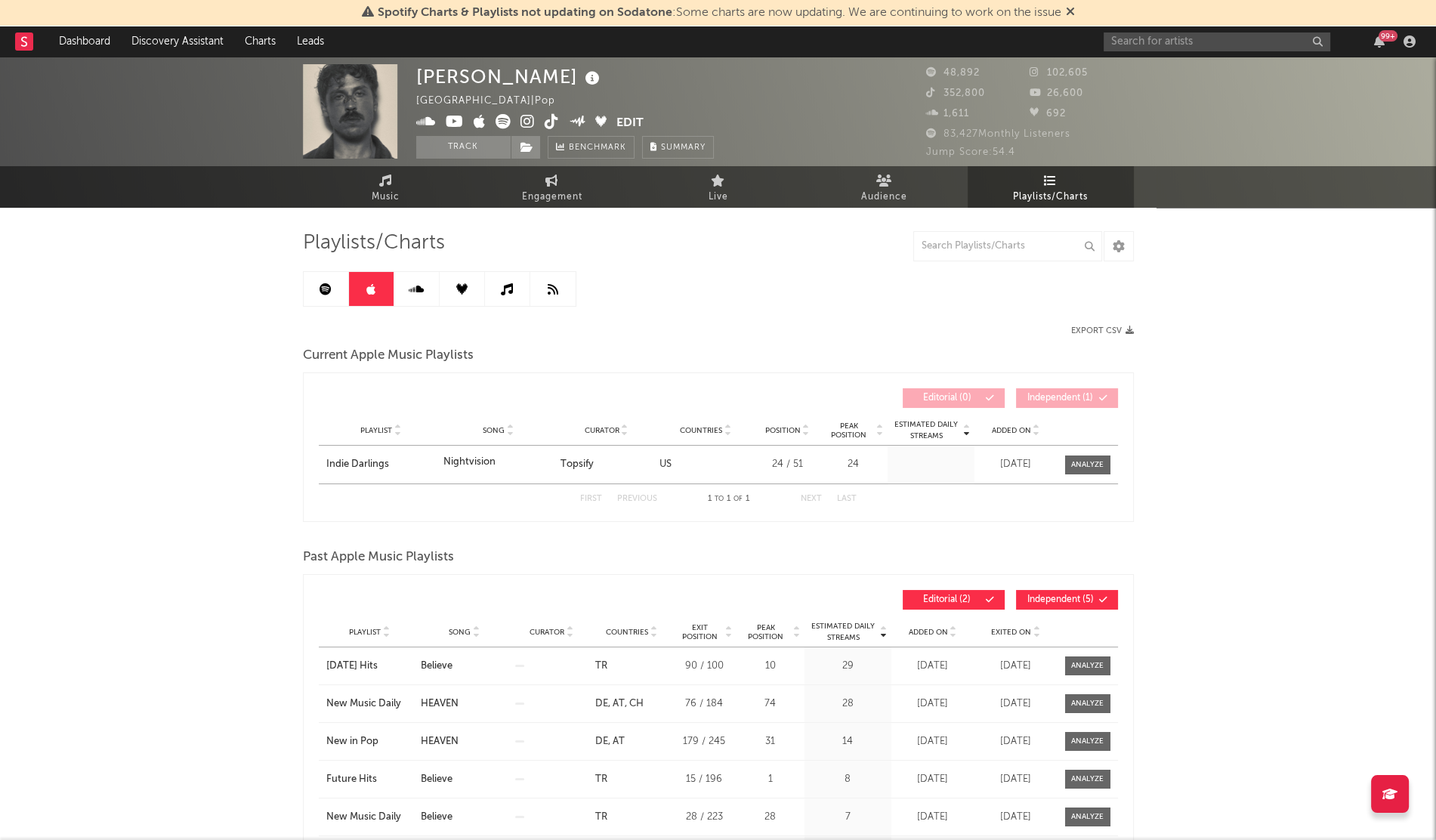
click at [937, 628] on span "Added On" at bounding box center [928, 632] width 39 height 9
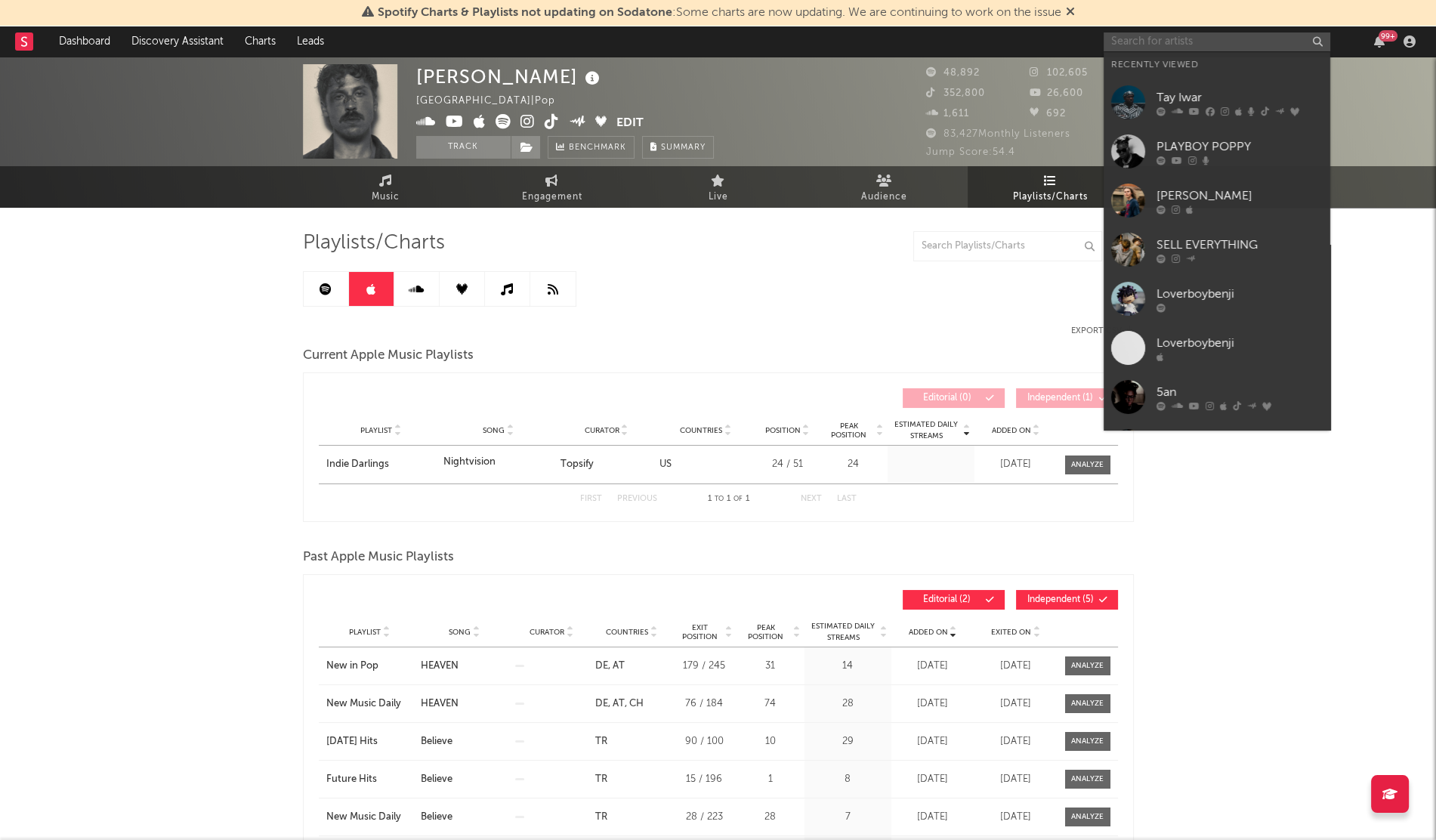
paste input "Ava Lion"
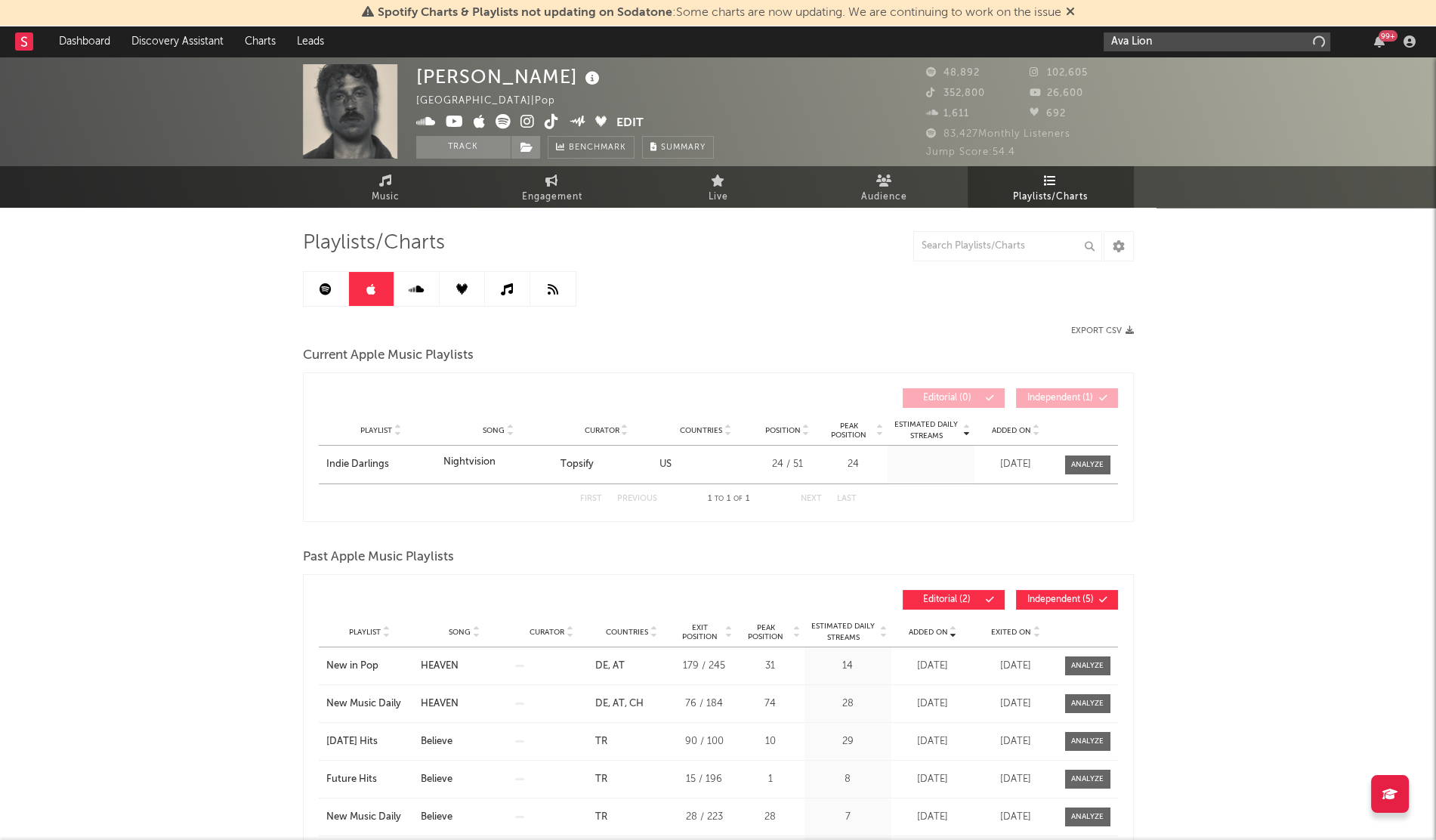
click at [1165, 46] on input "Ava Lion" at bounding box center [1216, 42] width 226 height 19
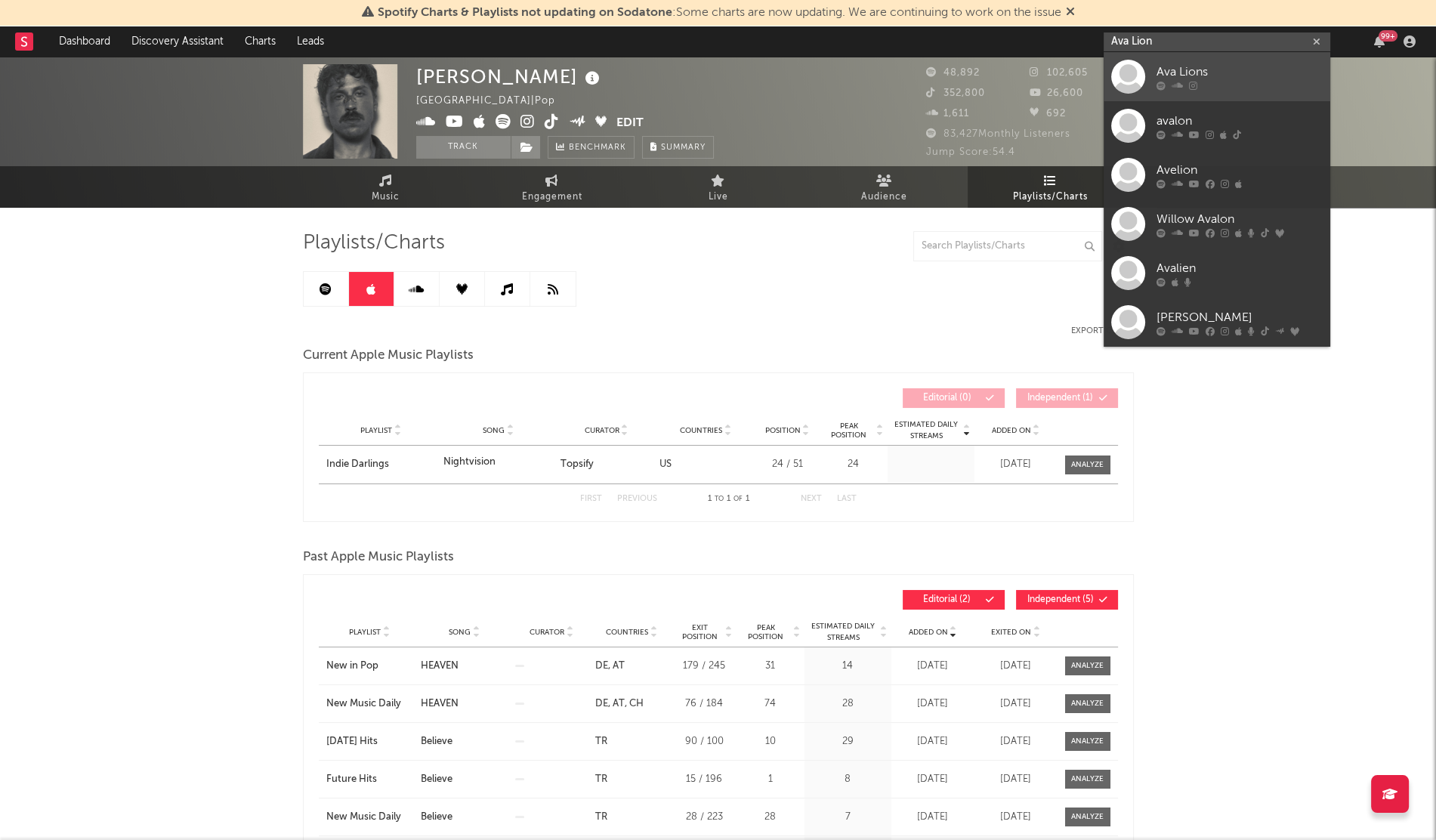
type input "Ava Lion"
click at [1134, 66] on div at bounding box center [1128, 76] width 34 height 34
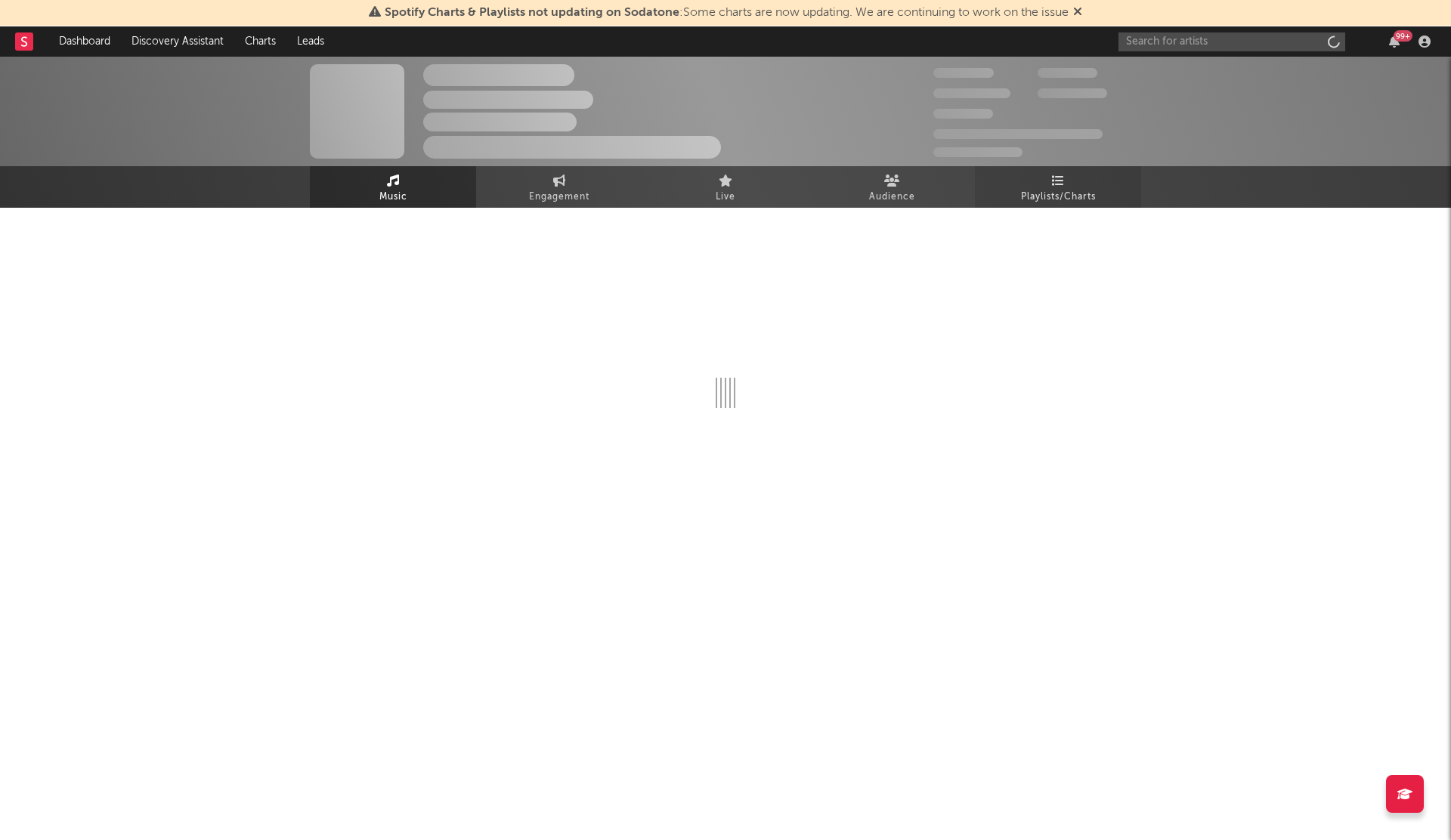
click at [1058, 170] on link "Playlists/Charts" at bounding box center [1058, 187] width 166 height 42
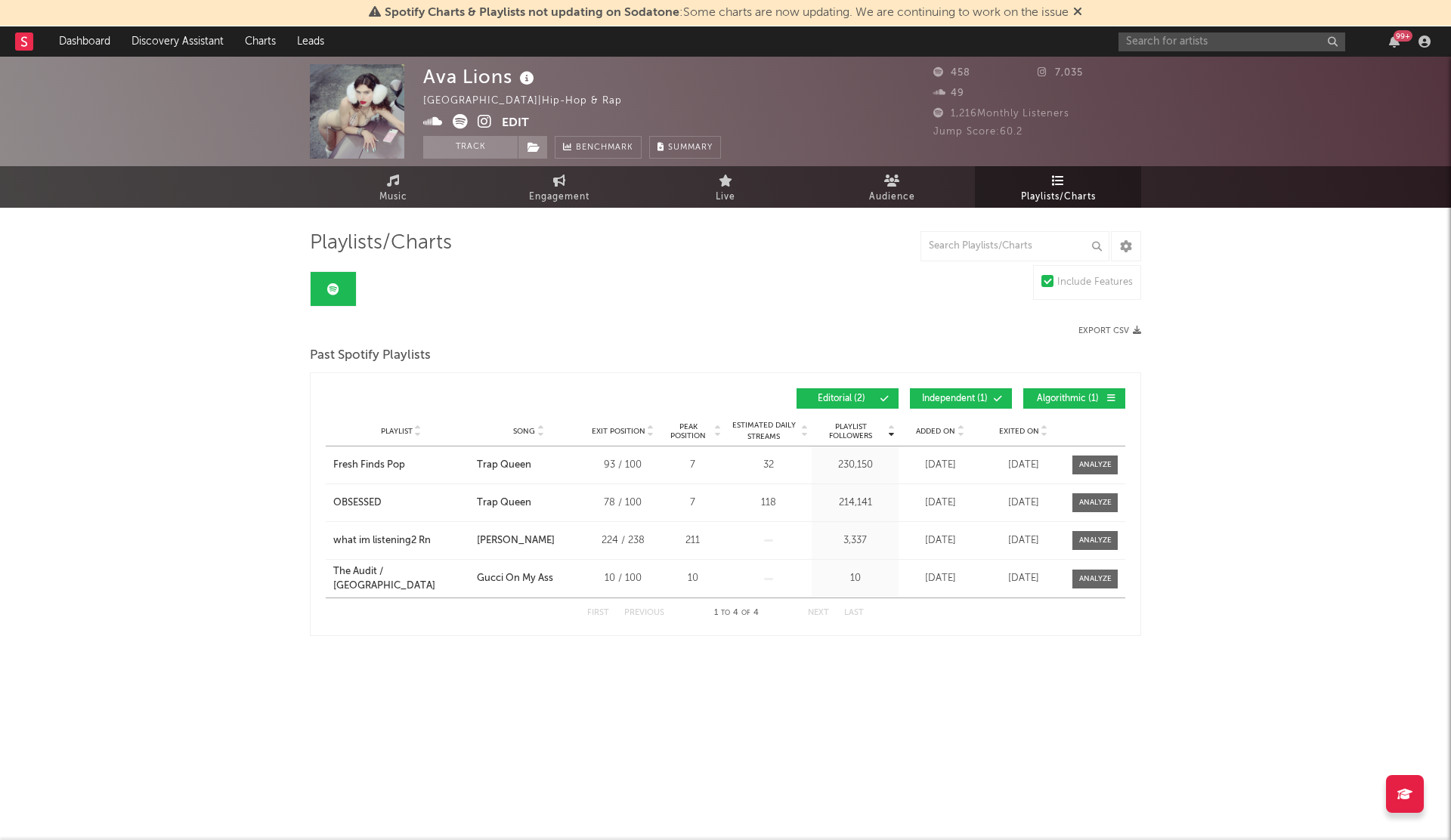
click at [940, 427] on span "Added On" at bounding box center [935, 431] width 39 height 9
click at [939, 432] on span "Added On" at bounding box center [935, 431] width 39 height 9
click at [1166, 53] on div "99 +" at bounding box center [1277, 42] width 317 height 30
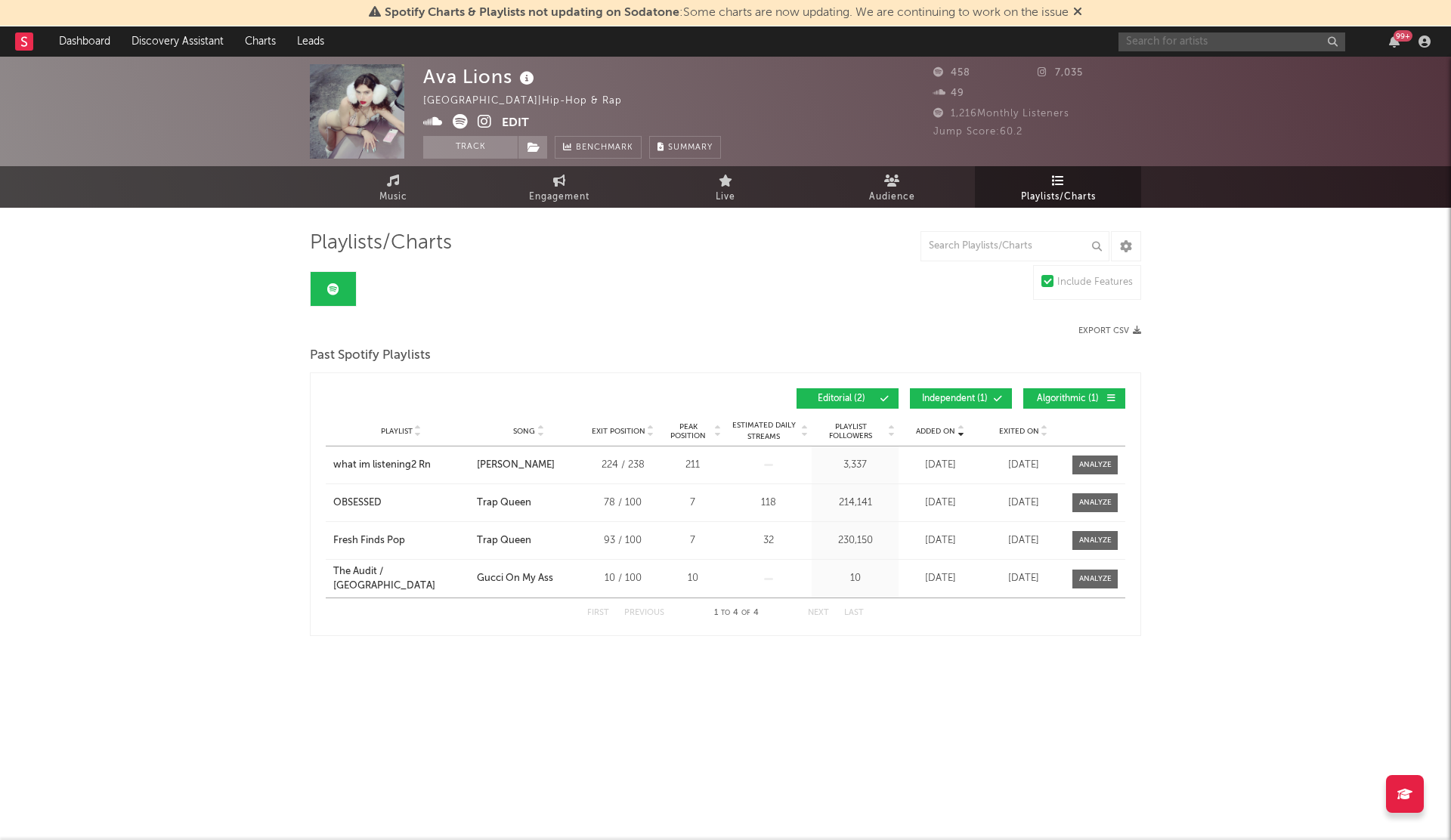
click at [1149, 43] on input "text" at bounding box center [1231, 42] width 226 height 19
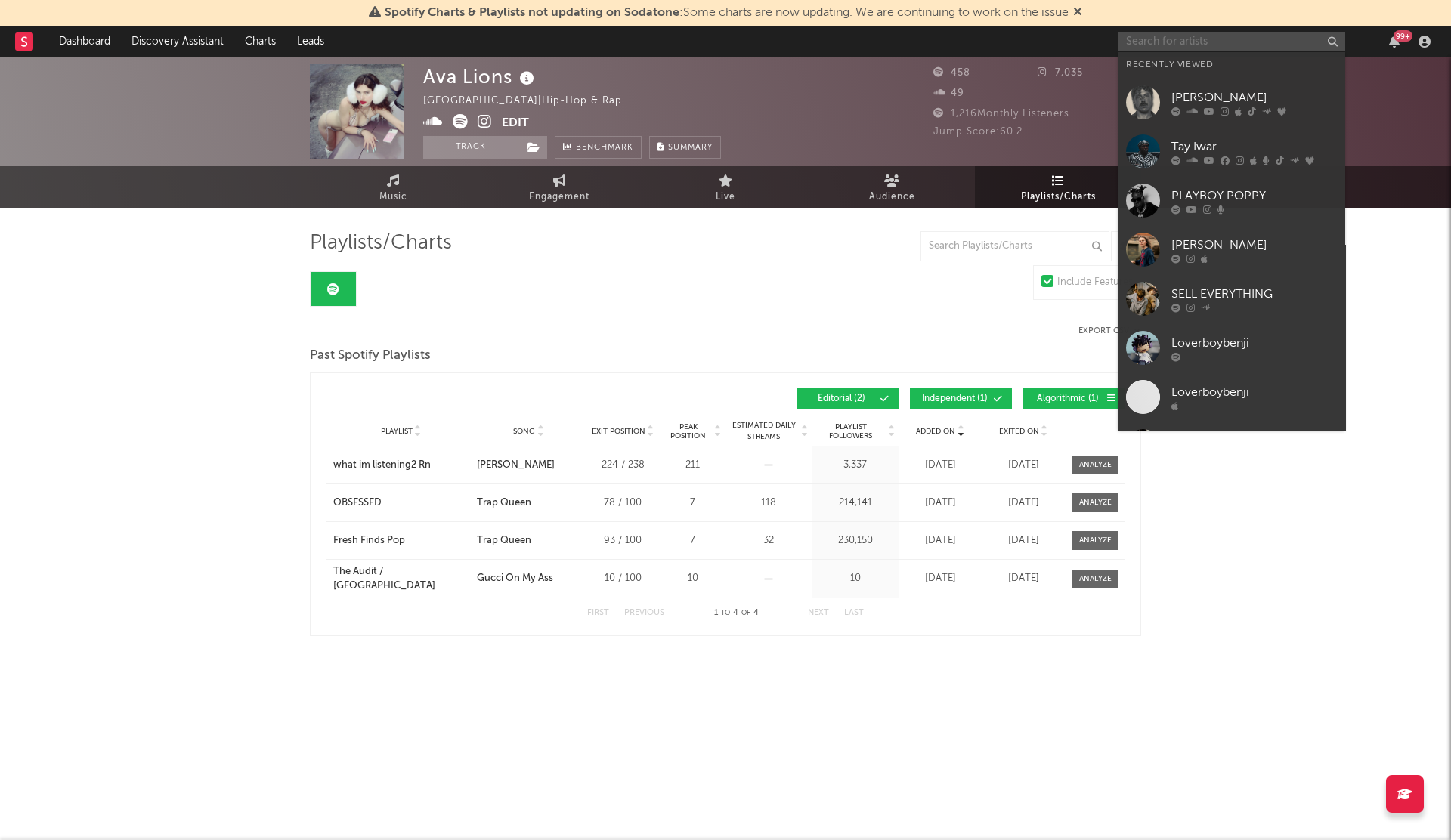
paste input "[PERSON_NAME]"
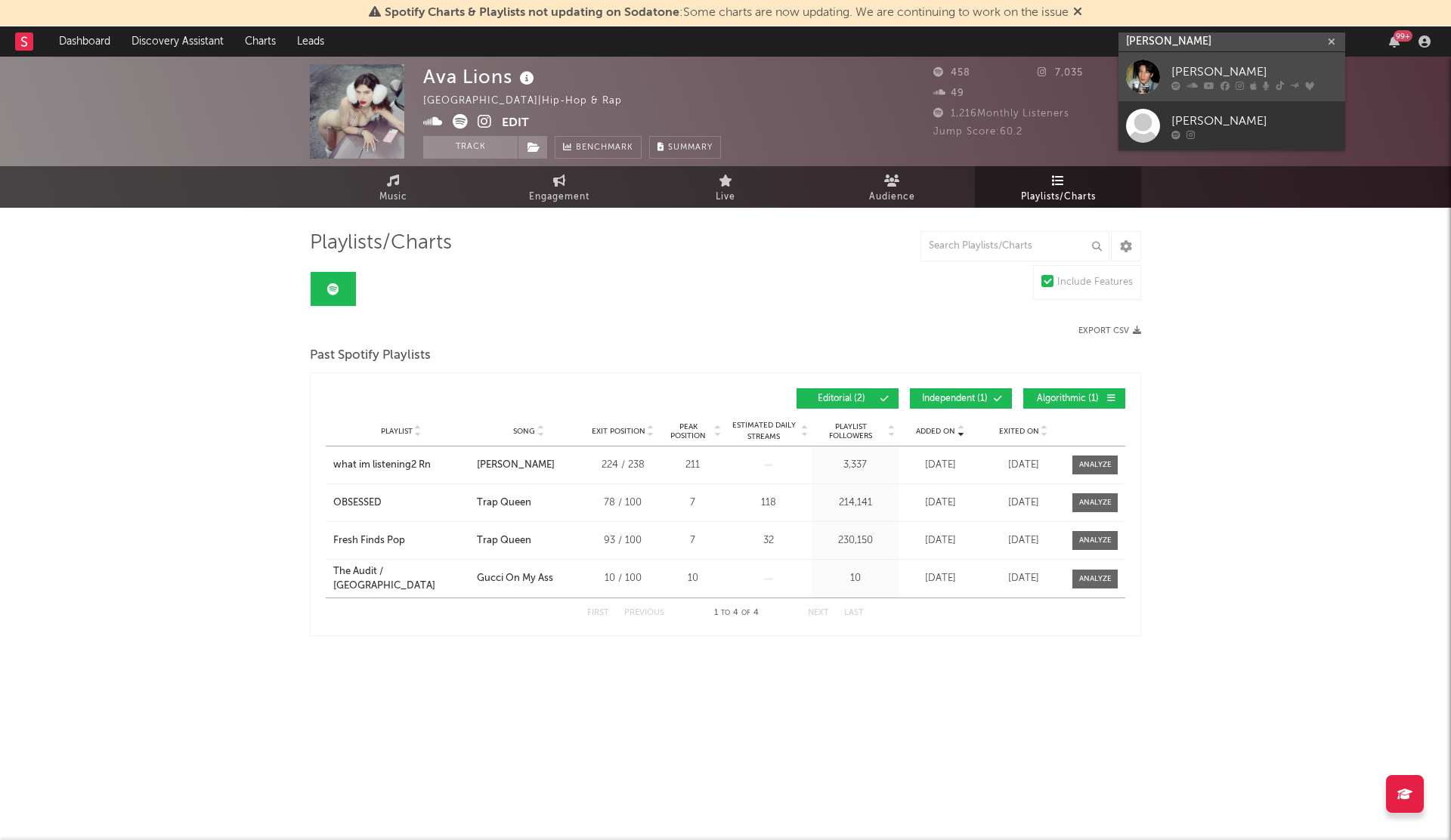
type input "[PERSON_NAME]"
click at [1159, 70] on div at bounding box center [1143, 76] width 34 height 34
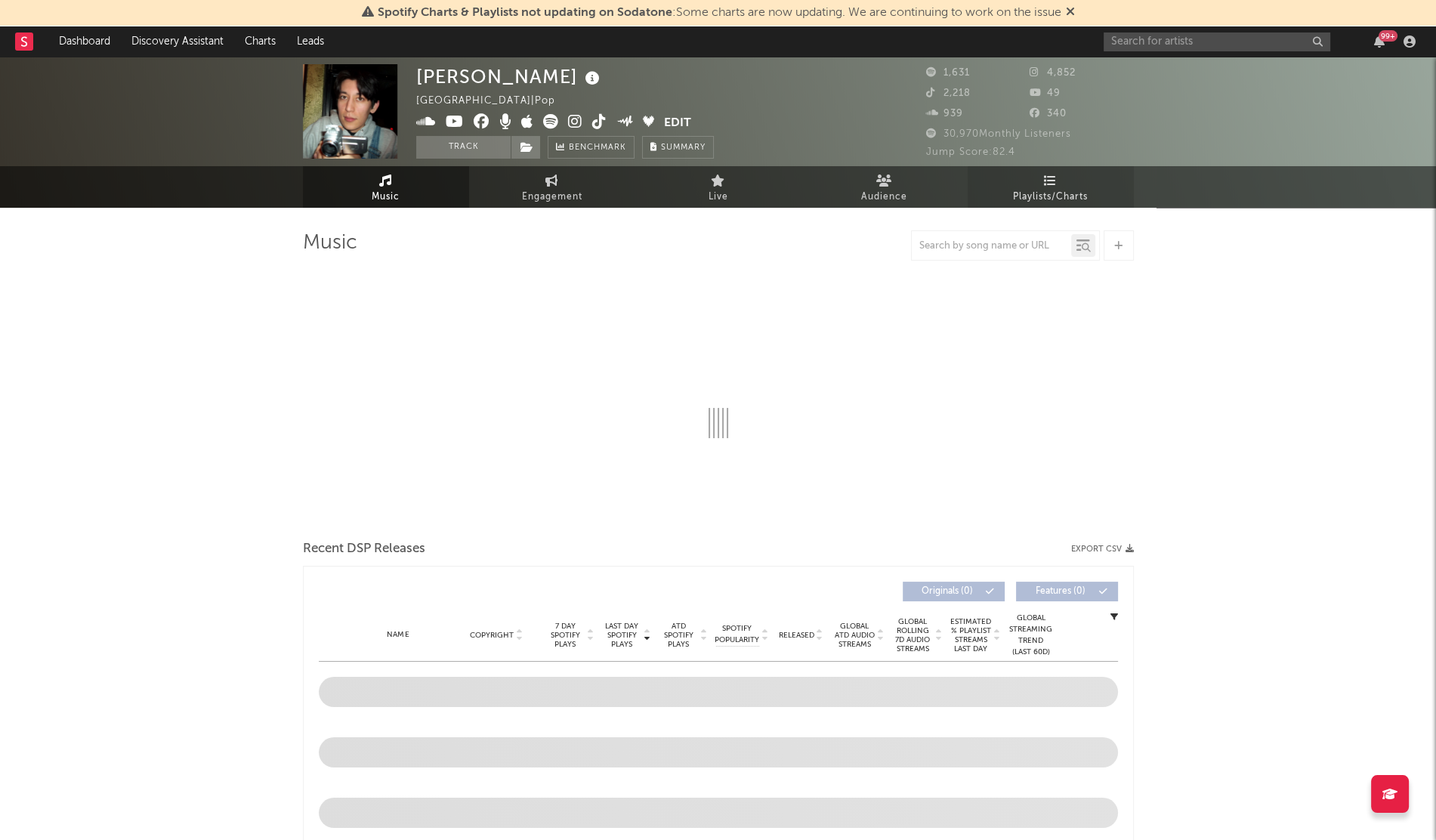
click at [1034, 202] on span "Playlists/Charts" at bounding box center [1051, 197] width 75 height 18
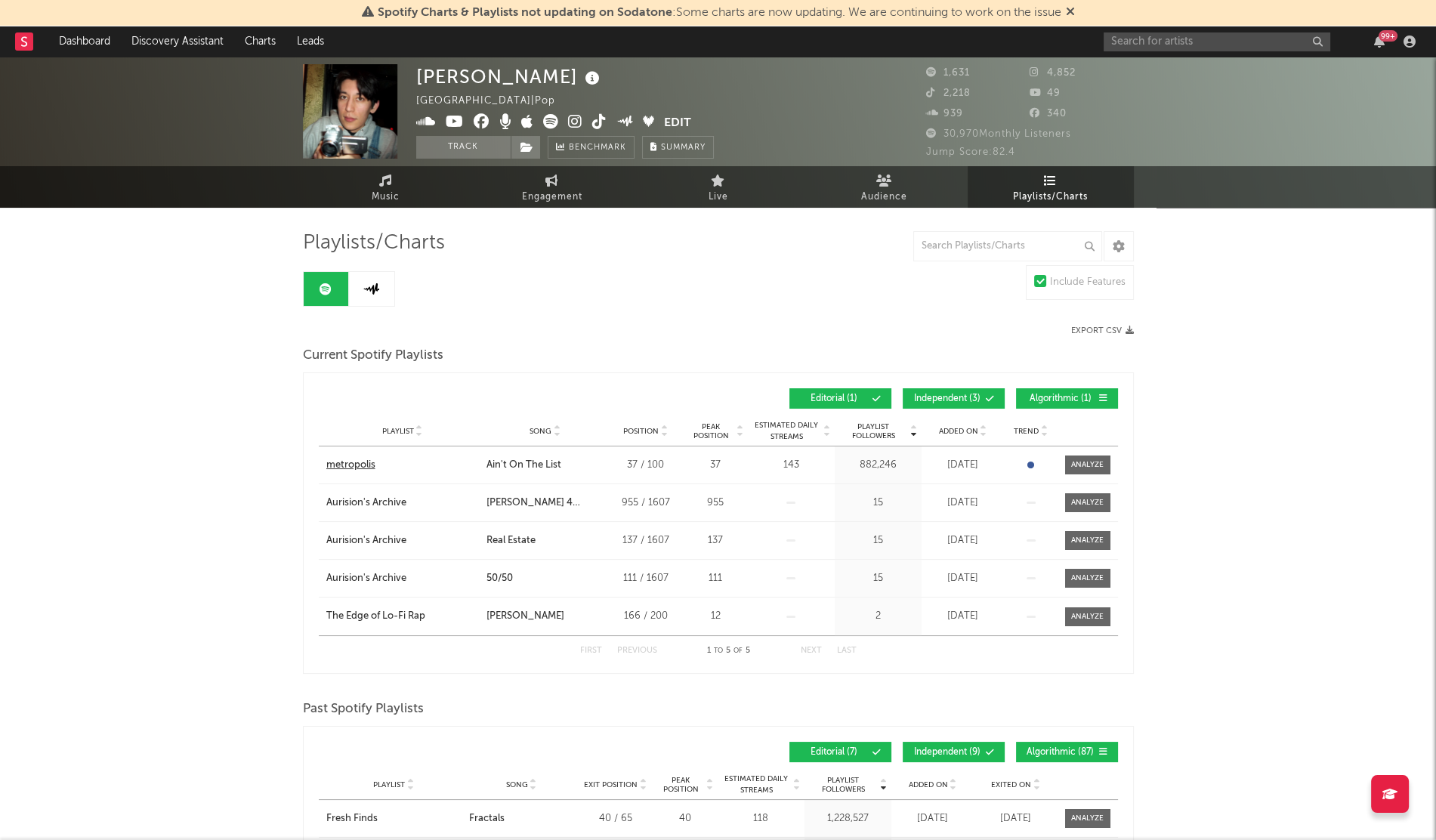
click at [354, 463] on div "metropolis" at bounding box center [351, 465] width 49 height 15
click at [1140, 33] on input "text" at bounding box center [1216, 42] width 226 height 19
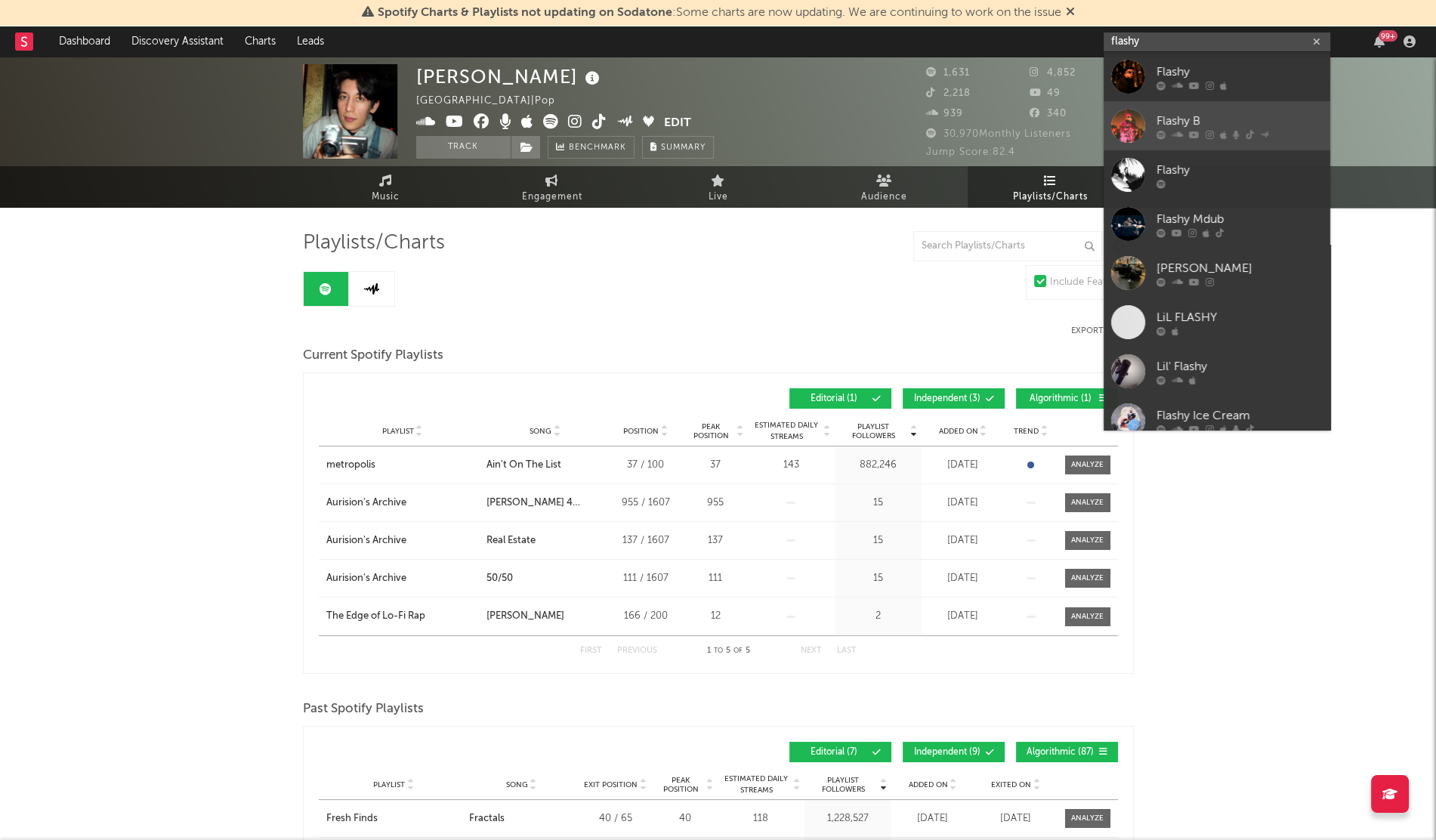
type input "flashy"
click at [1121, 127] on div at bounding box center [1128, 125] width 34 height 34
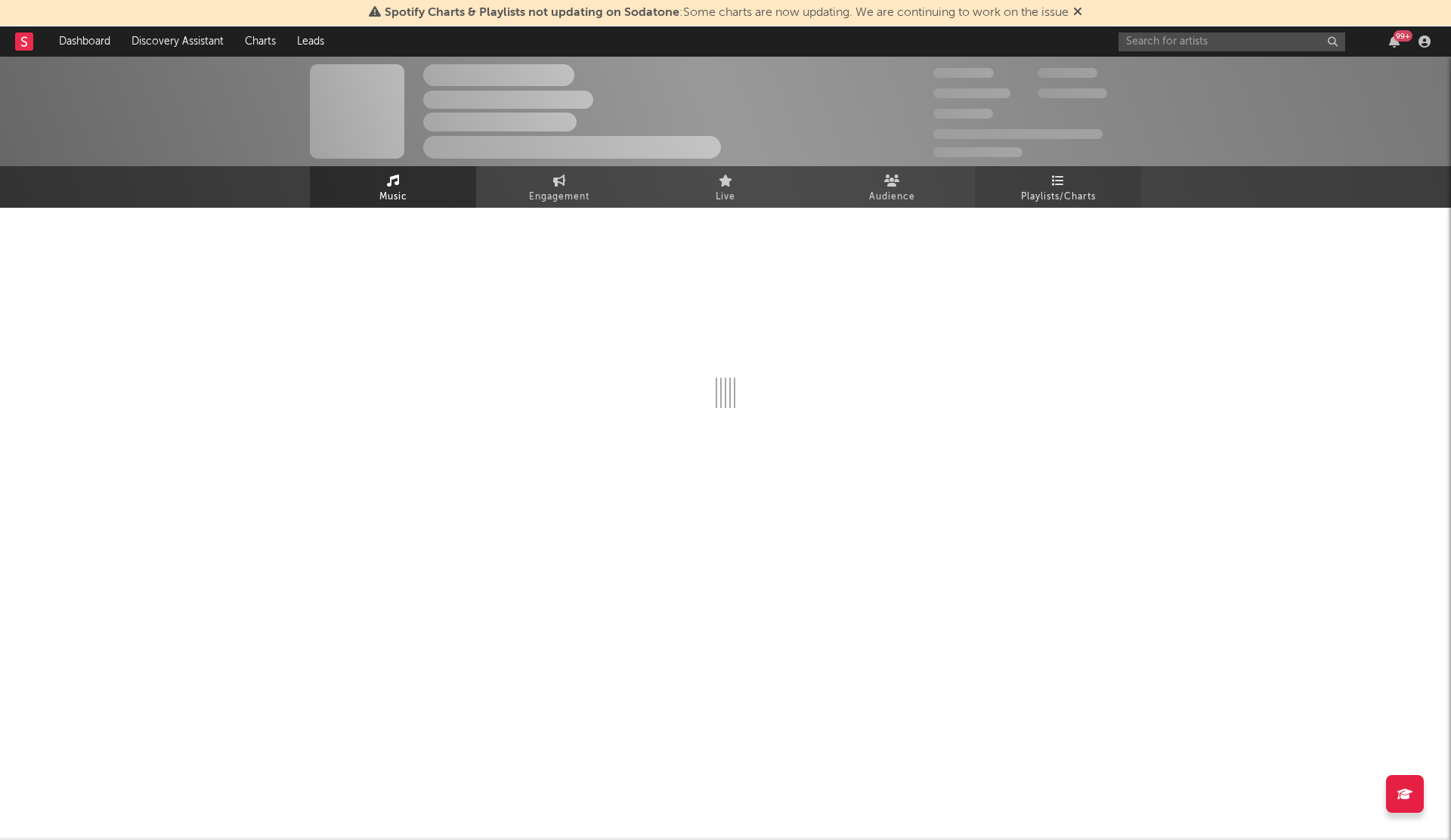
click at [1103, 195] on link "Playlists/Charts" at bounding box center [1058, 187] width 166 height 42
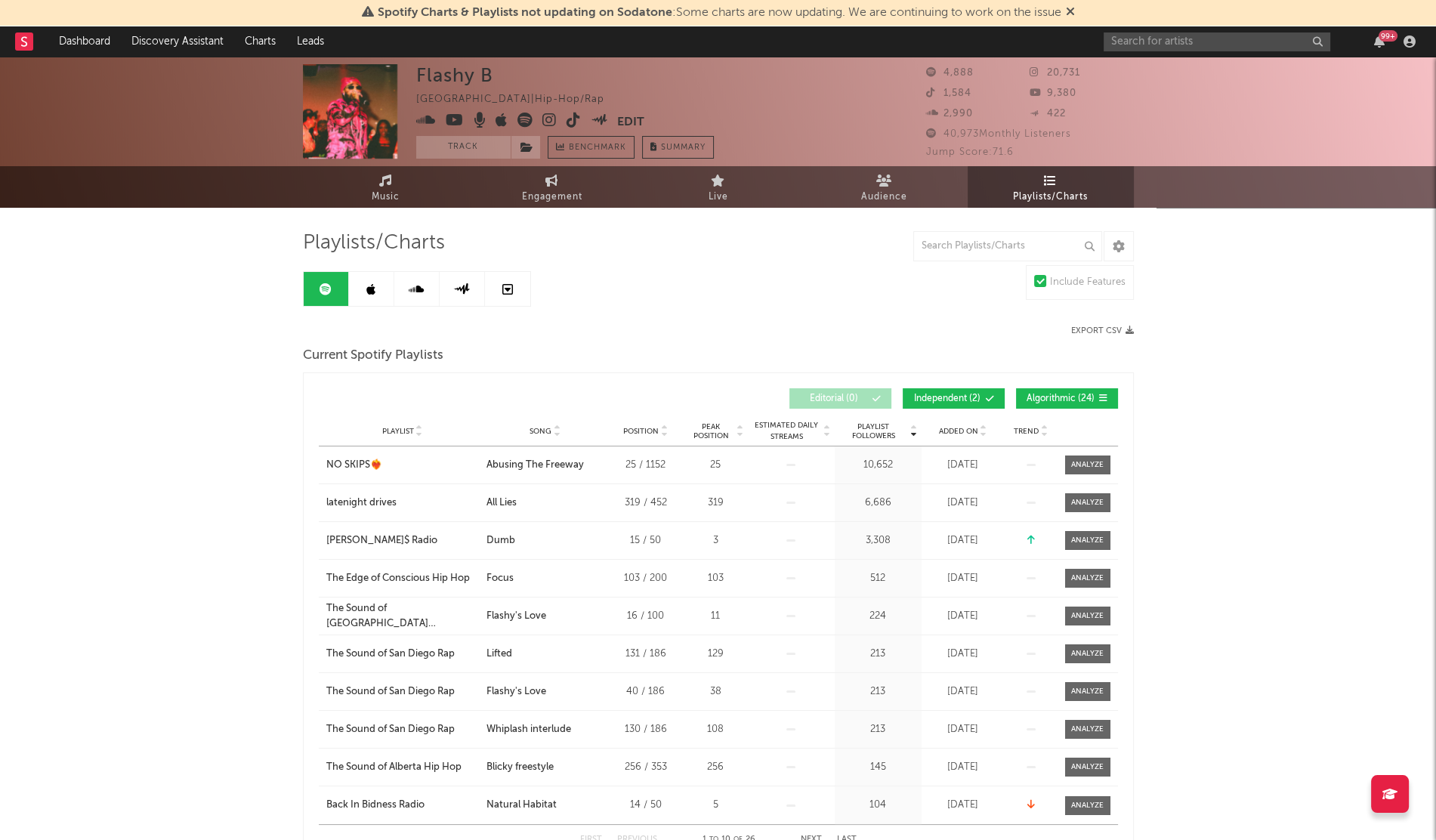
click at [956, 429] on span "Added On" at bounding box center [958, 431] width 39 height 9
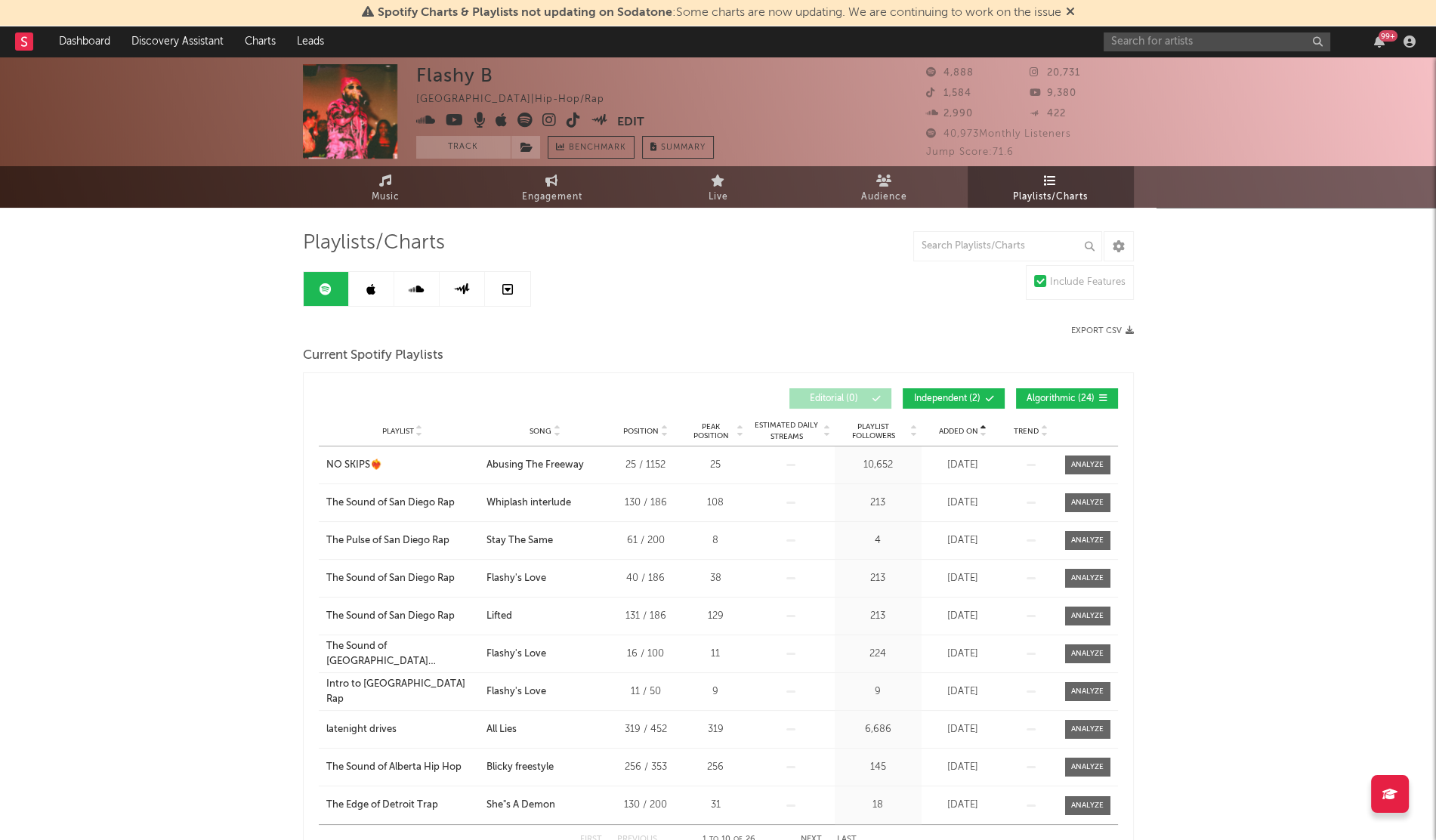
click at [956, 429] on span "Added On" at bounding box center [958, 431] width 39 height 9
click at [374, 287] on icon at bounding box center [371, 289] width 9 height 12
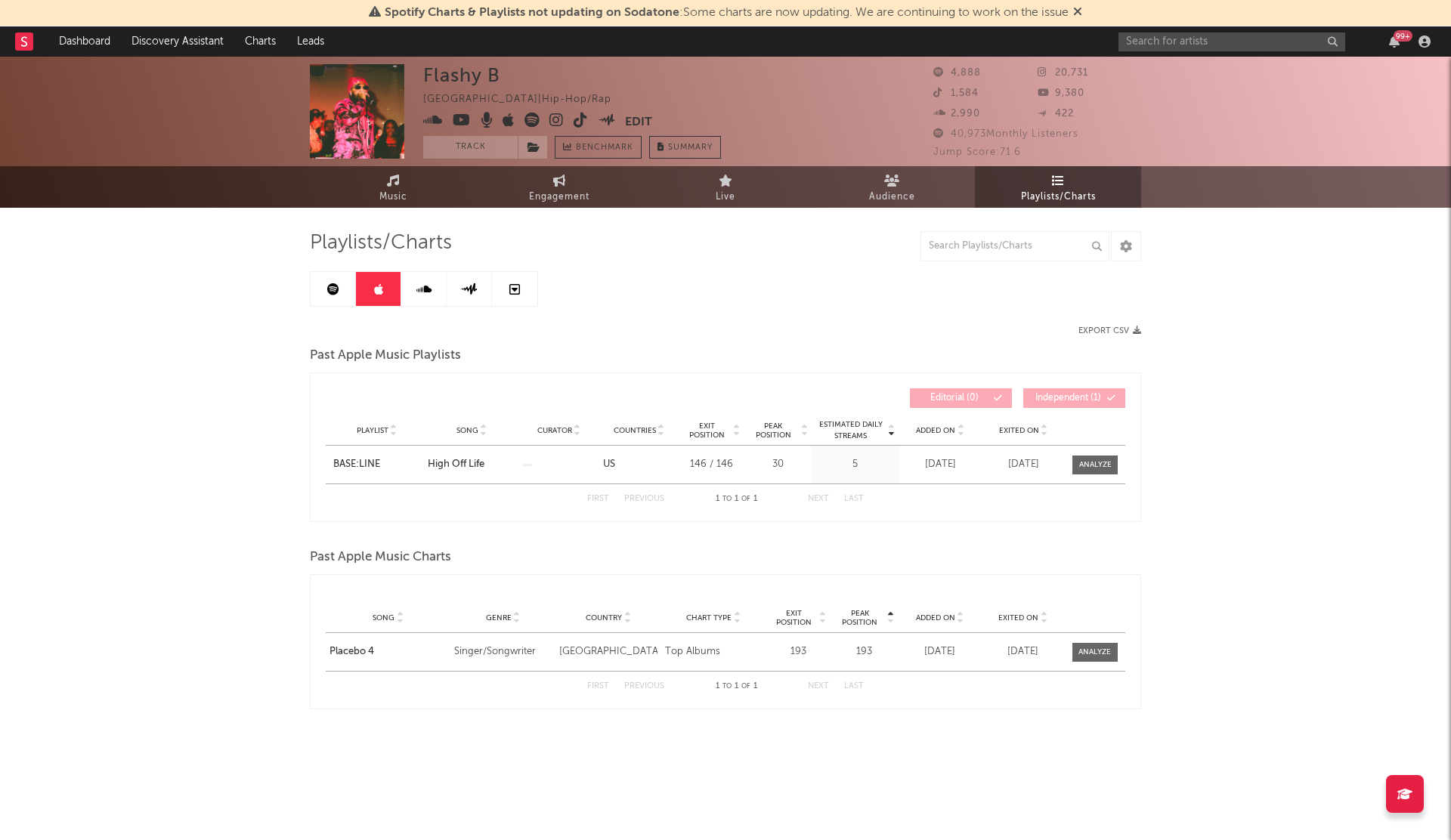
click at [922, 431] on span "Added On" at bounding box center [935, 430] width 39 height 9
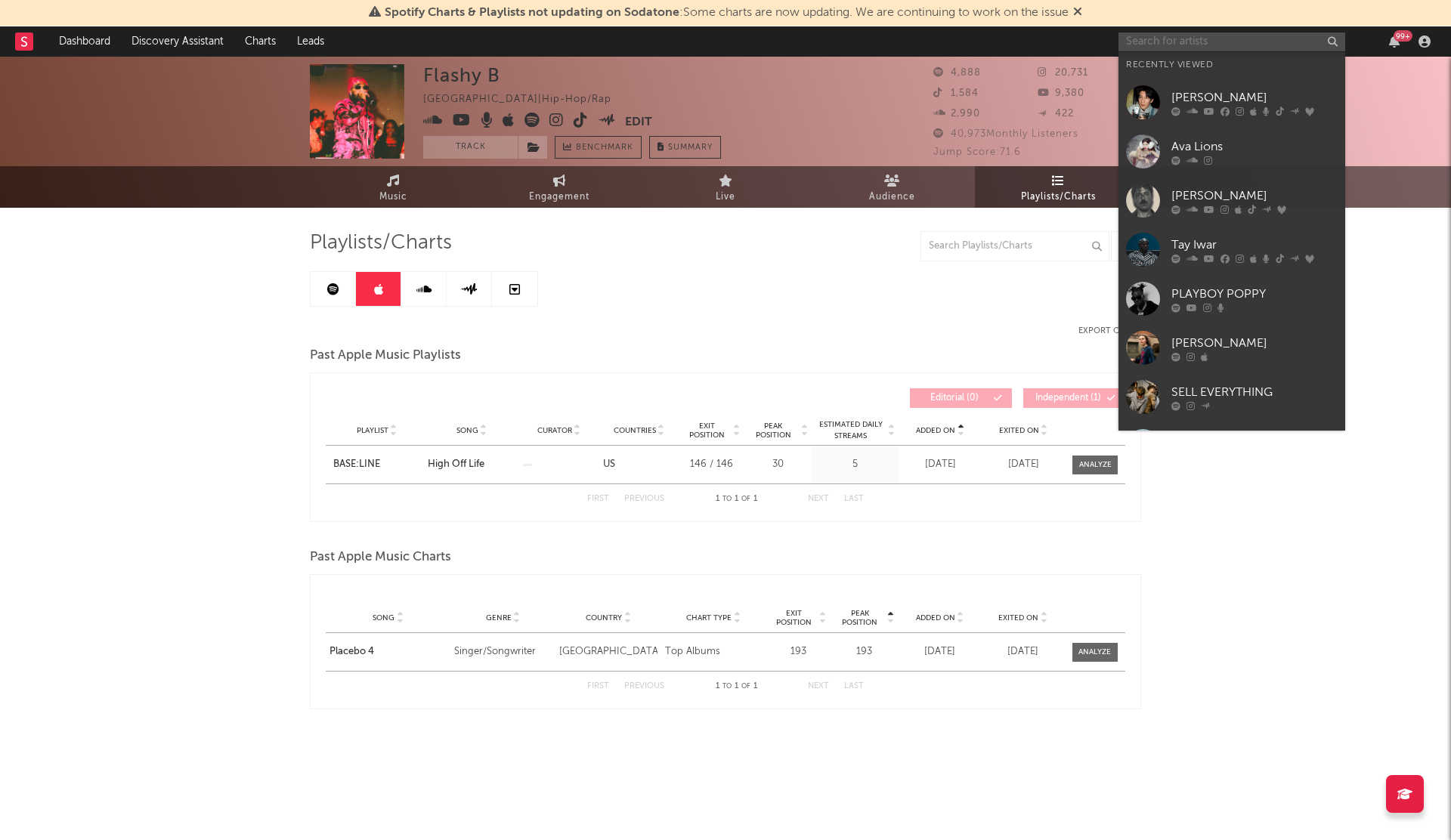
click at [1147, 43] on input "text" at bounding box center [1231, 42] width 226 height 19
paste input "[PERSON_NAME]"
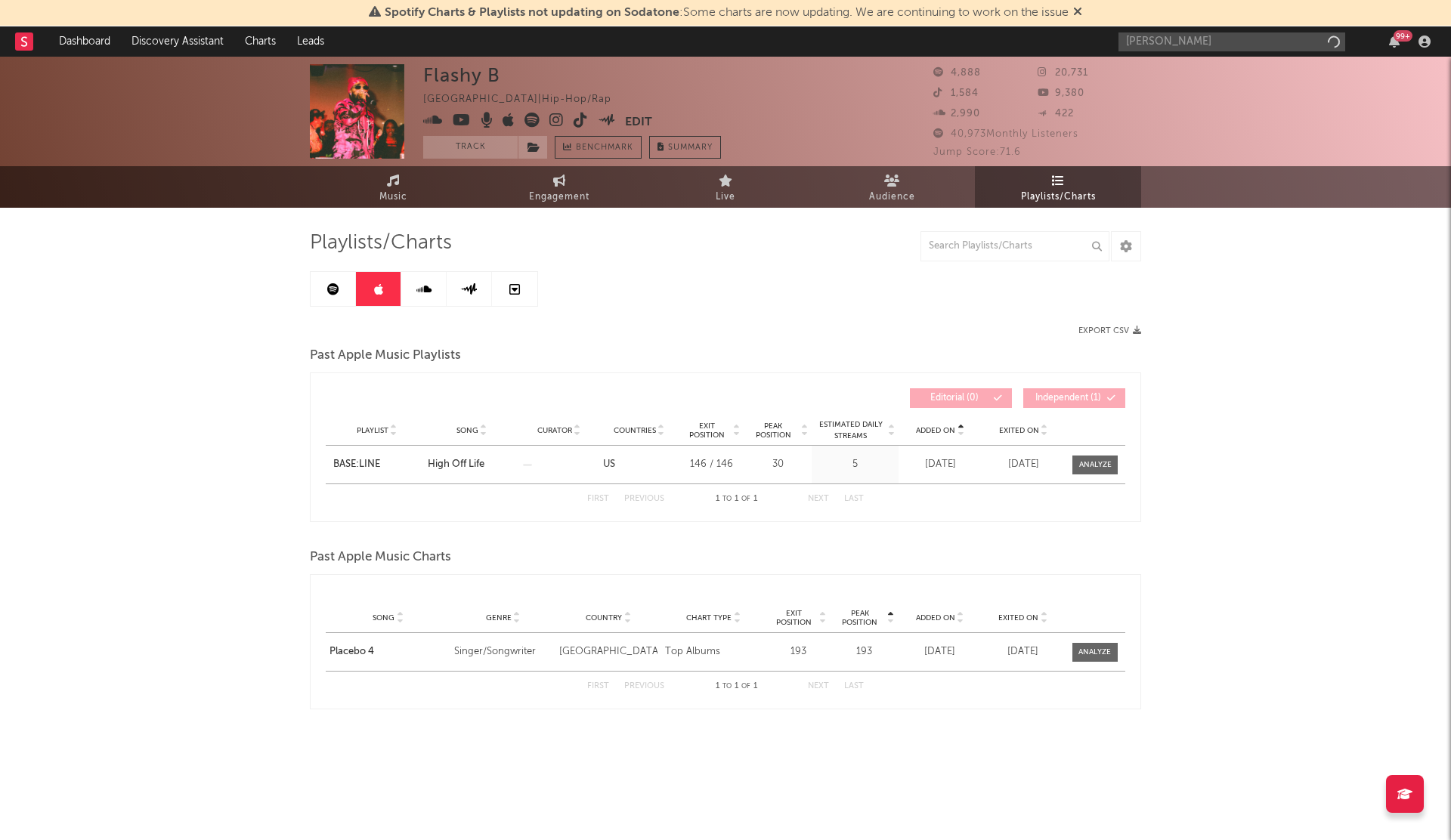
click at [1139, 51] on div "[PERSON_NAME] 99 +" at bounding box center [1277, 42] width 317 height 30
click at [1137, 42] on input "[PERSON_NAME]" at bounding box center [1231, 42] width 226 height 19
type input "[PERSON_NAME]"
click at [1138, 84] on div at bounding box center [1143, 76] width 34 height 34
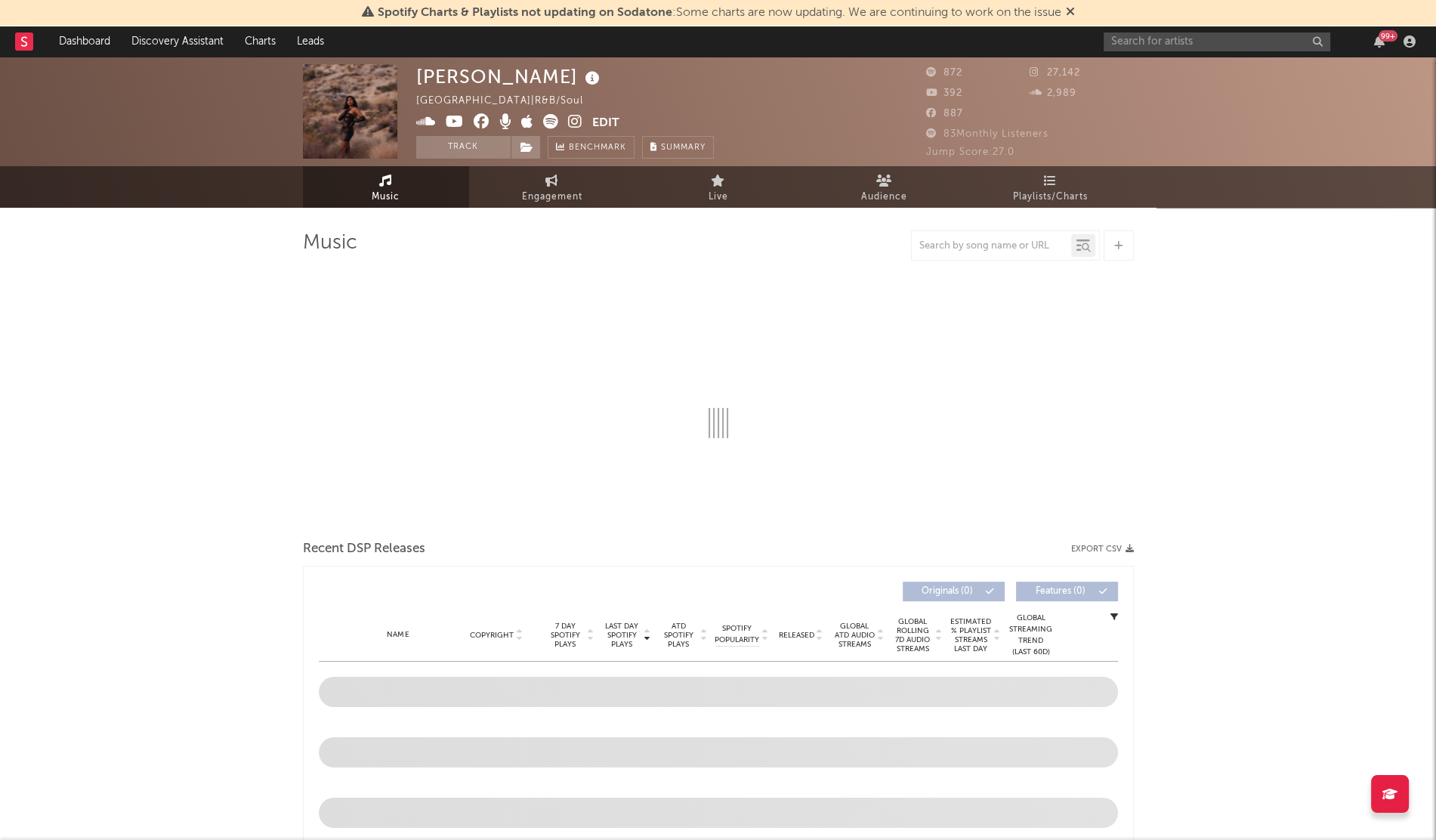
select select "6m"
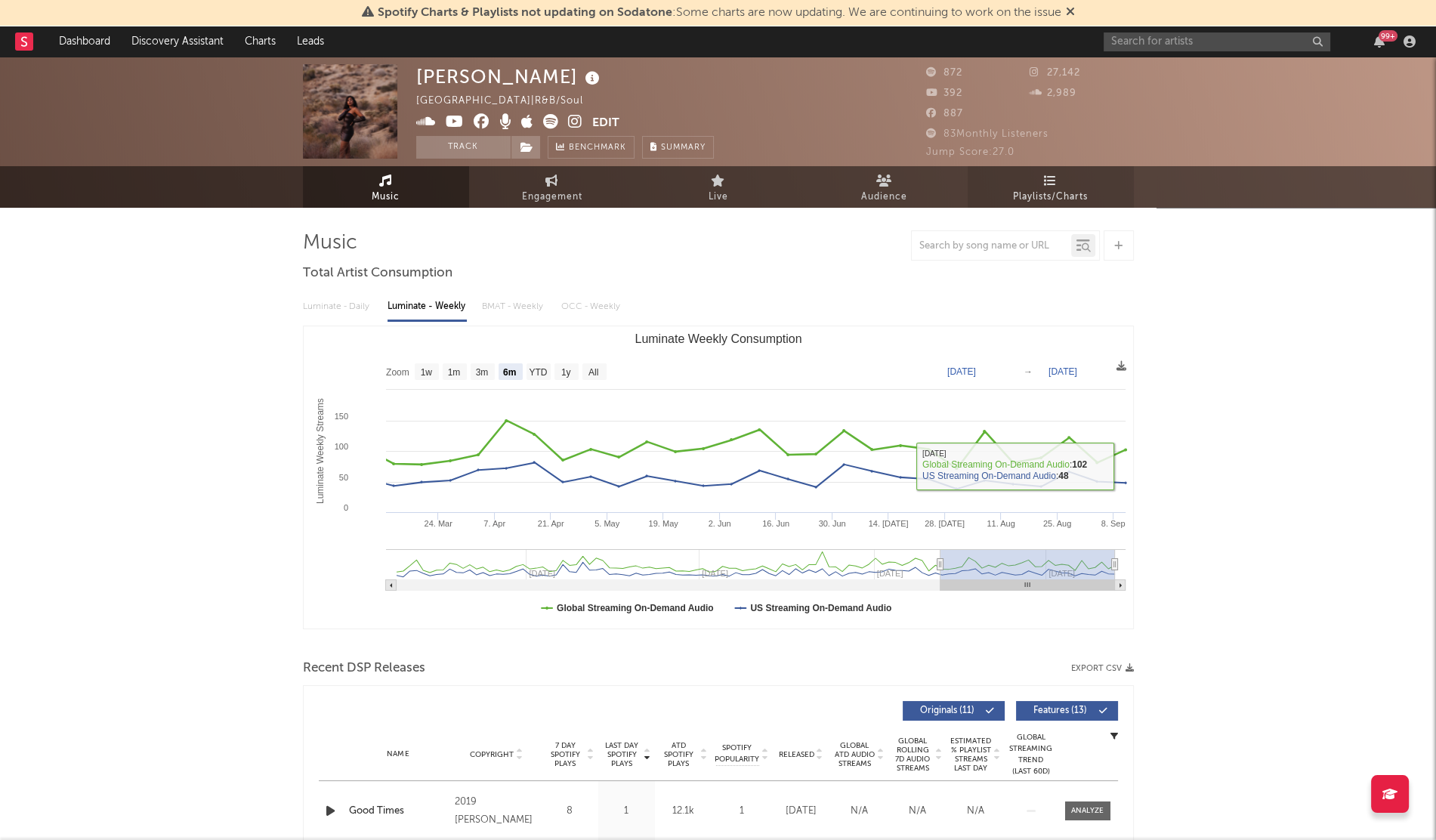
click at [1055, 195] on span "Playlists/Charts" at bounding box center [1051, 197] width 75 height 18
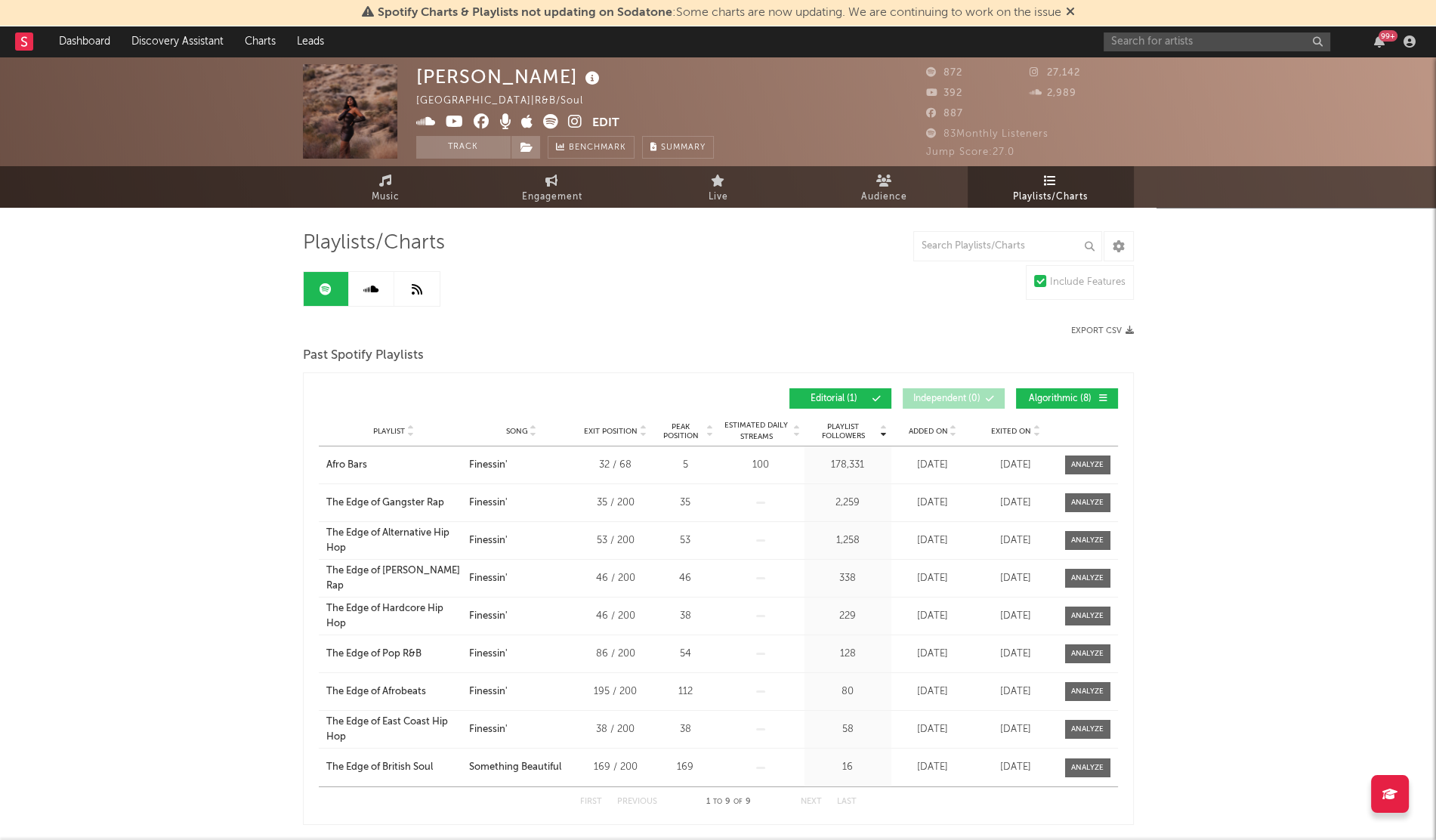
click at [918, 422] on div "Playlist City Song Exit Position Peak Position Estimated Daily Streams Playlist…" at bounding box center [718, 431] width 799 height 30
click at [929, 428] on span "Added On" at bounding box center [928, 431] width 39 height 9
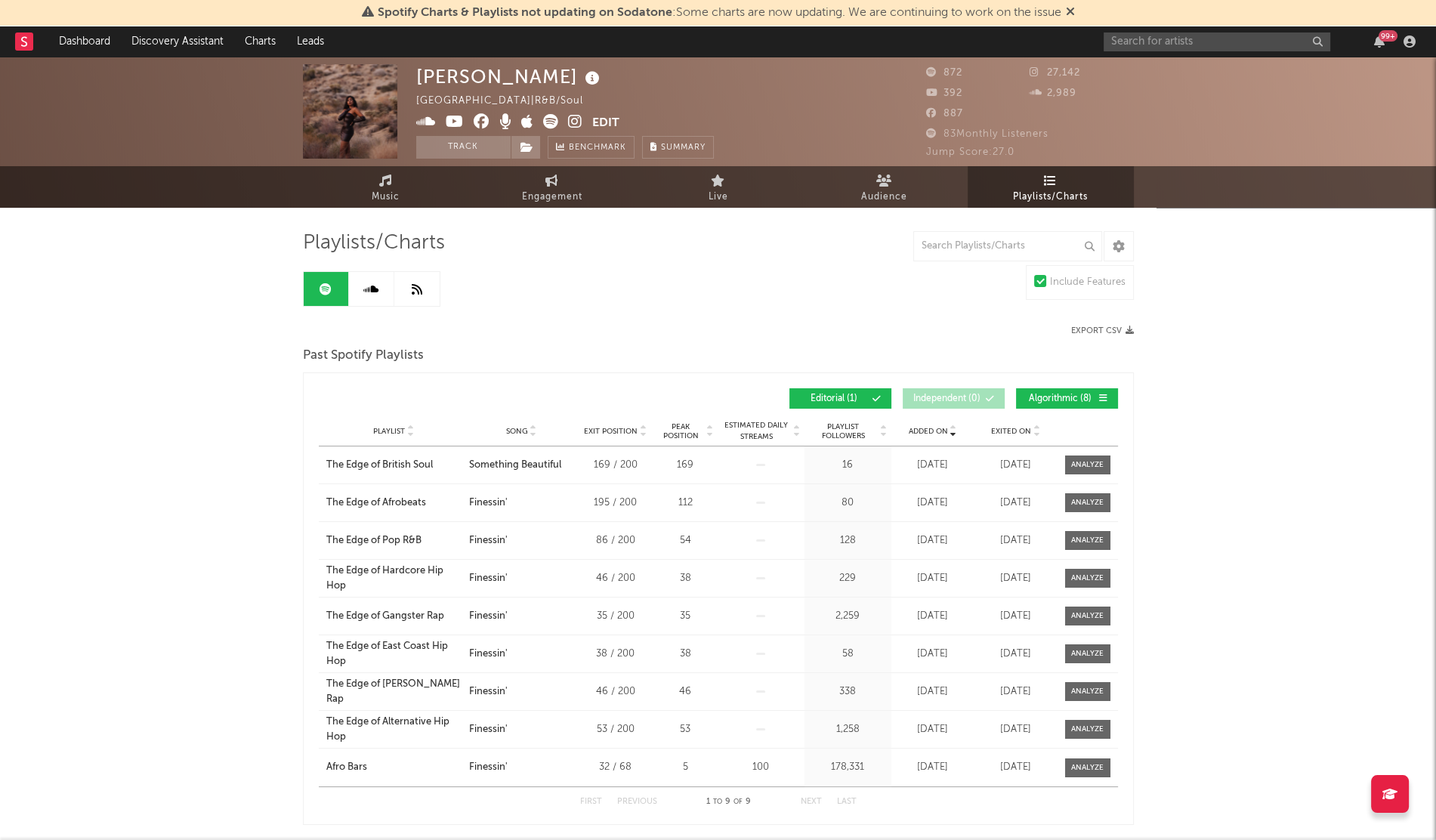
click at [1112, 52] on div "99 +" at bounding box center [1262, 42] width 317 height 30
click at [1128, 43] on input "text" at bounding box center [1216, 42] width 226 height 19
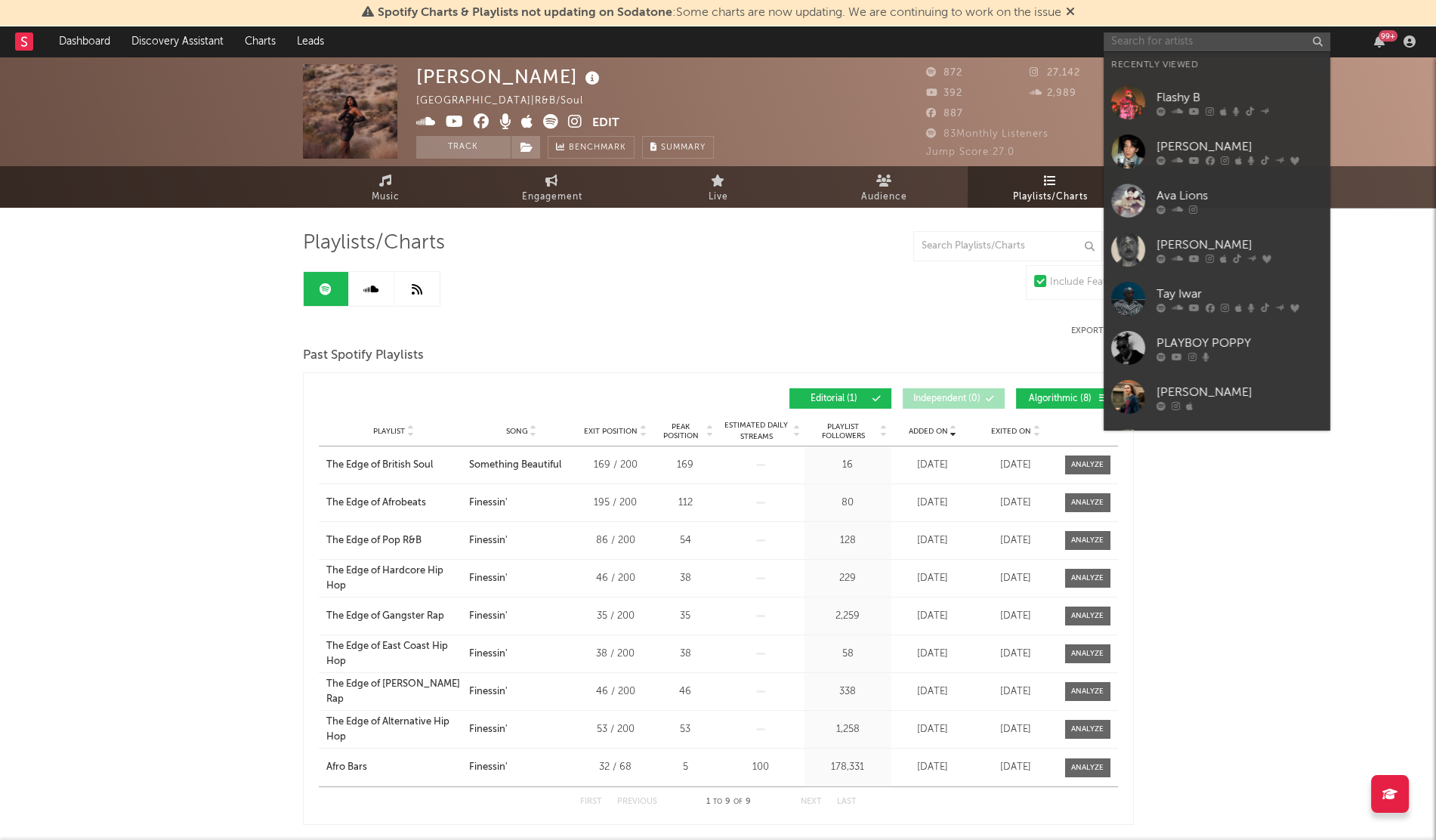
paste input "Milehin"
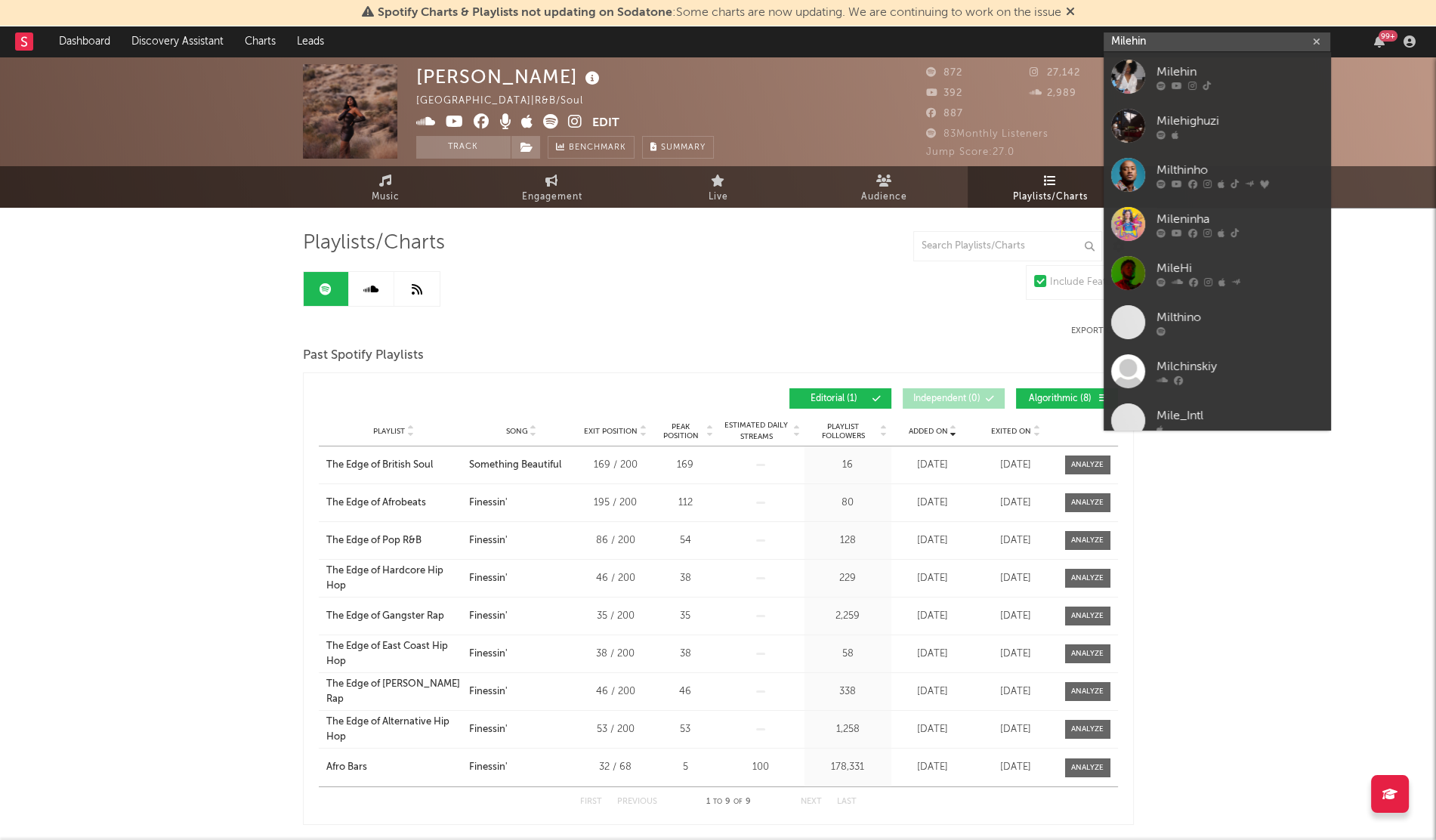
click at [1124, 44] on input "Milehin" at bounding box center [1216, 42] width 226 height 19
type input "Milehin"
click at [1126, 72] on div at bounding box center [1128, 76] width 34 height 34
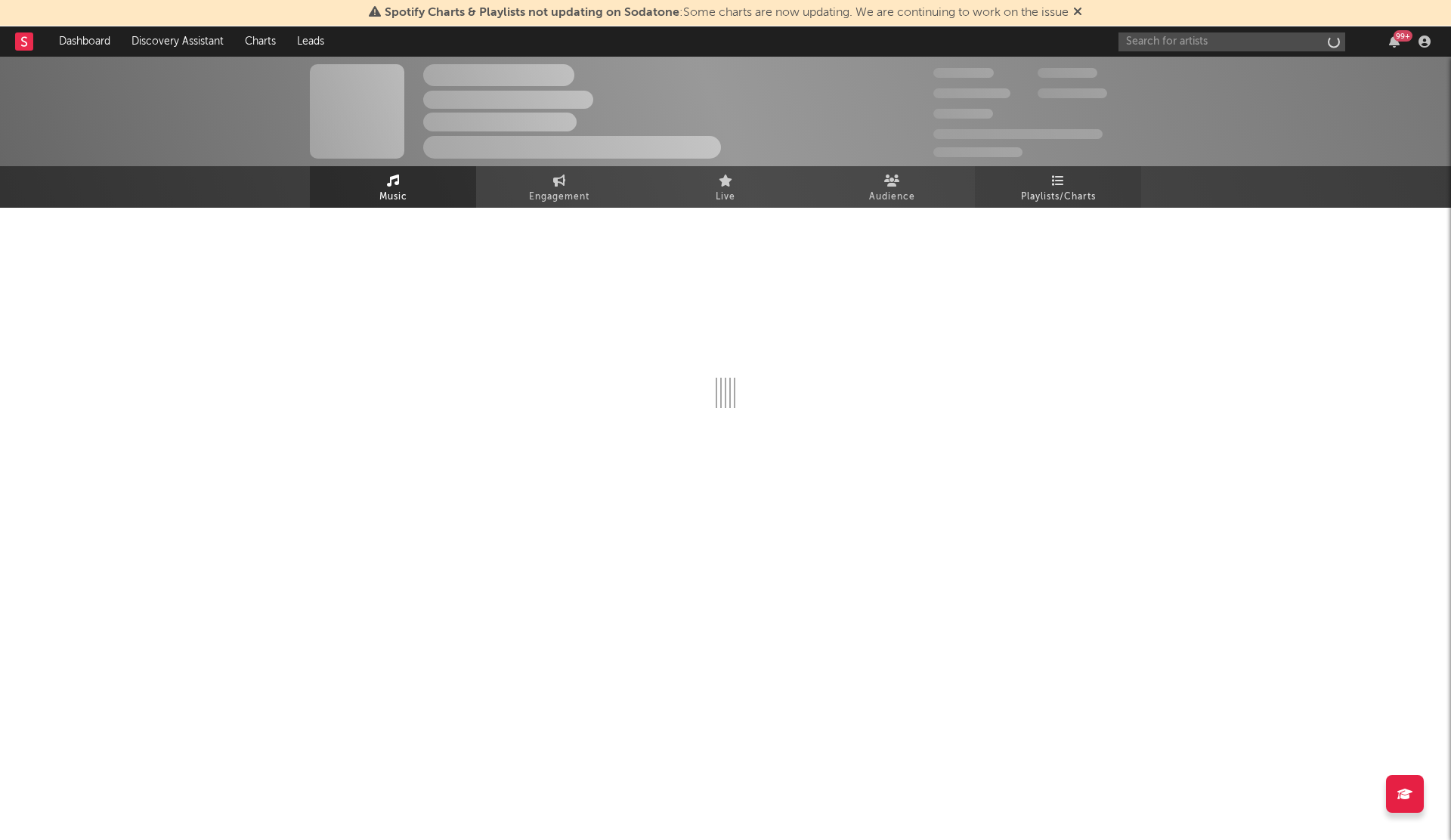
click at [1047, 189] on span "Playlists/Charts" at bounding box center [1058, 197] width 75 height 18
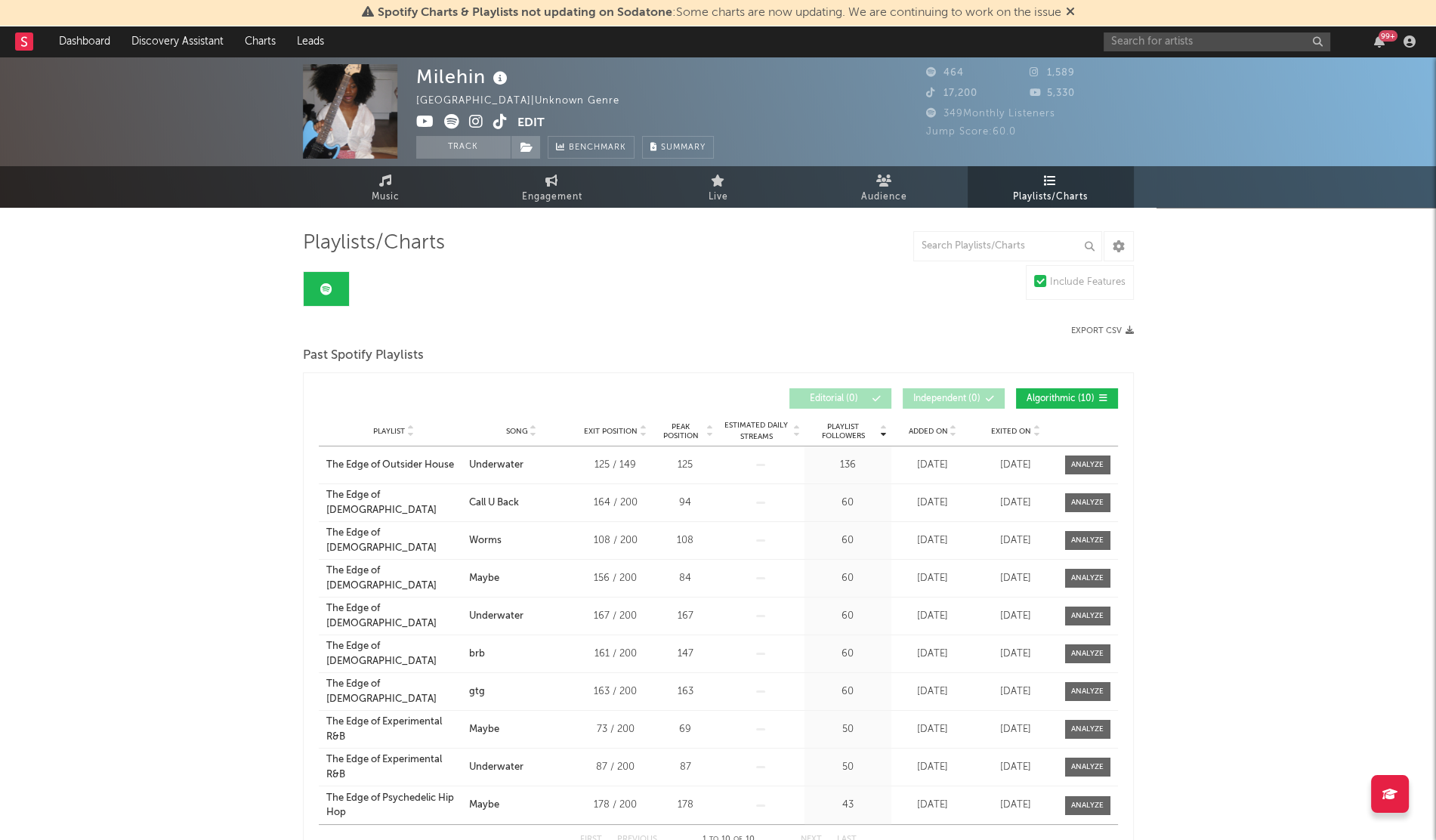
click at [929, 428] on span "Added On" at bounding box center [928, 431] width 39 height 9
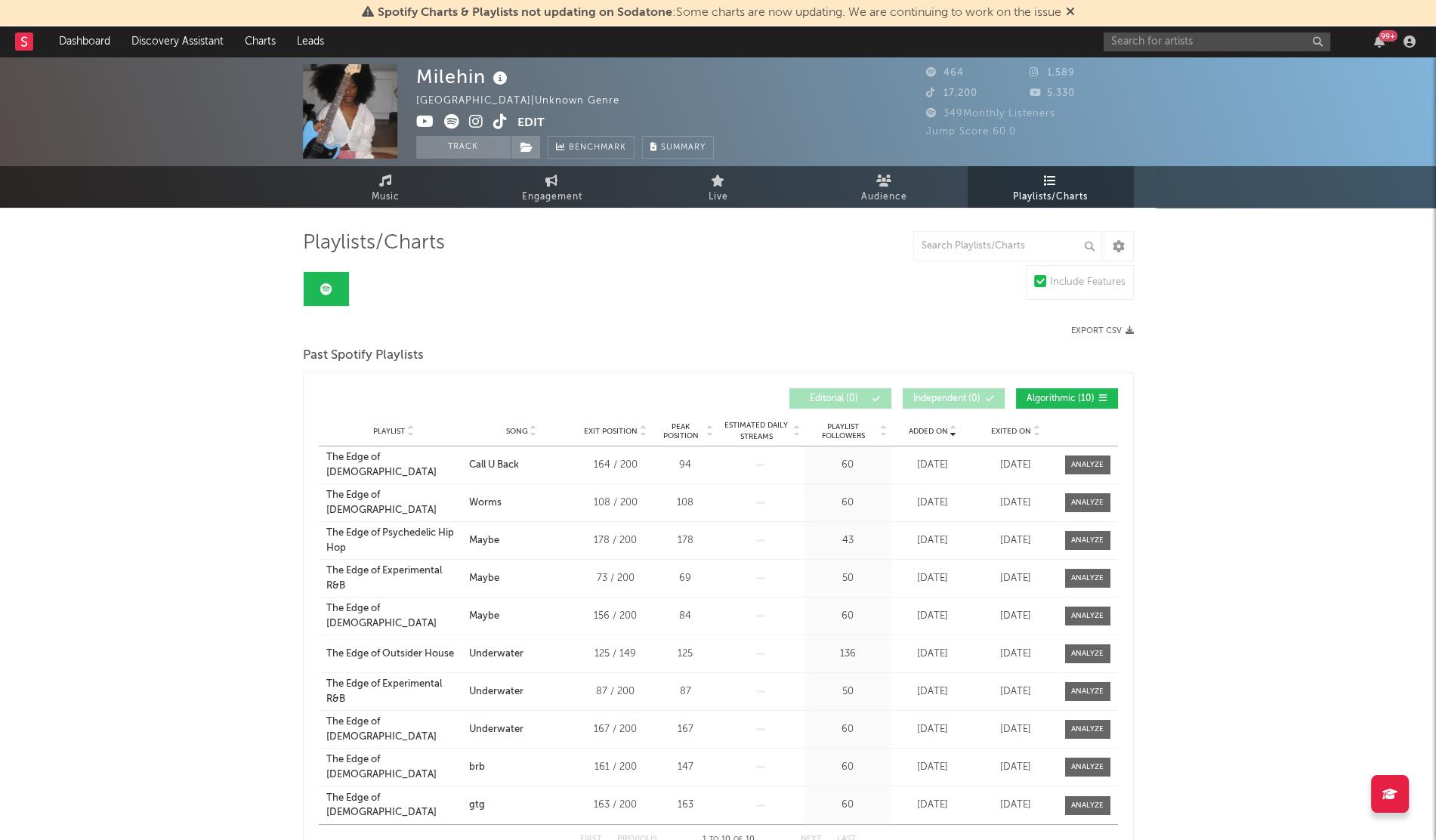
click at [929, 428] on span "Added On" at bounding box center [928, 431] width 39 height 9
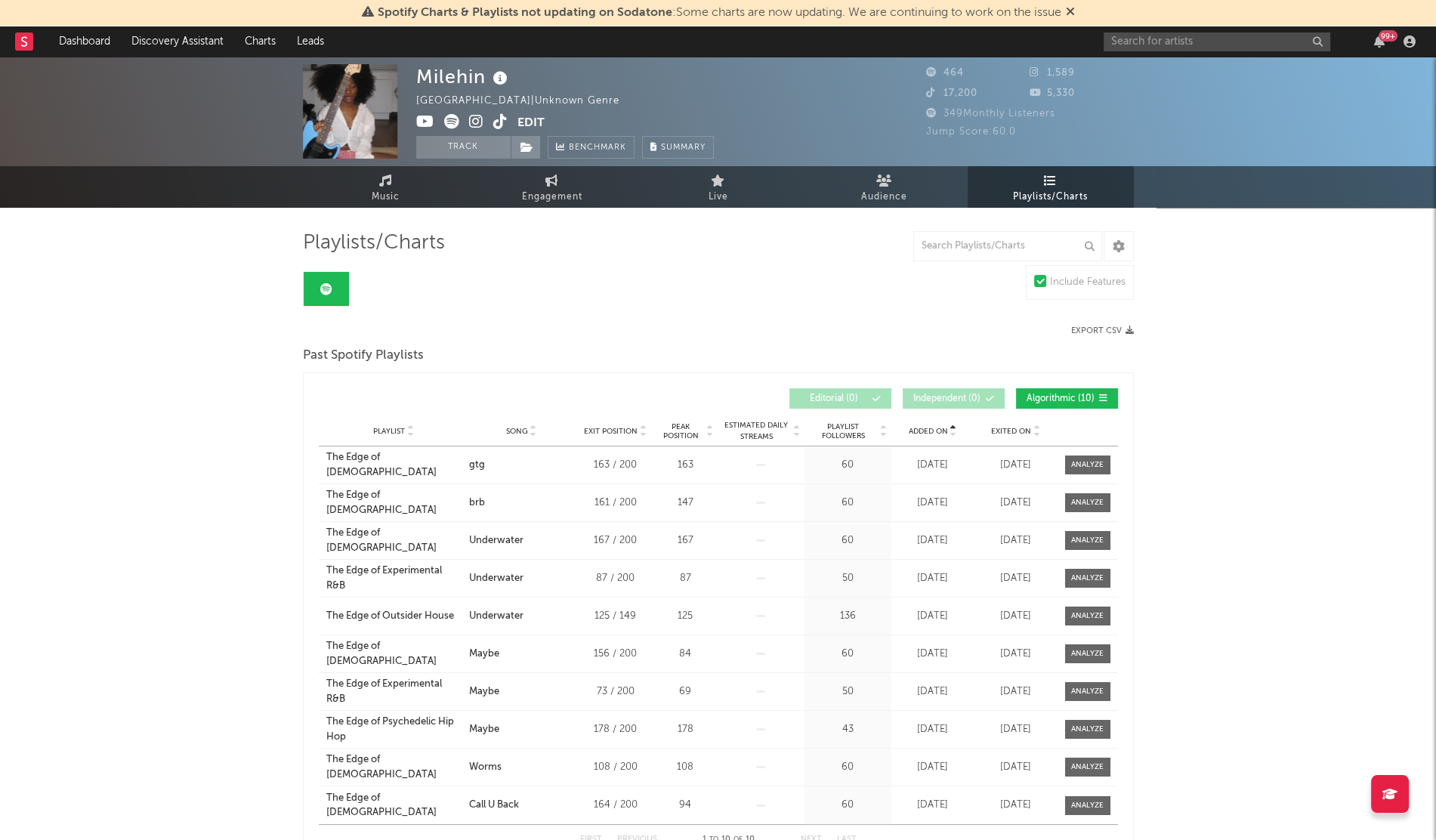
click at [929, 428] on span "Added On" at bounding box center [928, 431] width 39 height 9
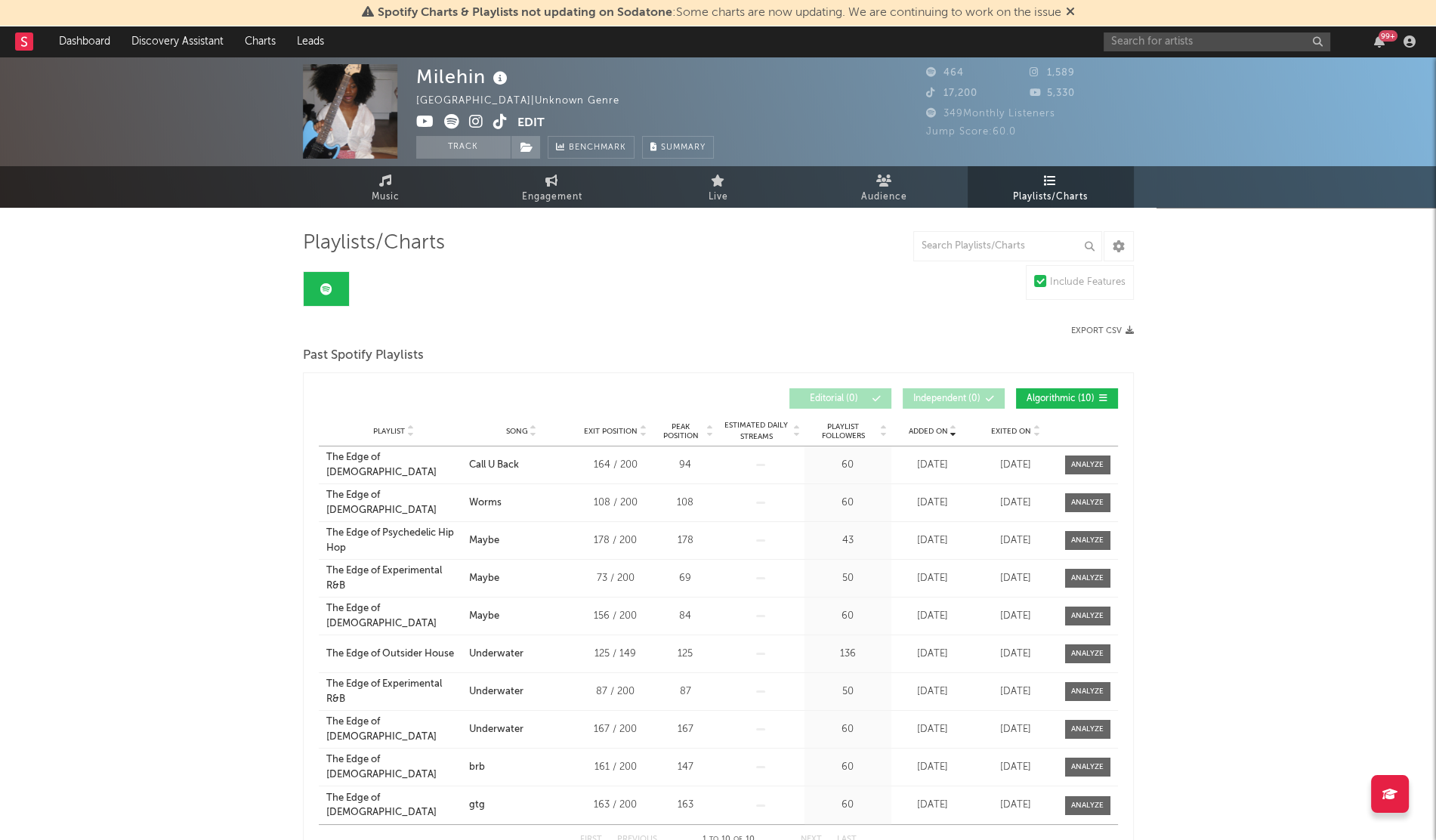
click at [1134, 30] on div "99 +" at bounding box center [1262, 42] width 317 height 30
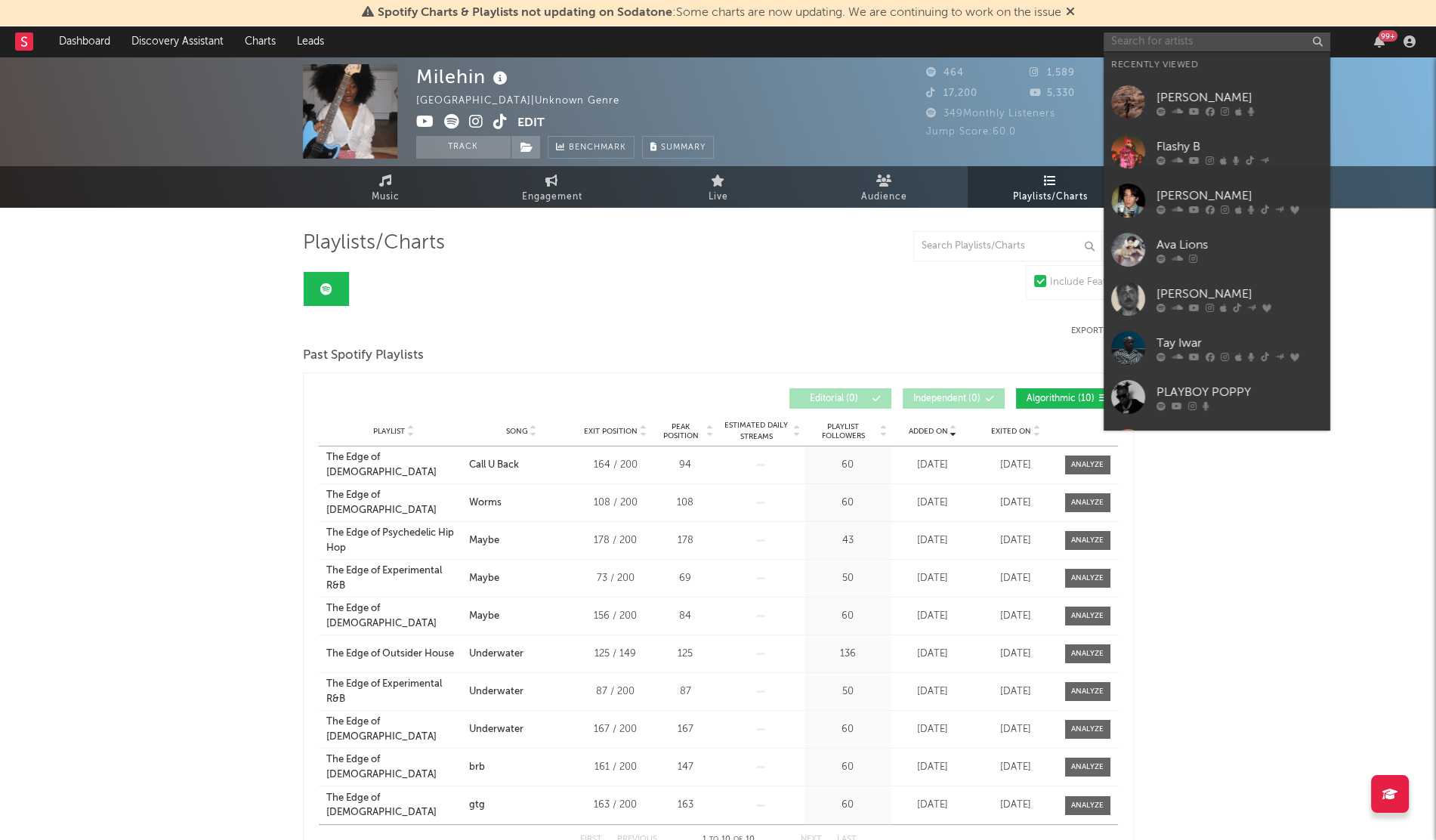
click at [1134, 36] on input "text" at bounding box center [1216, 42] width 226 height 19
paste input "$aveour$ouls"
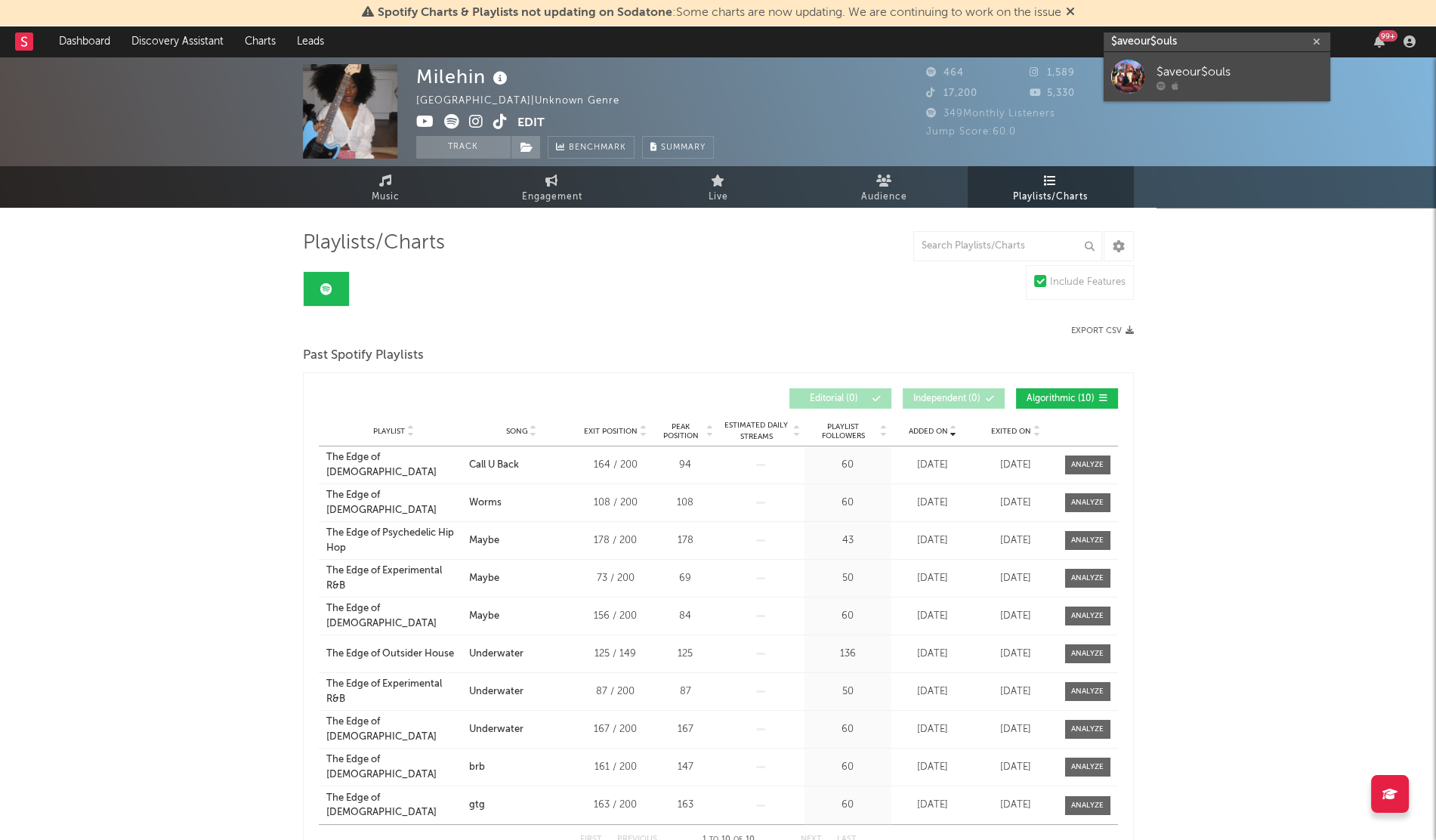
type input "$aveour$ouls"
click at [1135, 87] on div at bounding box center [1128, 76] width 34 height 34
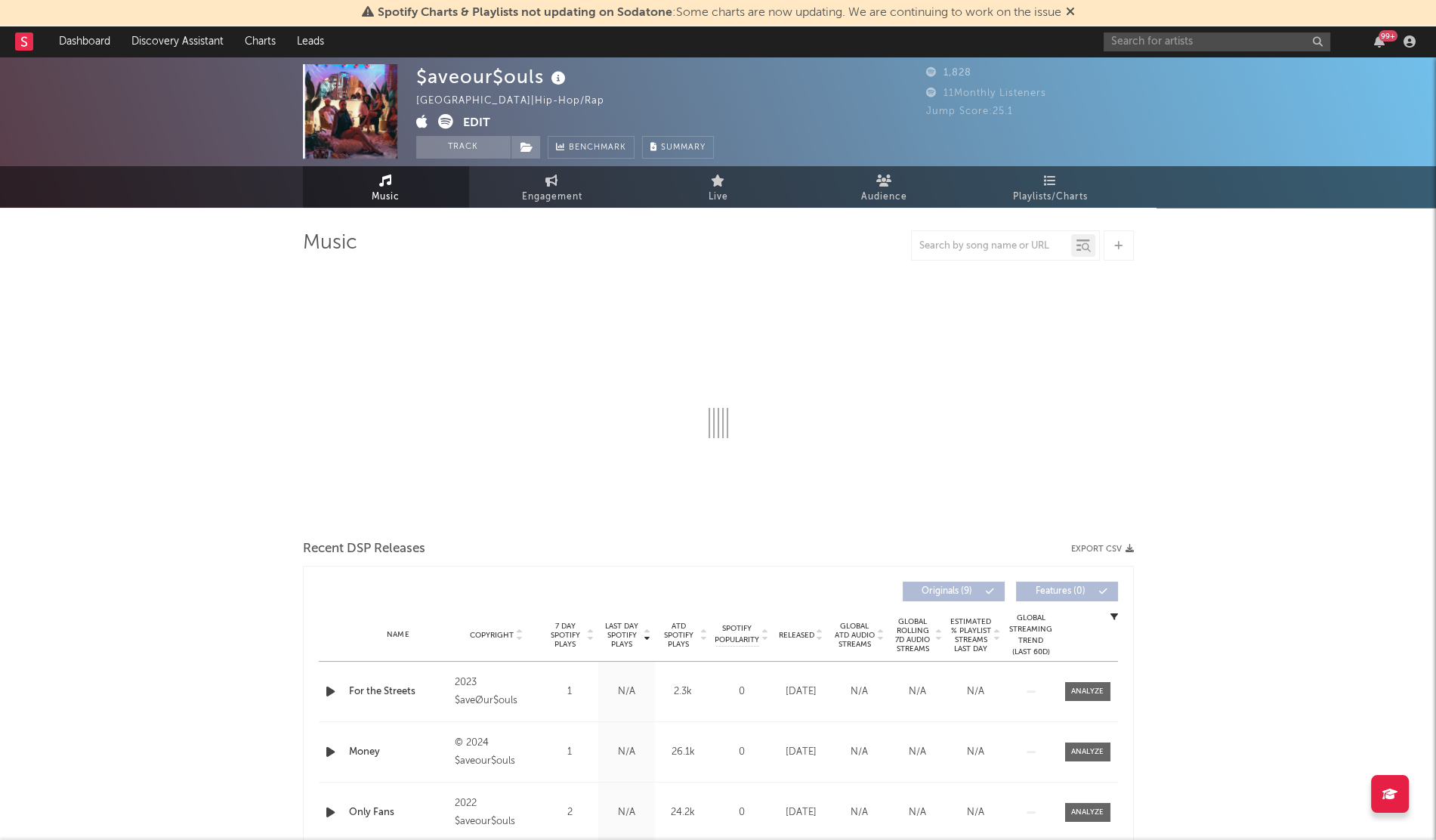
select select "1w"
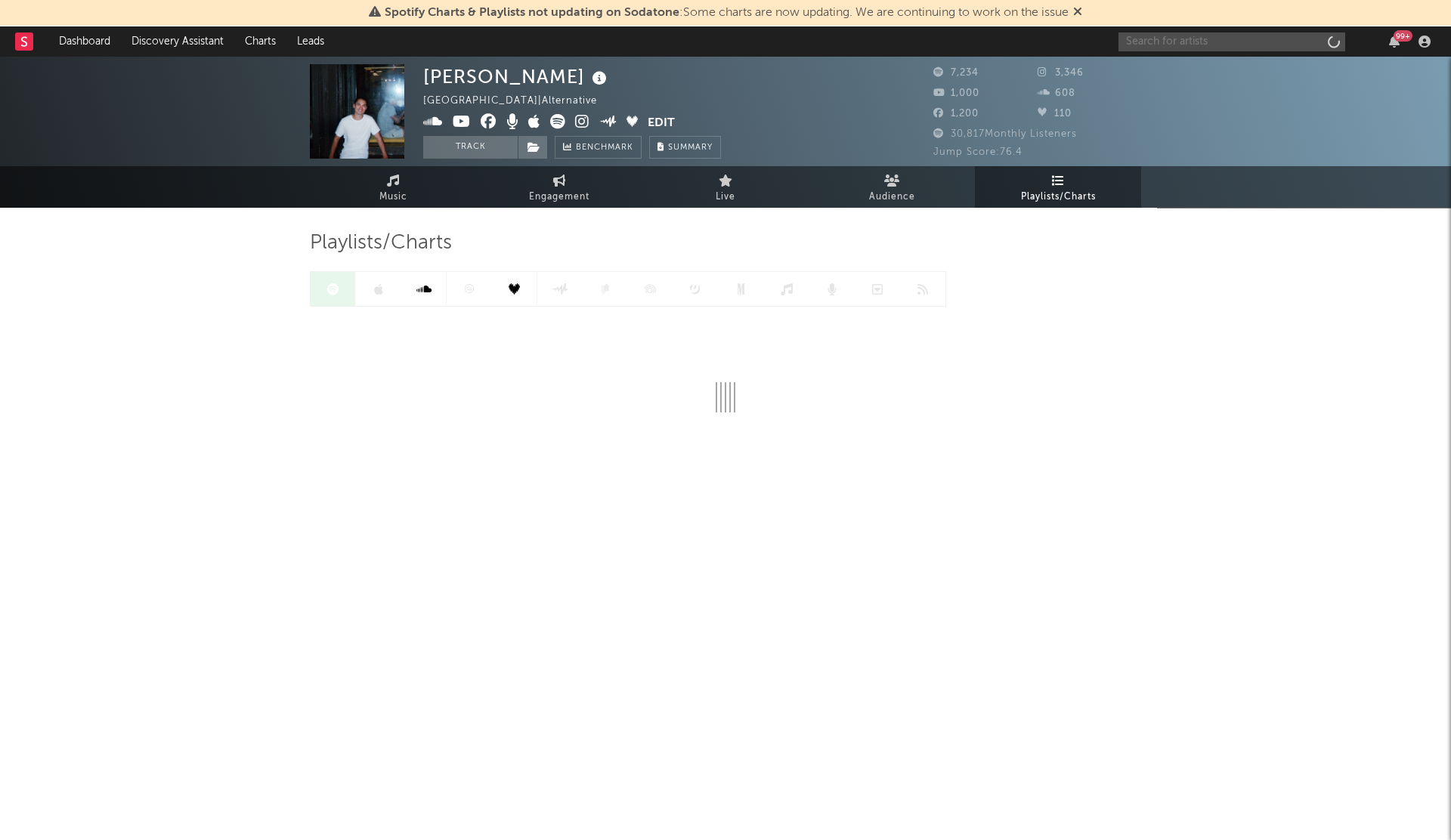
click at [1149, 34] on input "text" at bounding box center [1231, 42] width 226 height 19
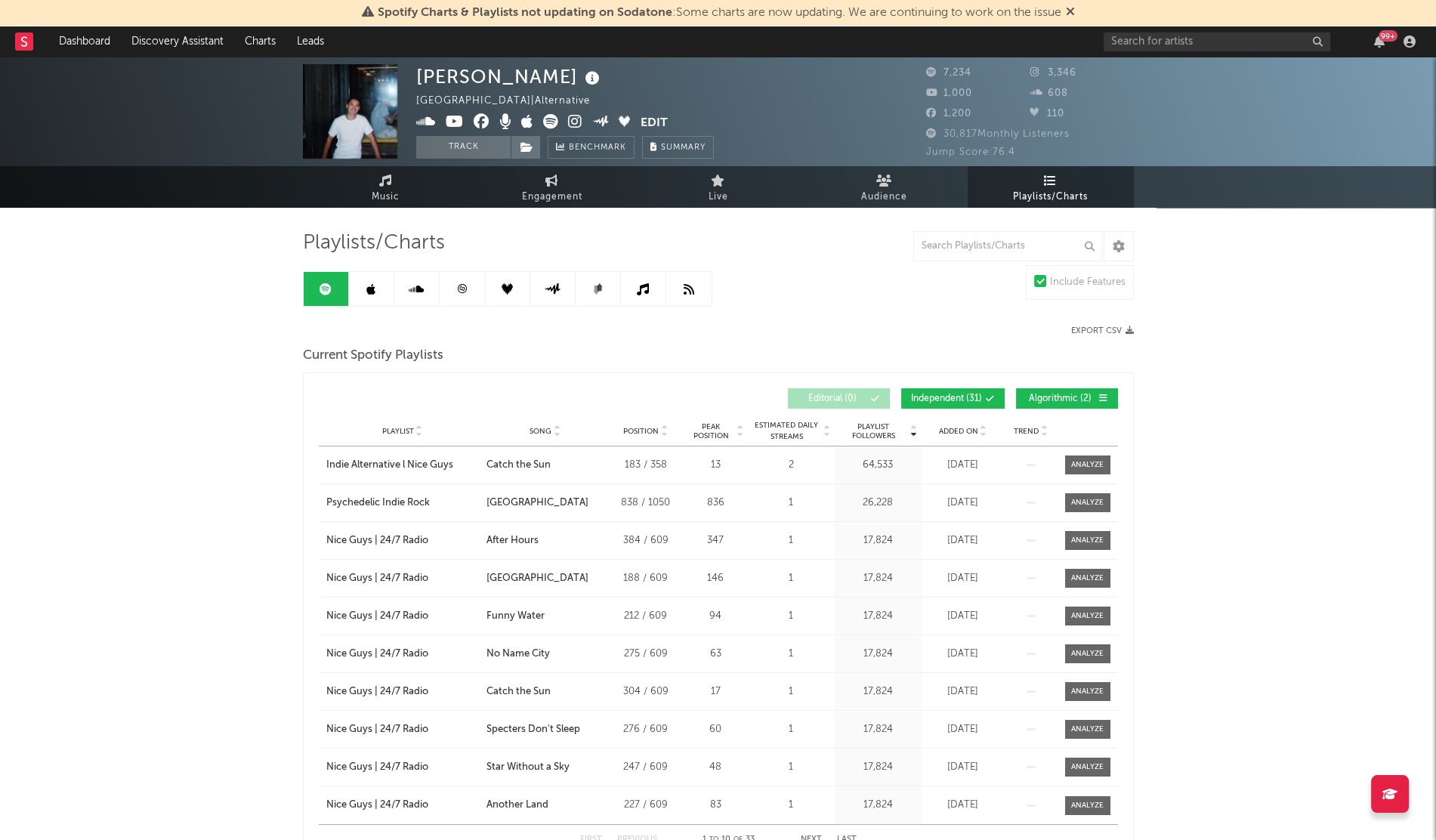
click at [1182, 53] on div "99 +" at bounding box center [1262, 42] width 317 height 30
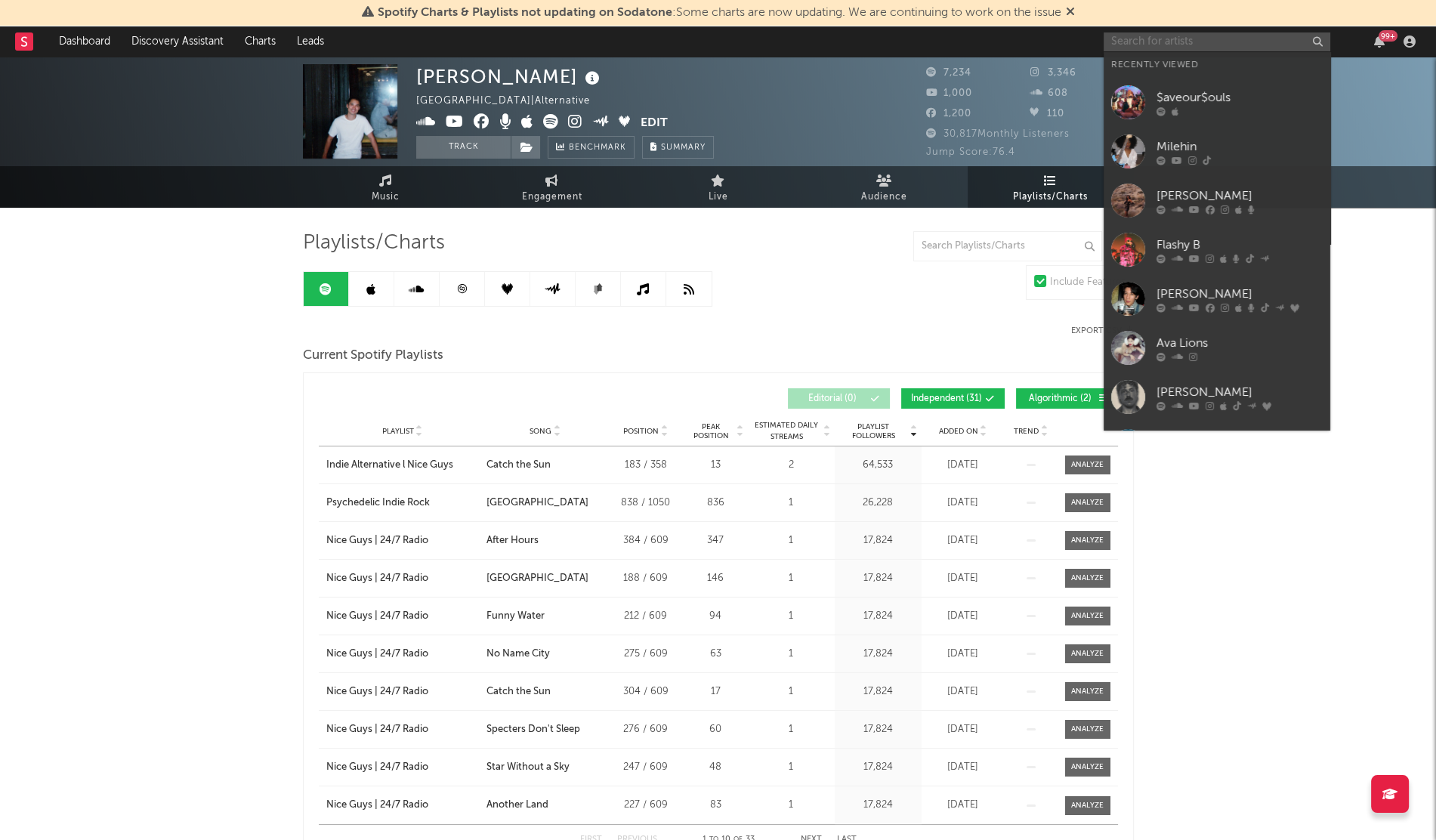
click at [1161, 38] on input "text" at bounding box center [1216, 42] width 226 height 19
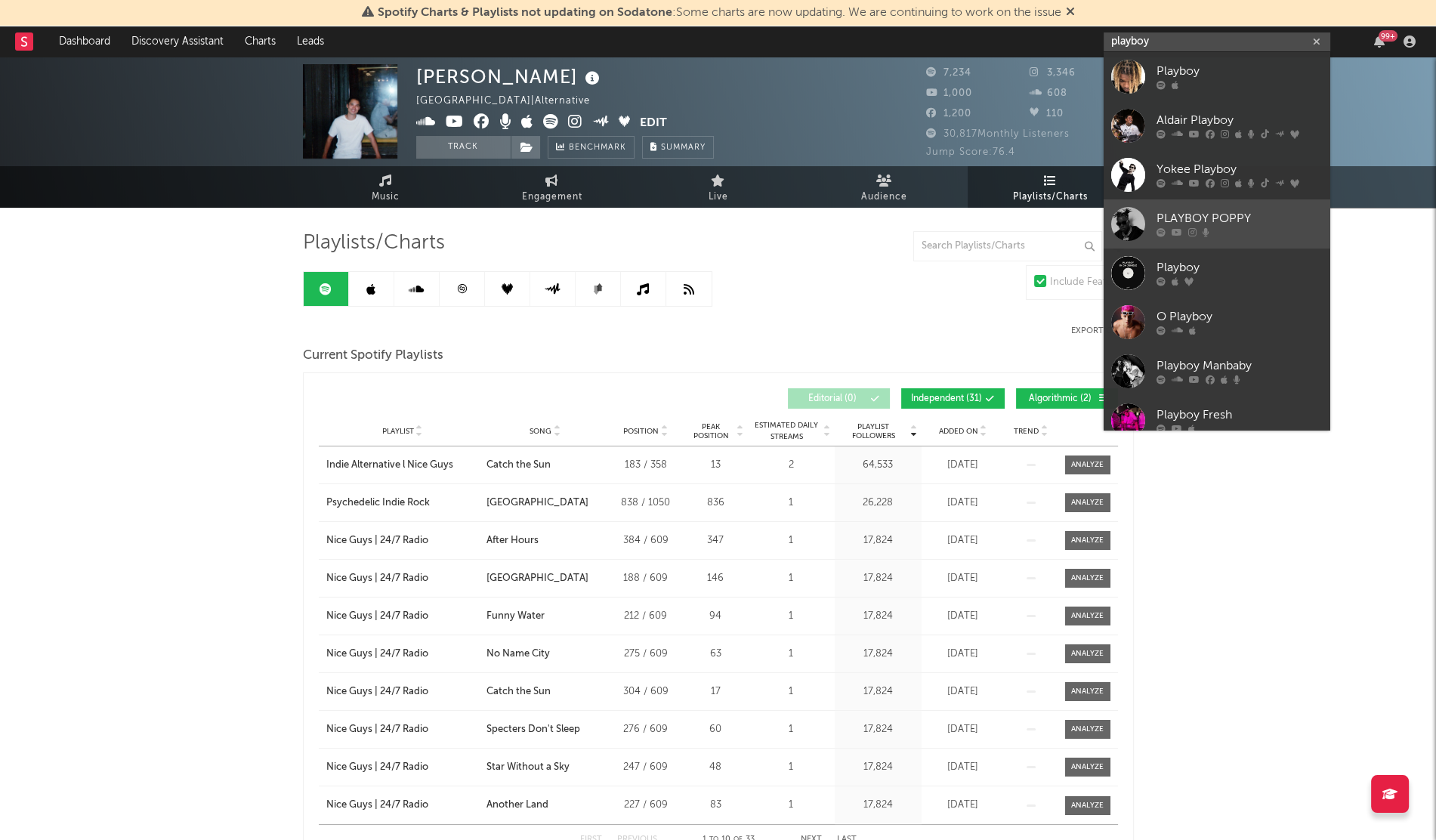
type input "playboy"
click at [1131, 220] on div at bounding box center [1128, 224] width 34 height 34
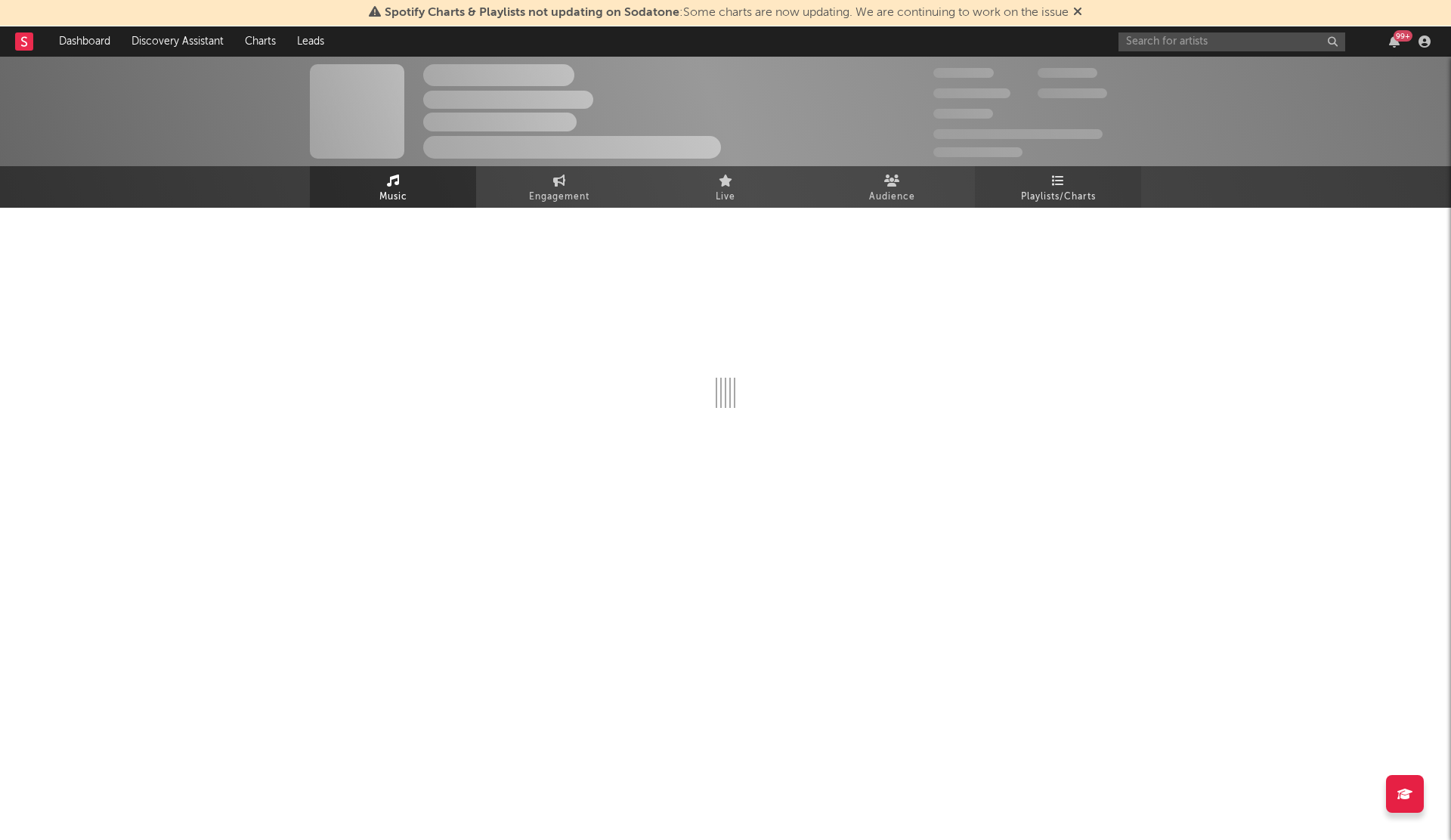
click at [1074, 191] on span "Playlists/Charts" at bounding box center [1058, 197] width 75 height 18
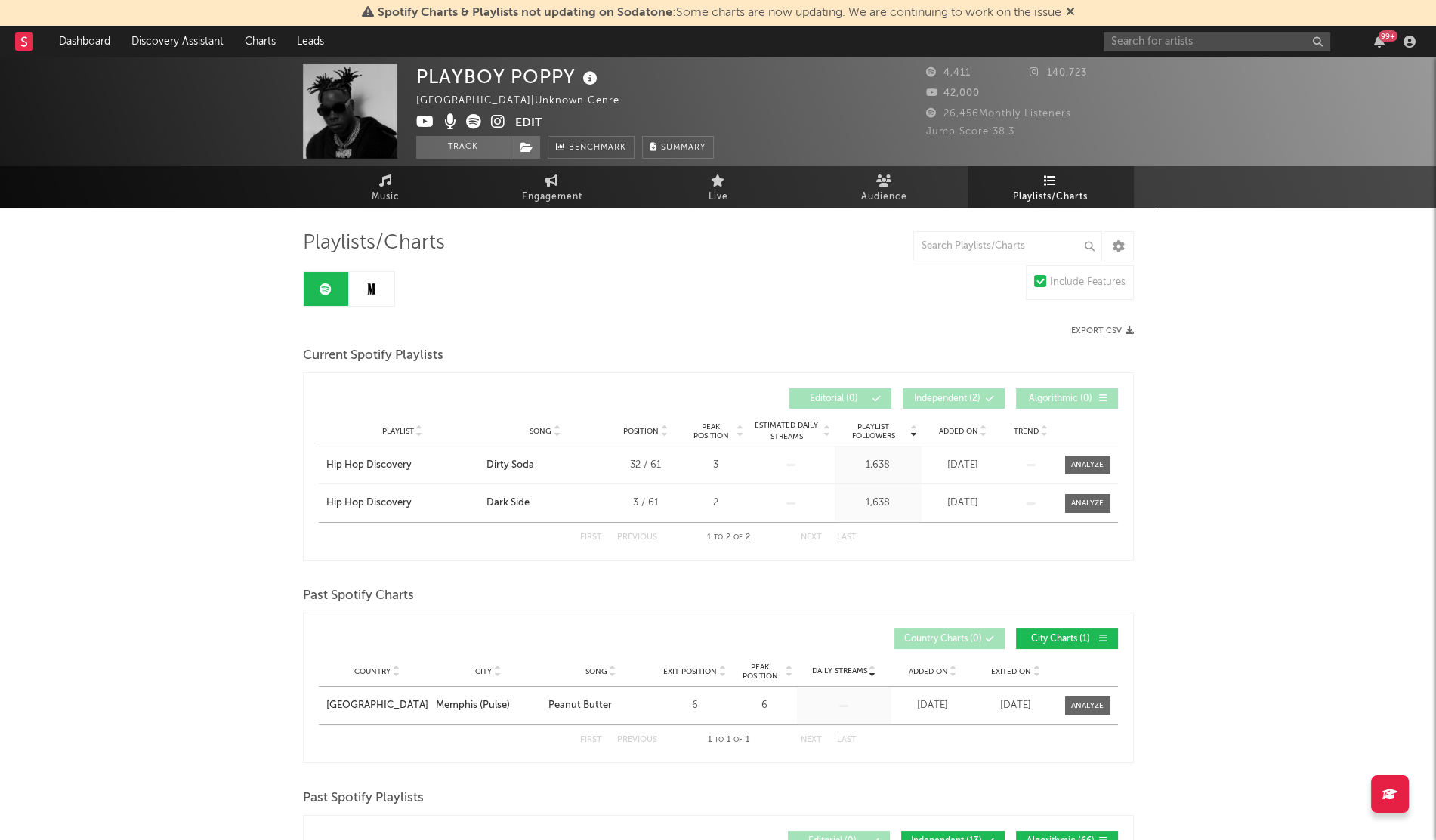
click at [952, 427] on span "Added On" at bounding box center [958, 431] width 39 height 9
click at [1125, 48] on input "text" at bounding box center [1216, 42] width 226 height 19
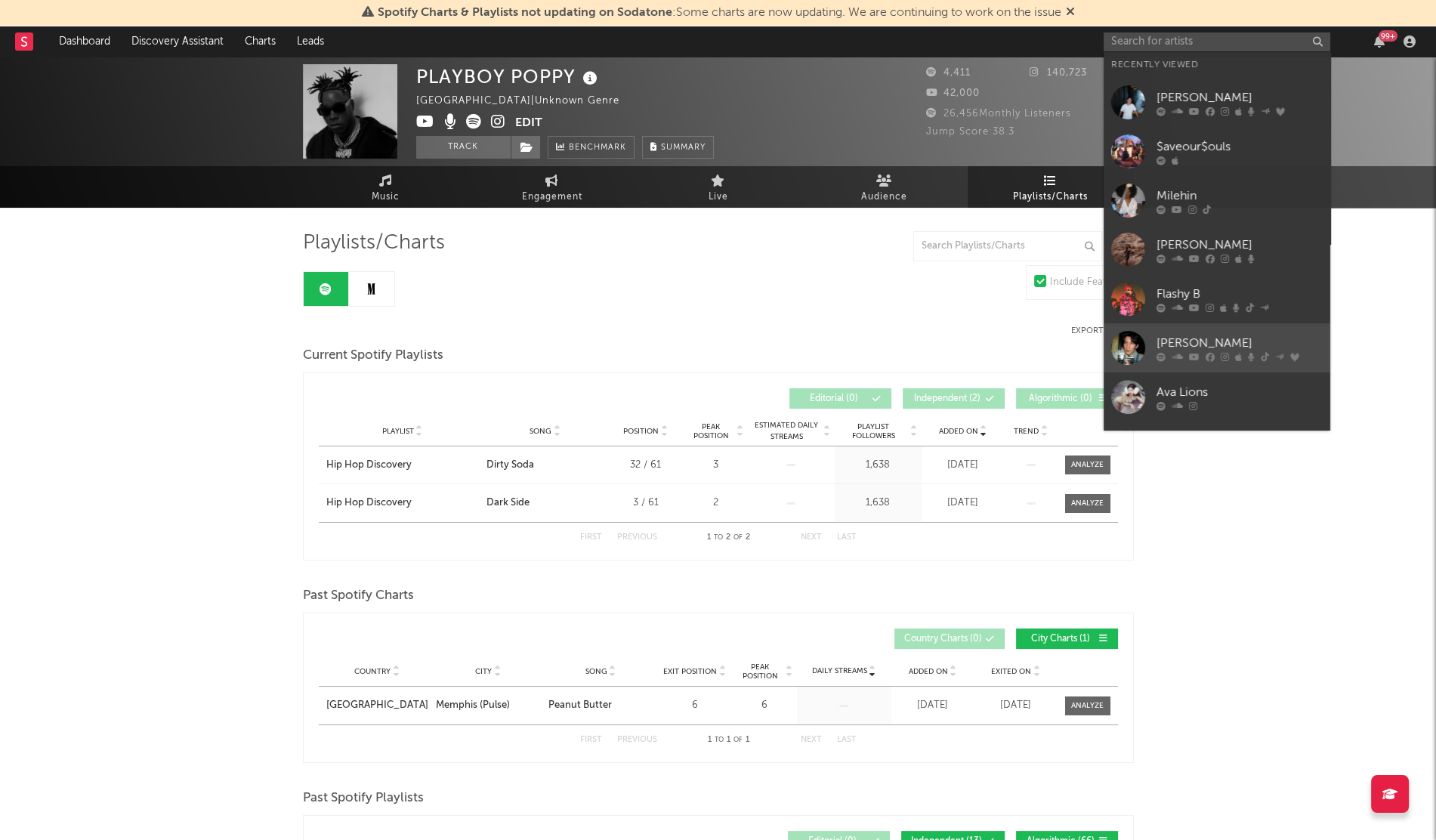
click at [1205, 354] on icon at bounding box center [1210, 356] width 9 height 9
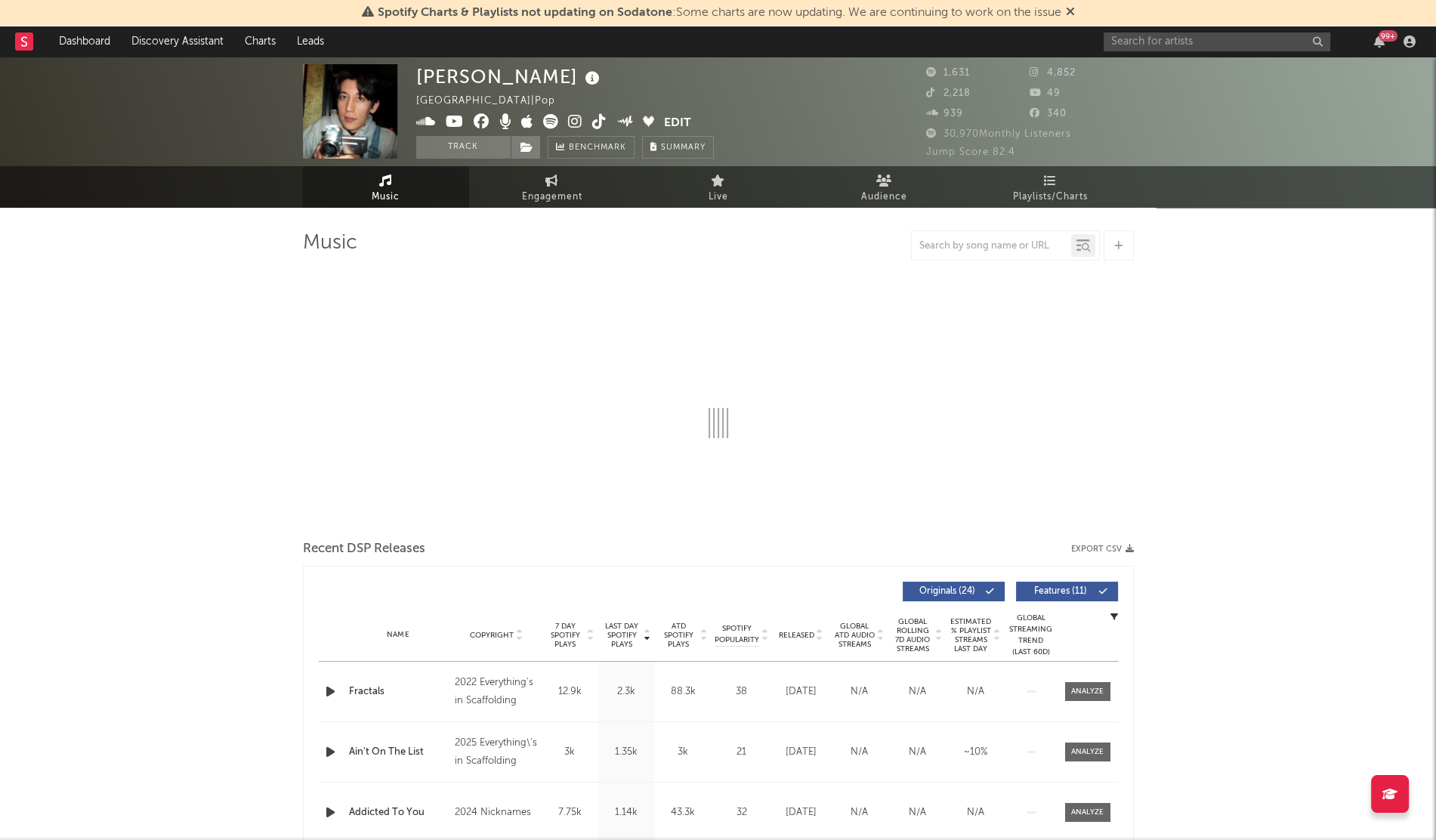
select select "6m"
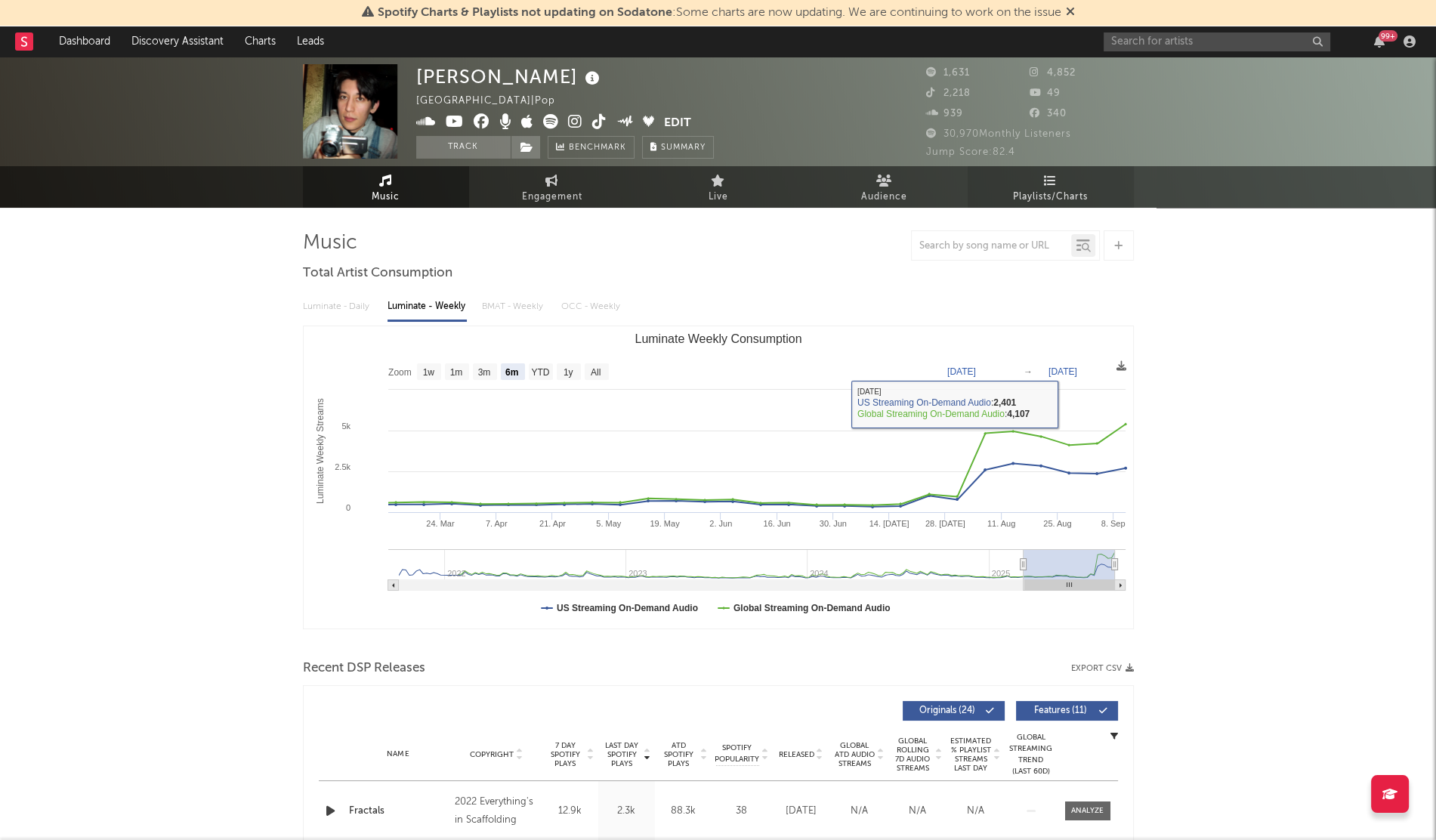
click at [1043, 188] on span "Playlists/Charts" at bounding box center [1051, 197] width 75 height 18
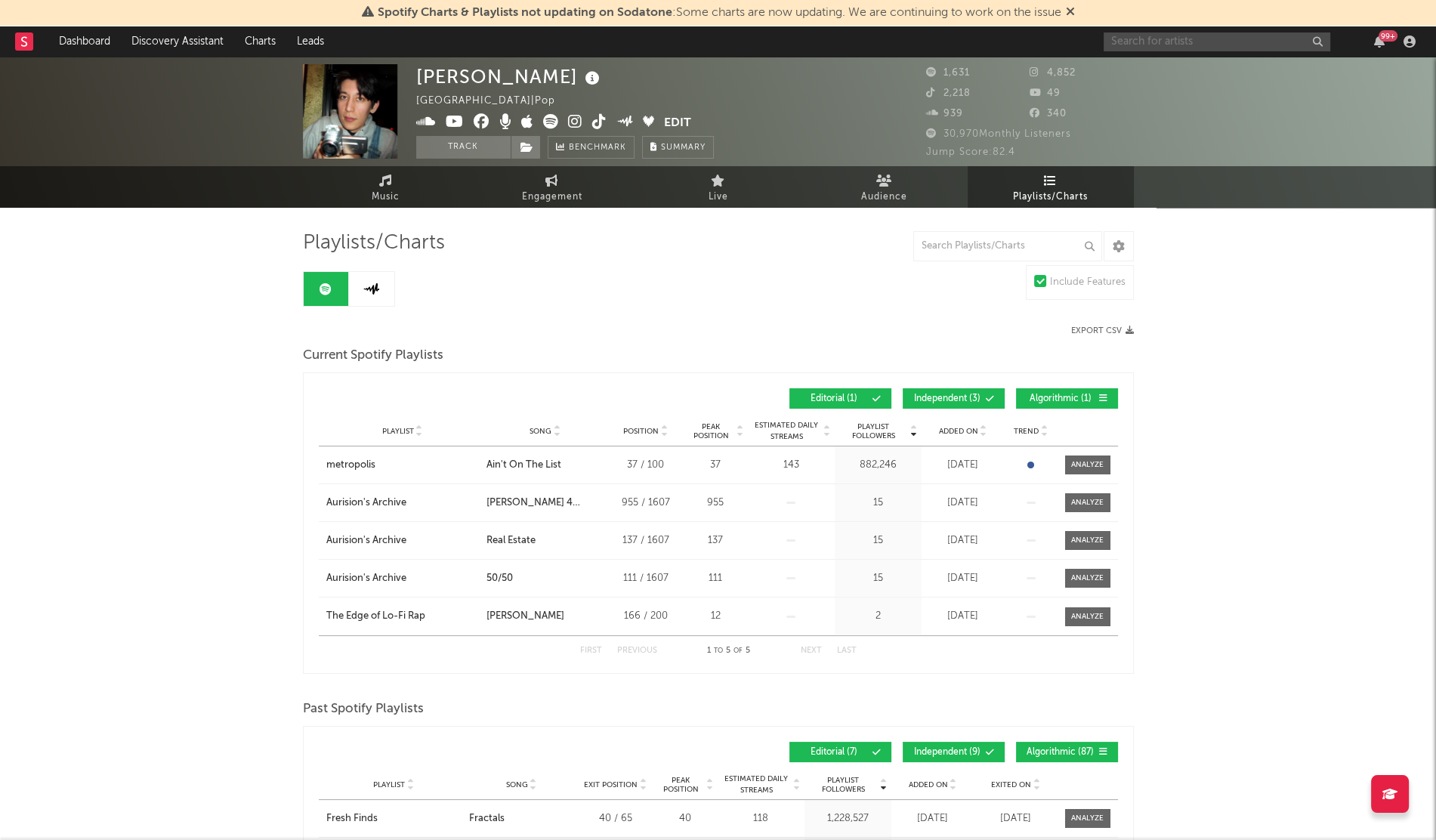
click at [1140, 38] on input "text" at bounding box center [1216, 42] width 226 height 19
click at [1143, 47] on input "5an" at bounding box center [1216, 42] width 226 height 19
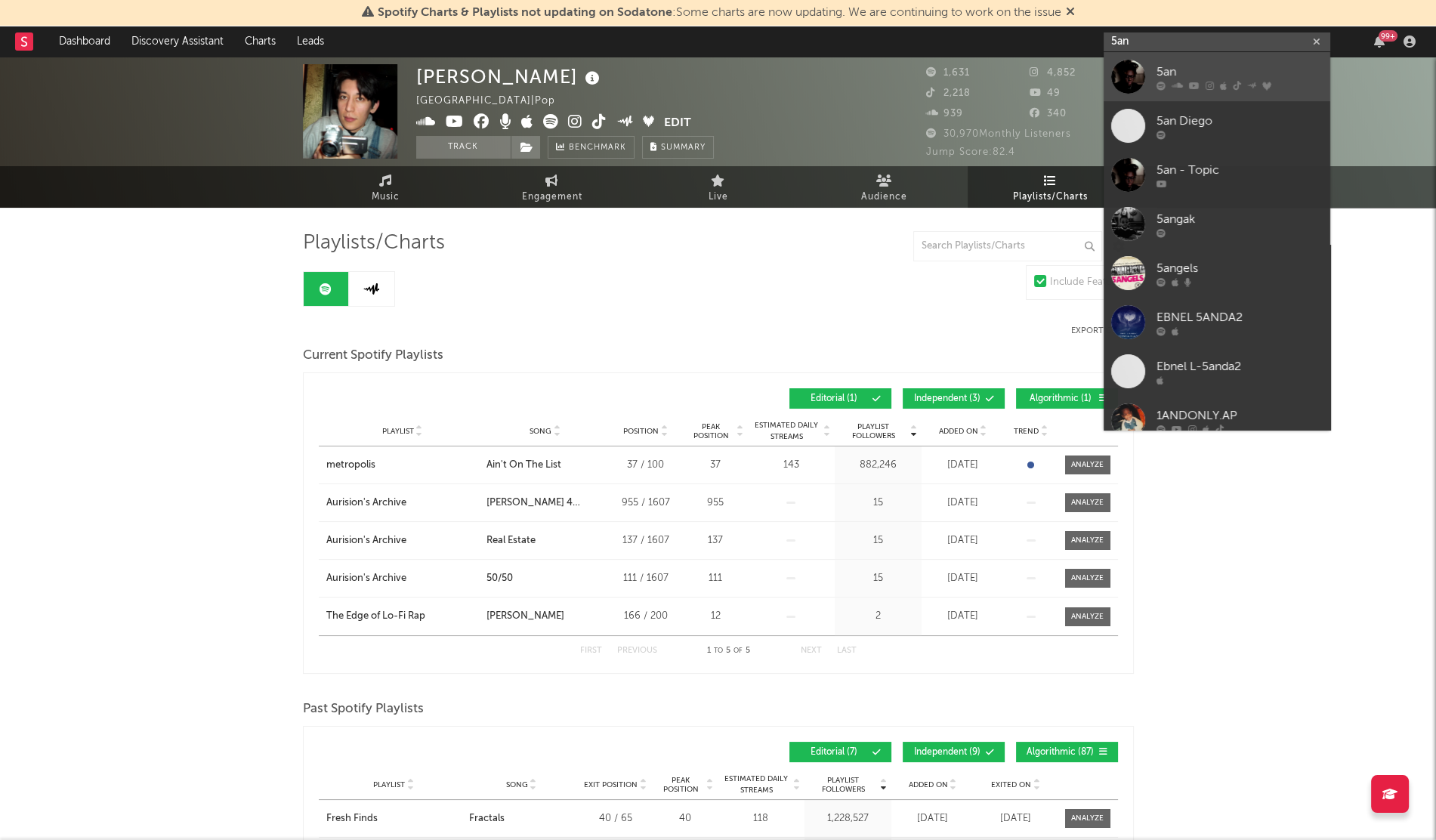
type input "5an"
click at [1126, 75] on div at bounding box center [1128, 76] width 34 height 34
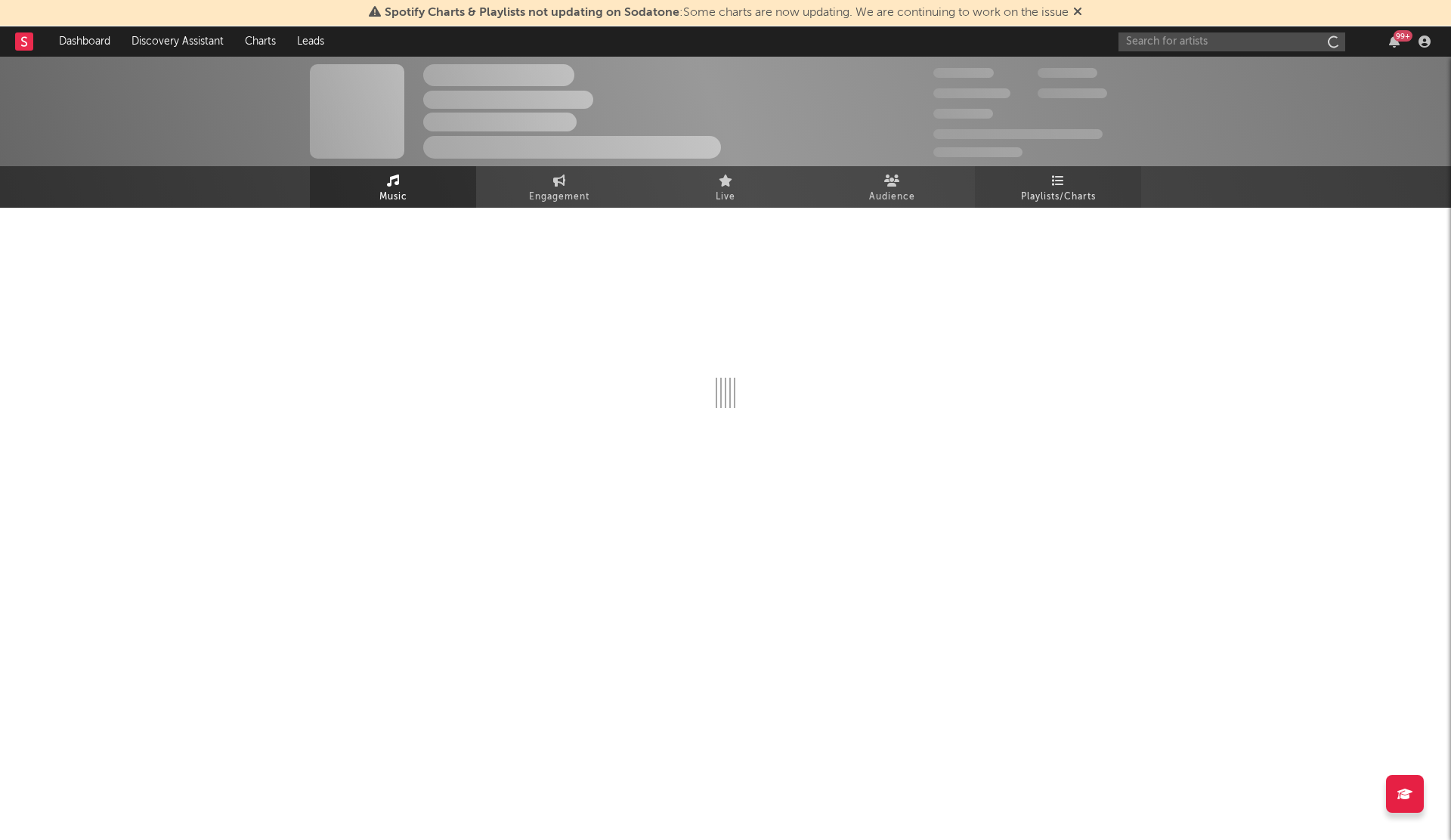
click at [1058, 191] on span "Playlists/Charts" at bounding box center [1058, 197] width 75 height 18
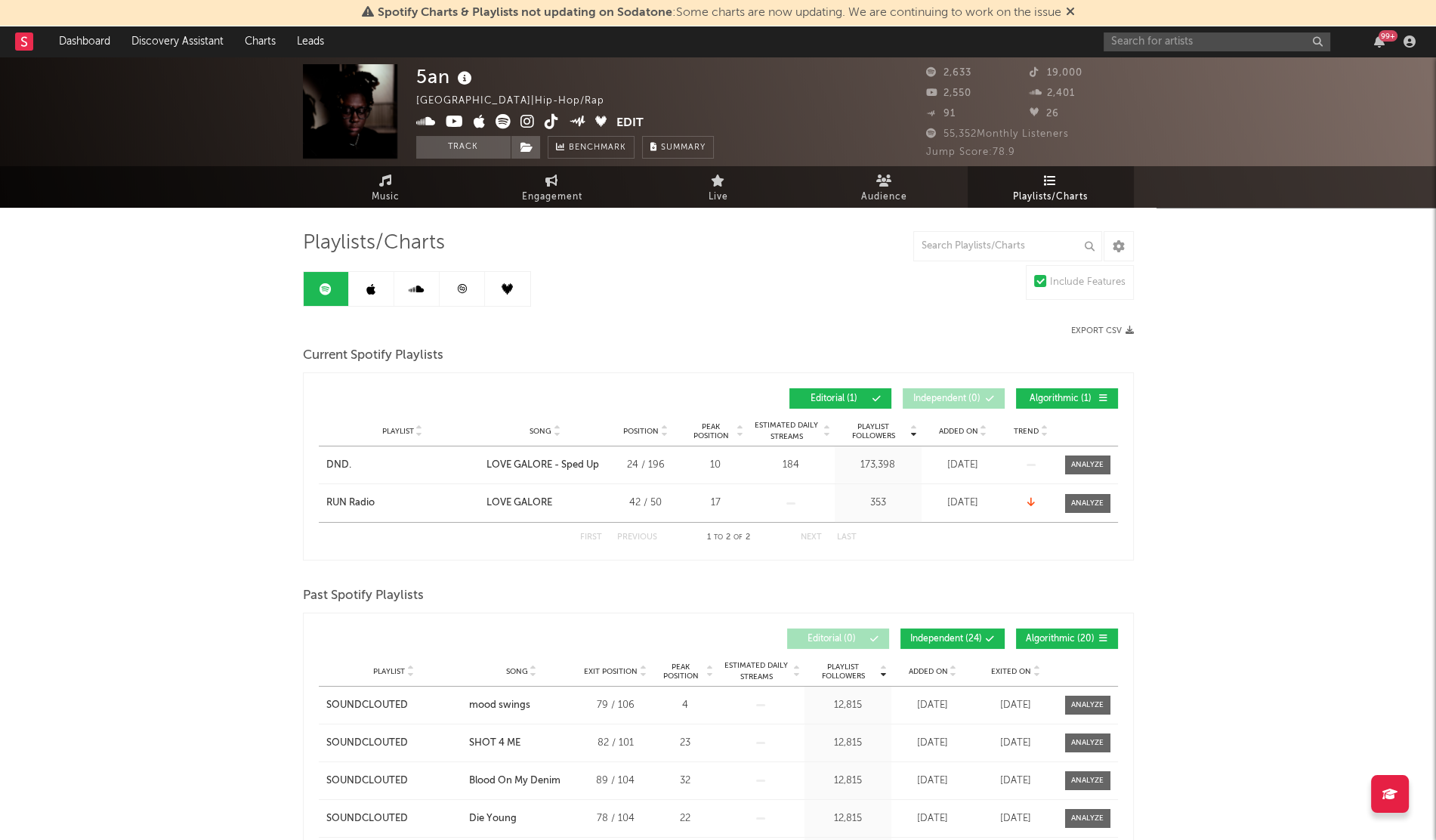
click at [957, 436] on div "Playlist City Song Position Peak Position Estimated Daily Streams Playlist Foll…" at bounding box center [718, 431] width 799 height 30
click at [966, 427] on span "Added On" at bounding box center [958, 431] width 39 height 9
click at [363, 282] on link at bounding box center [372, 289] width 45 height 34
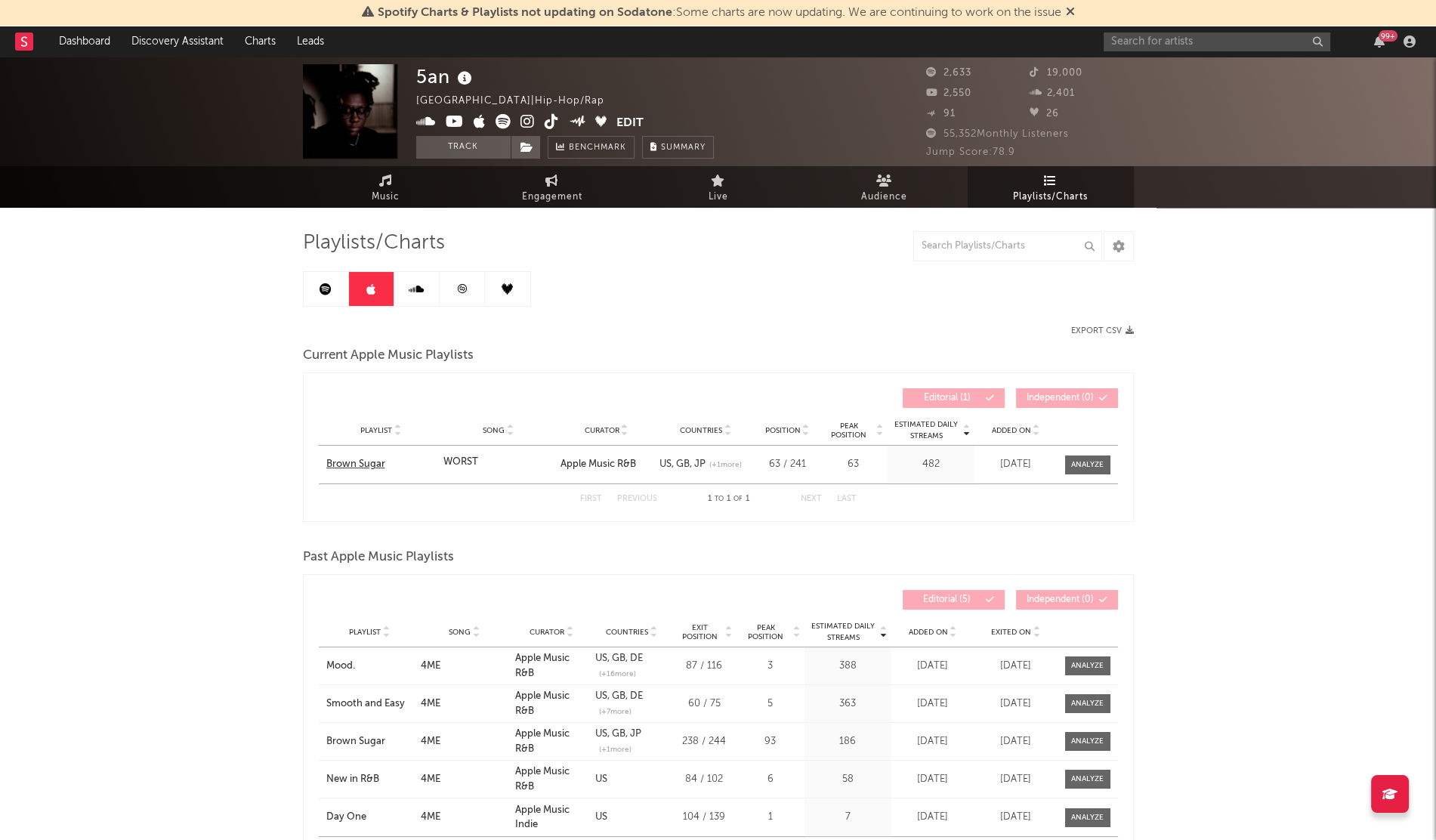
click at [363, 464] on div "Brown Sugar" at bounding box center [381, 464] width 109 height 15
click at [1167, 37] on input "text" at bounding box center [1216, 42] width 226 height 19
click at [1134, 38] on input "lili" at bounding box center [1216, 42] width 226 height 19
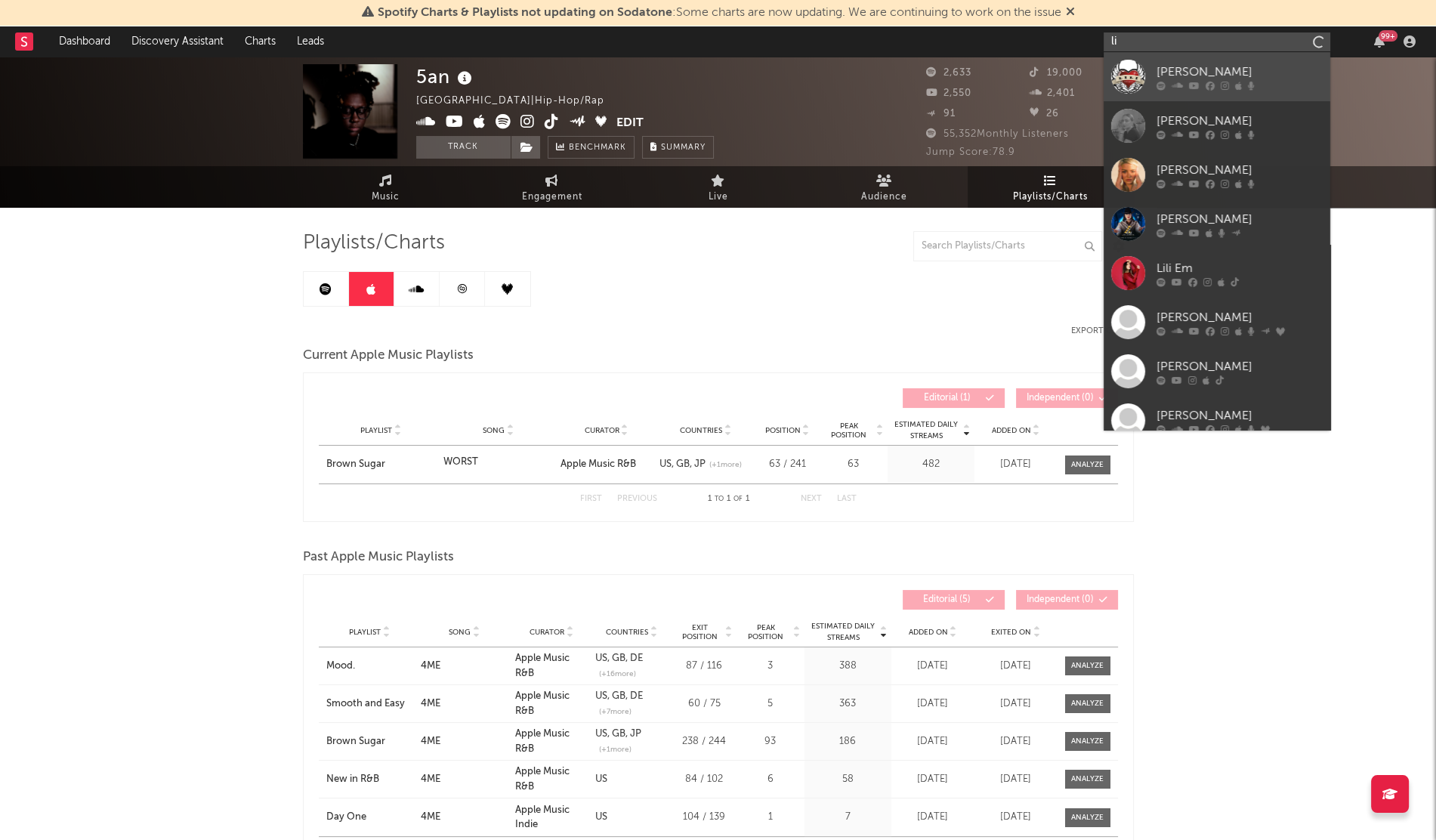
type input "l"
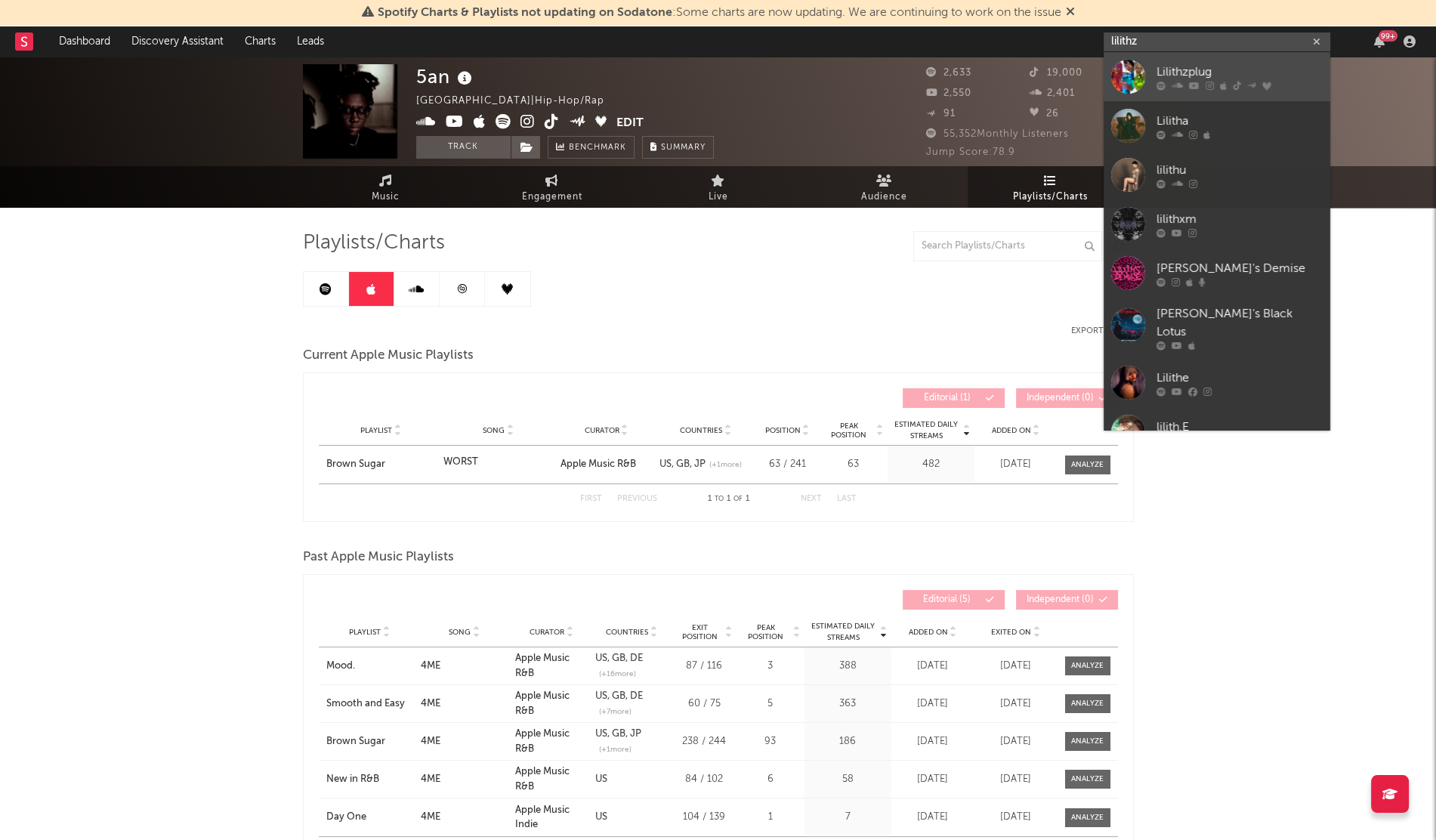
type input "lilithz"
click at [1136, 90] on div at bounding box center [1128, 76] width 34 height 34
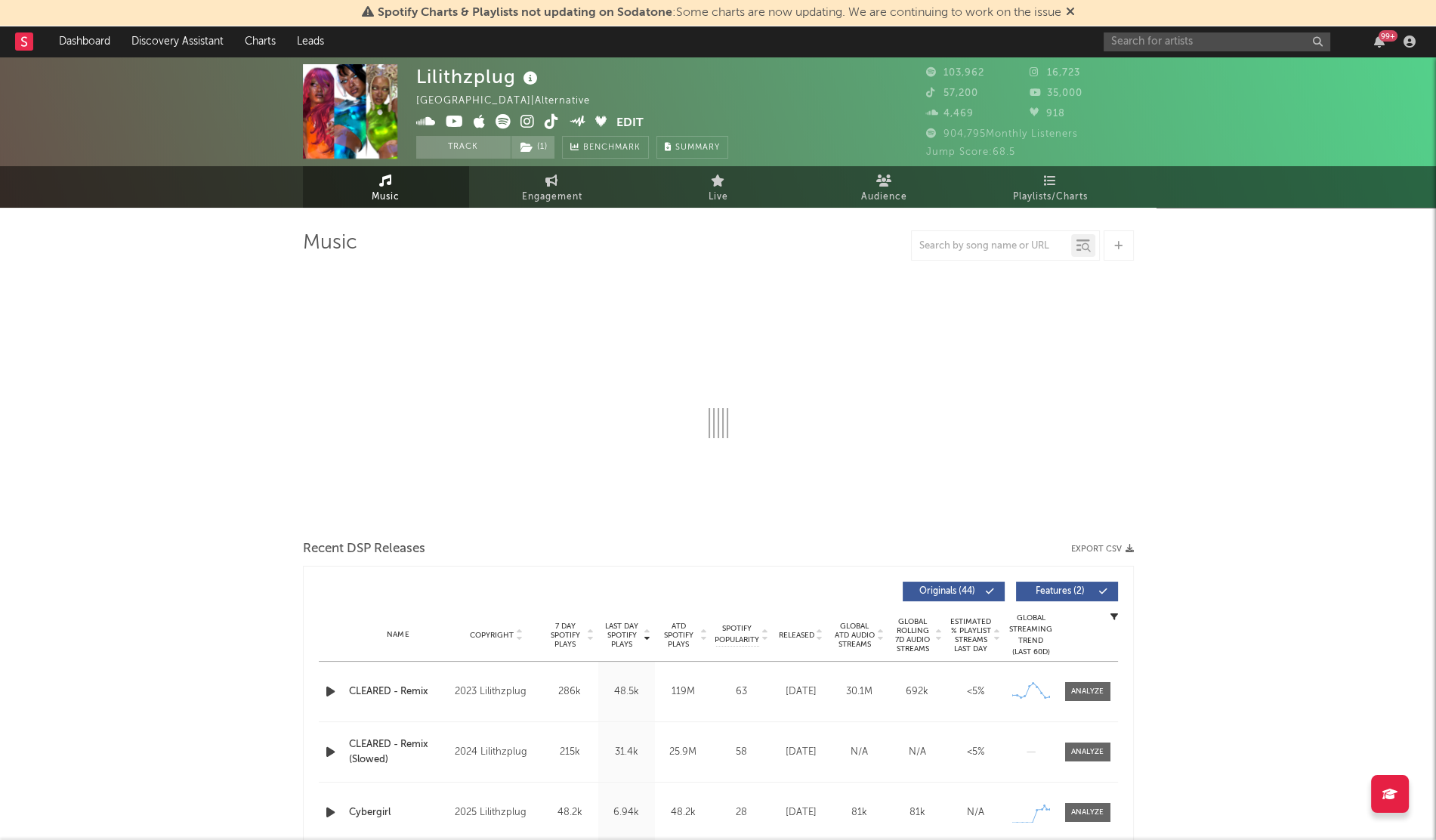
select select "6m"
